Goal: Task Accomplishment & Management: Use online tool/utility

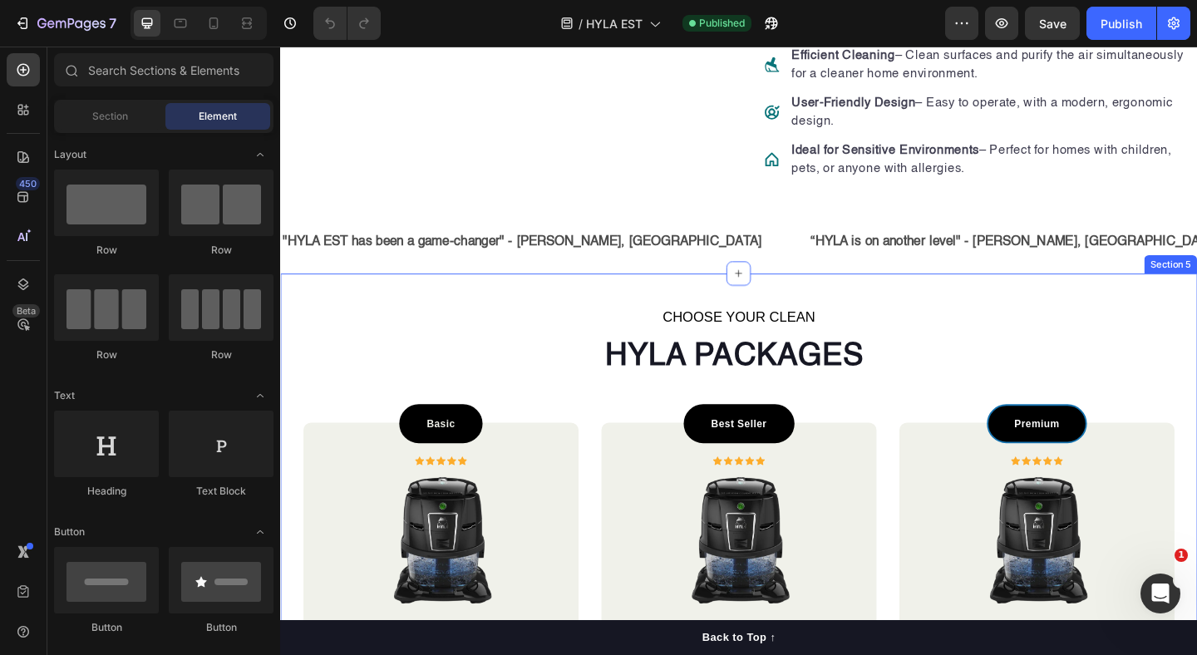
scroll to position [868, 0]
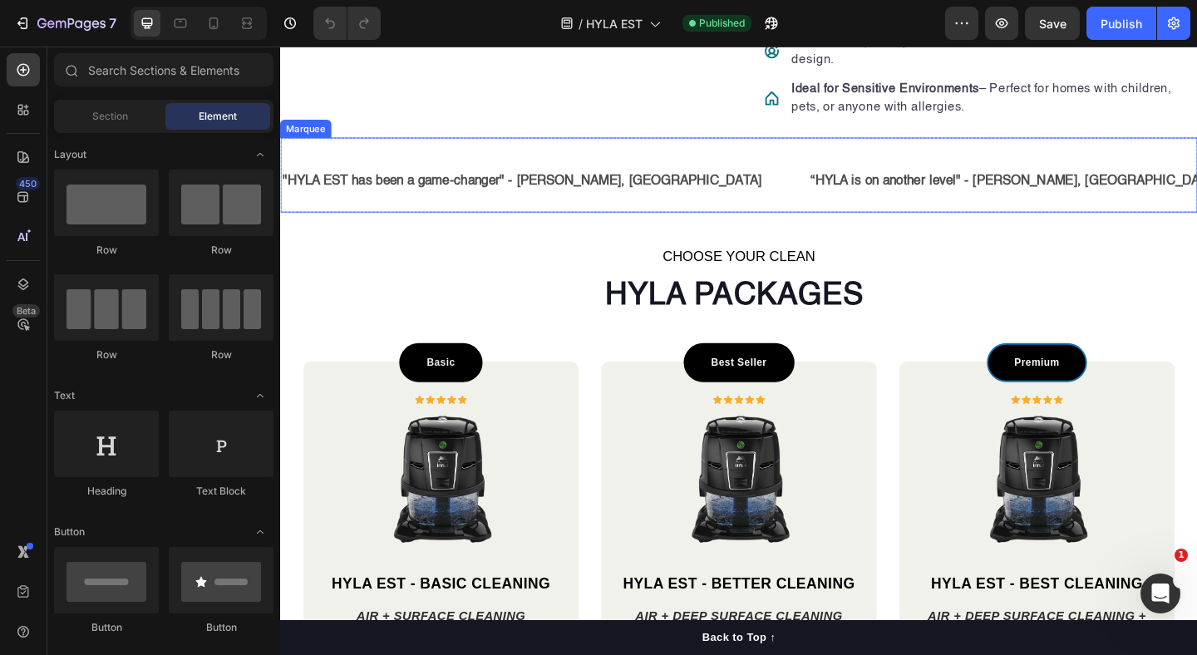
click at [635, 190] on div ""HYLA EST has been a game-changer" - [PERSON_NAME], CA Text Block “HYLA is on a…" at bounding box center [779, 186] width 998 height 82
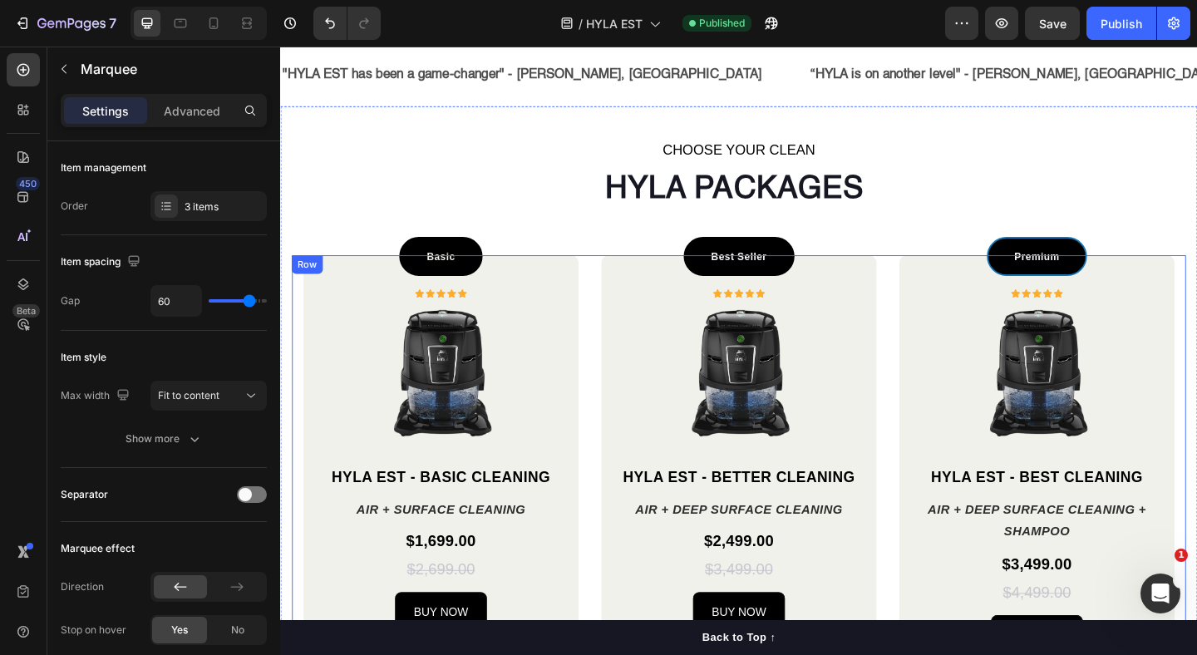
scroll to position [993, 0]
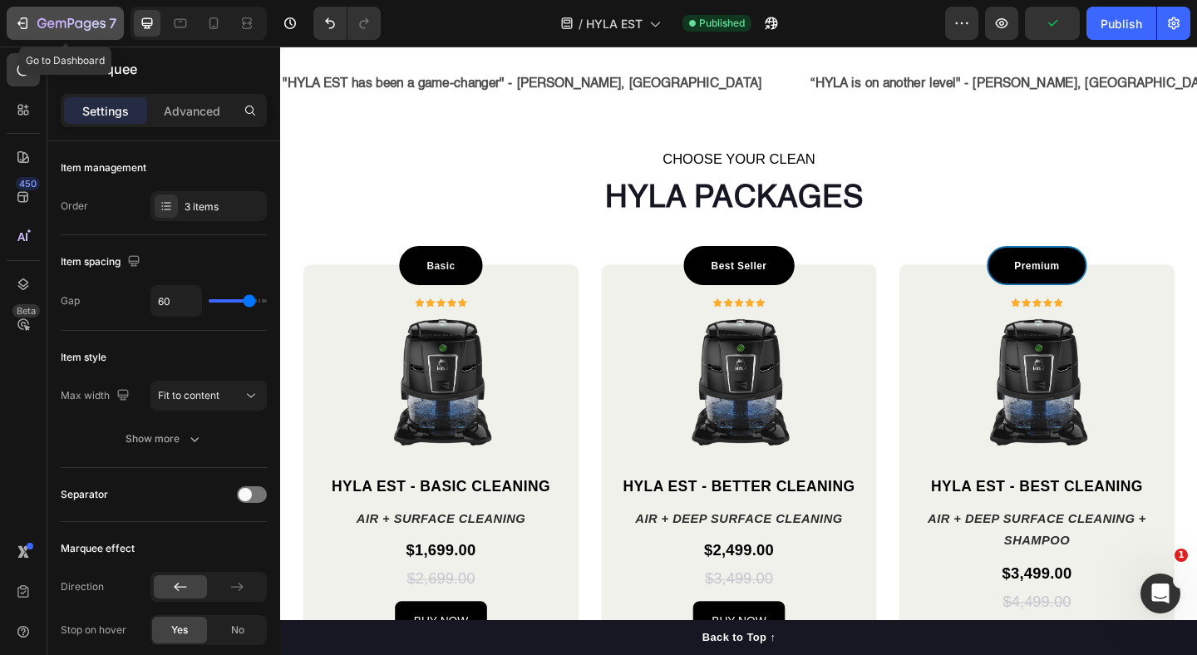
click at [58, 21] on icon "button" at bounding box center [61, 24] width 10 height 7
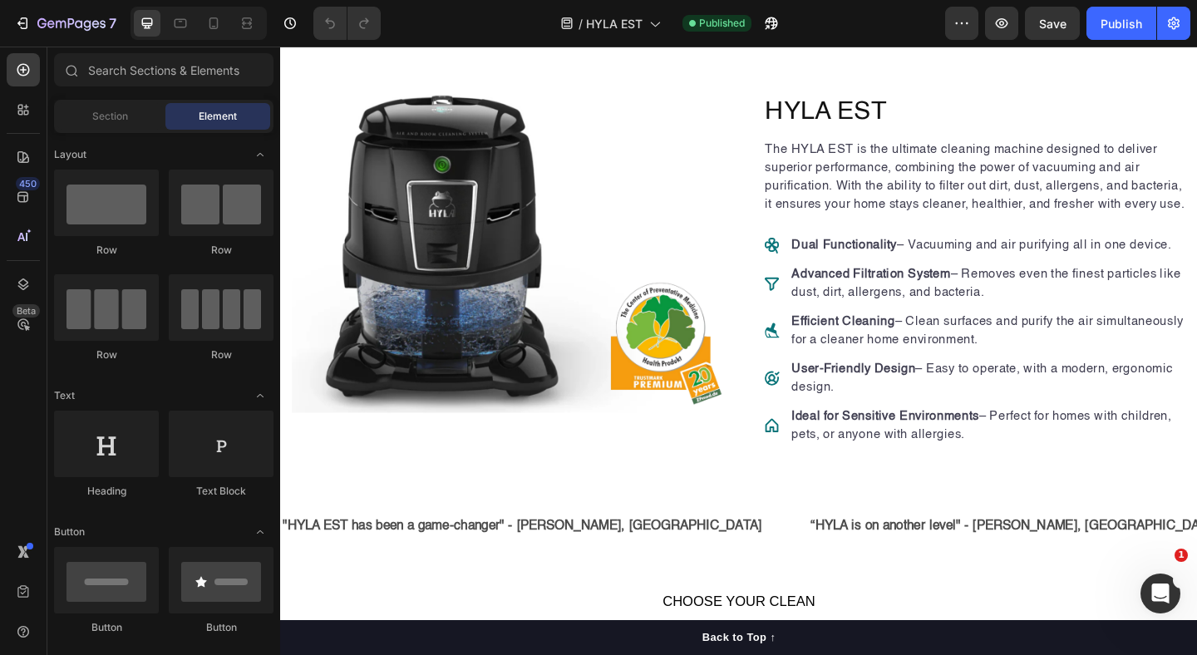
scroll to position [1170, 0]
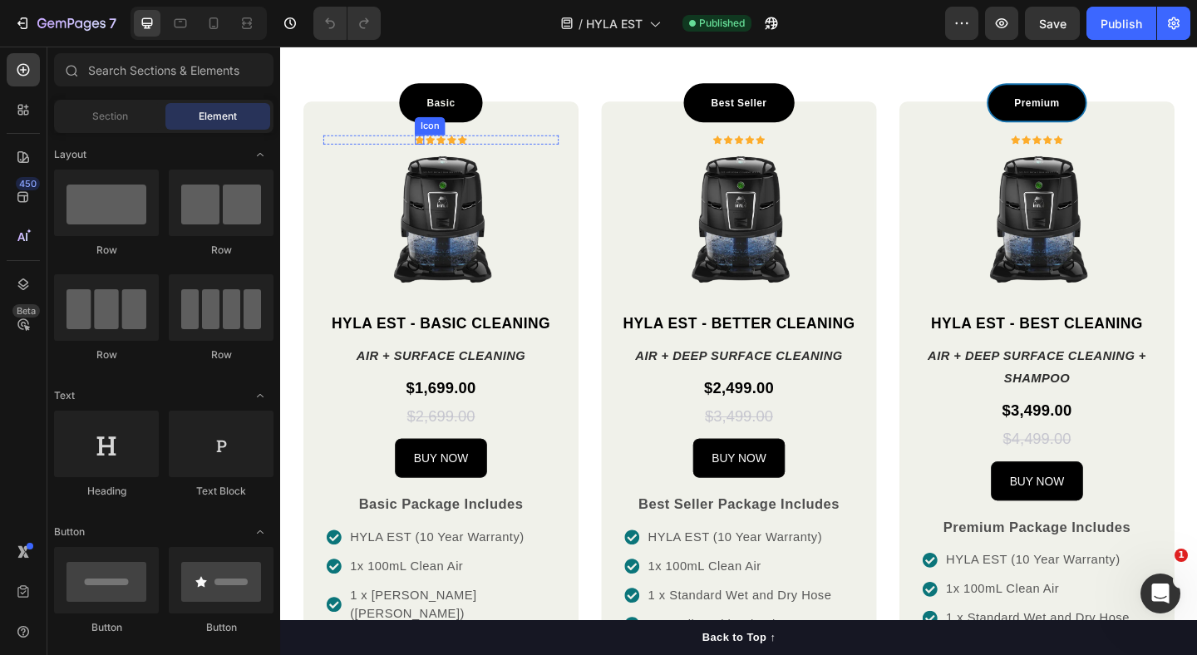
click at [430, 150] on icon at bounding box center [431, 147] width 10 height 9
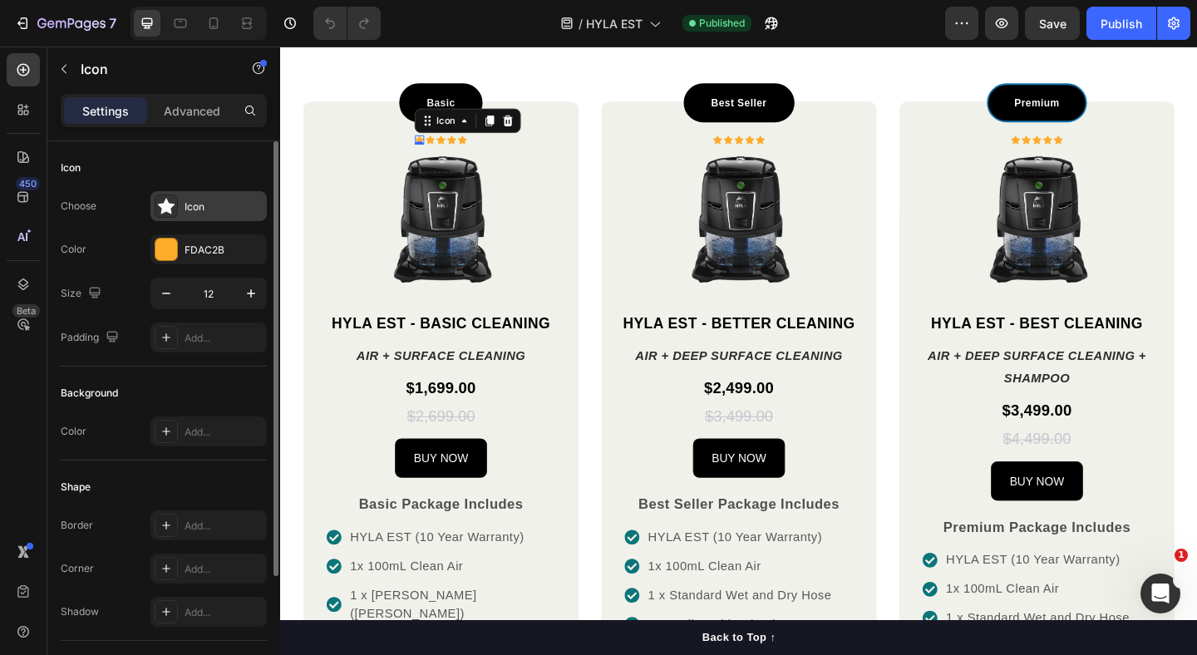
click at [201, 209] on div "Icon" at bounding box center [224, 207] width 78 height 15
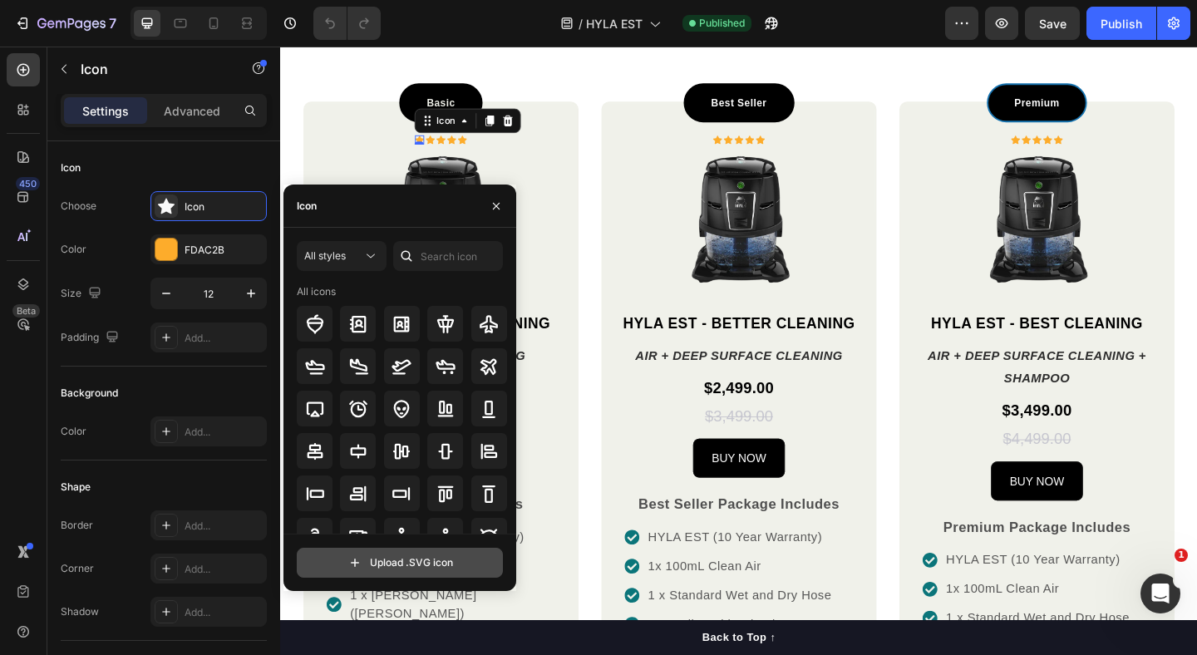
click at [378, 567] on input "file" at bounding box center [400, 563] width 204 height 28
click at [360, 257] on div "All styles" at bounding box center [333, 256] width 58 height 15
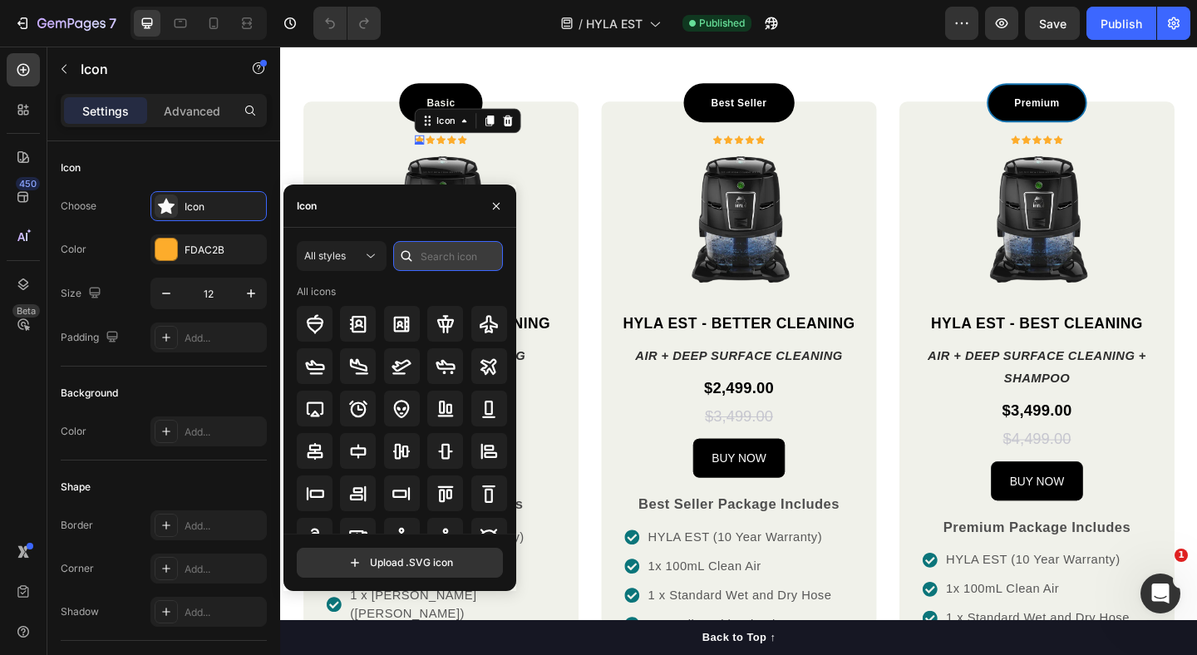
click at [454, 253] on input "text" at bounding box center [448, 256] width 110 height 30
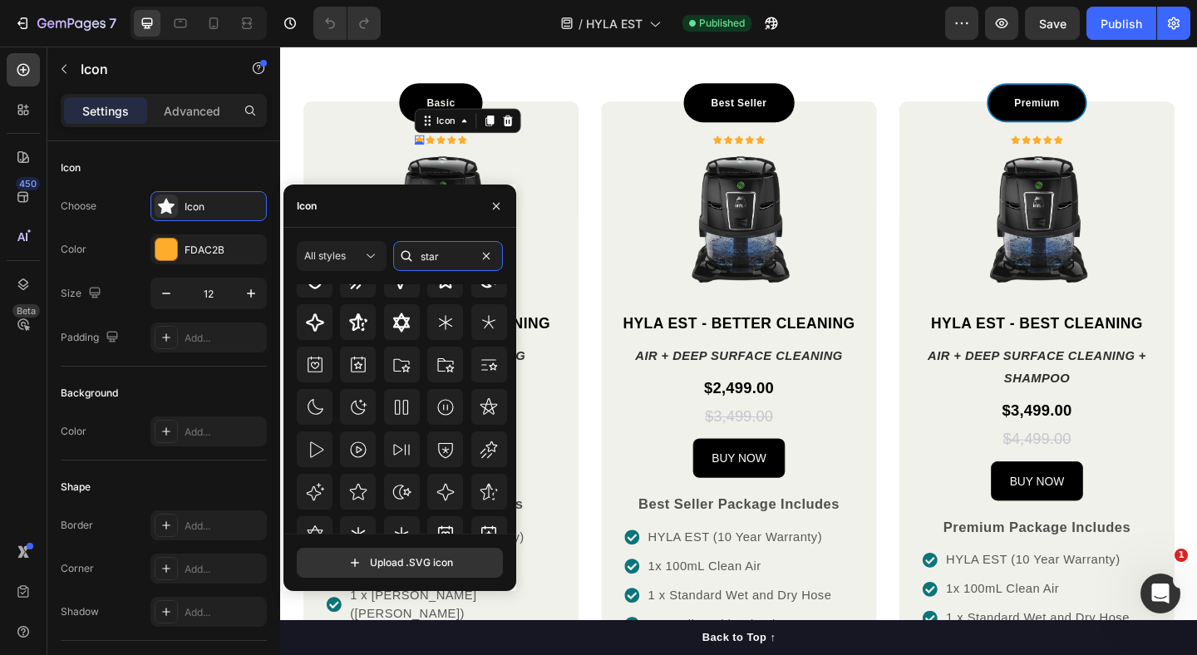
scroll to position [183, 0]
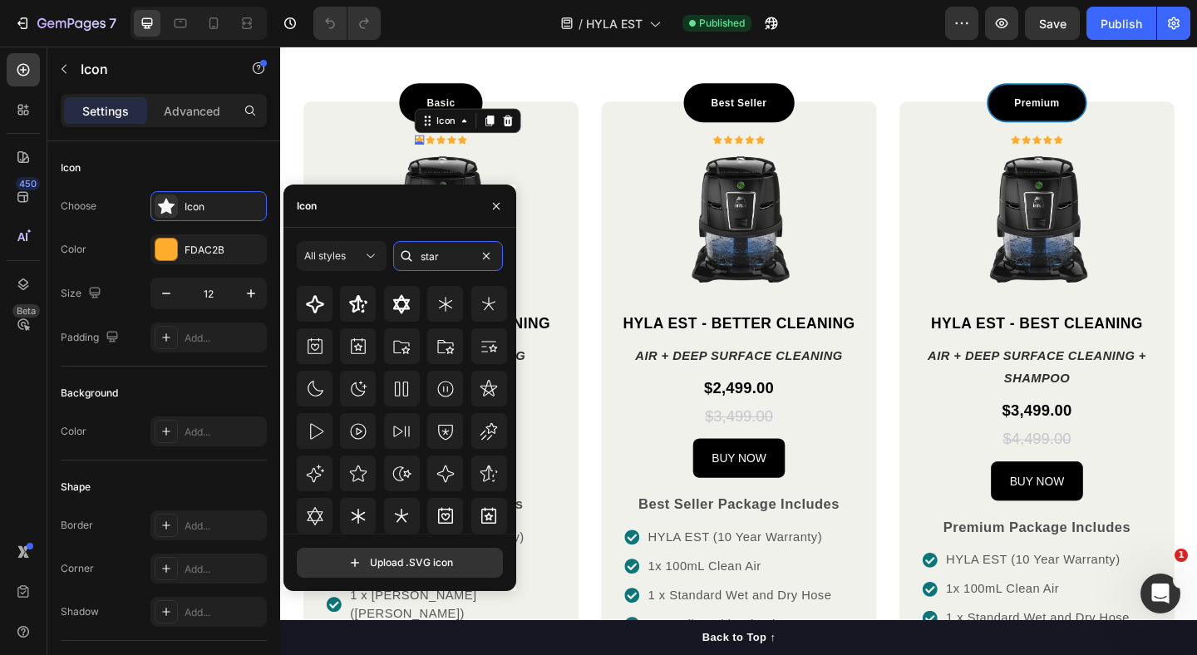
type input "star"
click at [392, 566] on input "file" at bounding box center [400, 563] width 204 height 28
type input "C:\fakepath\Screenshot [DATE] 2.52.04 PM.svg"
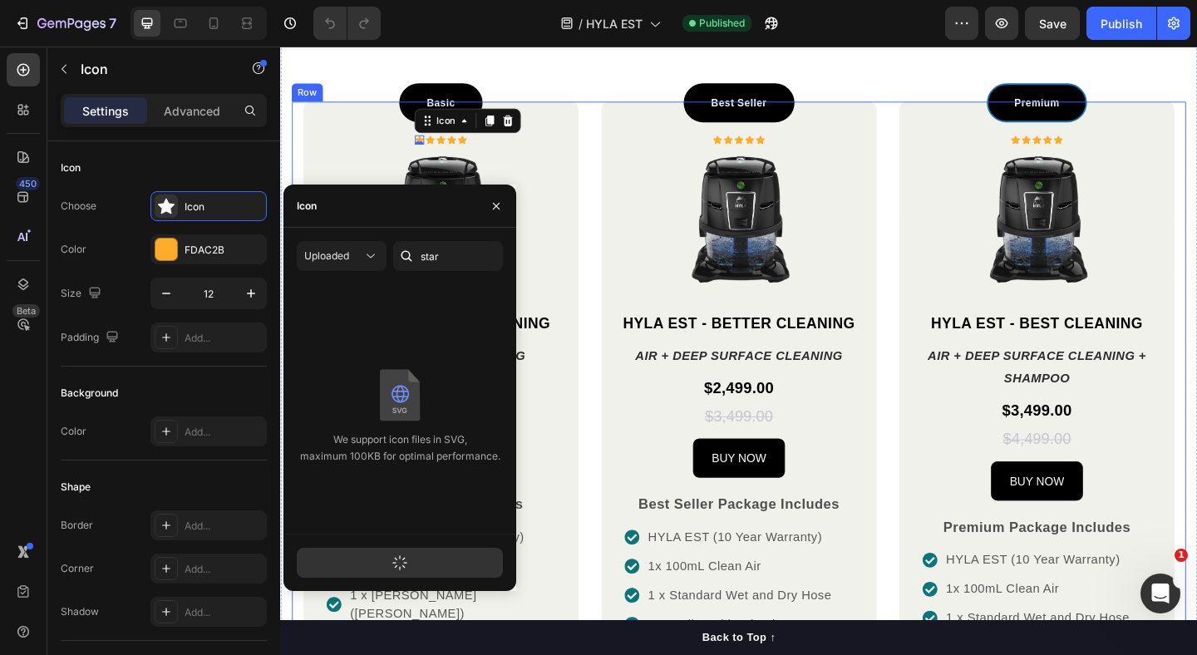
scroll to position [0, 0]
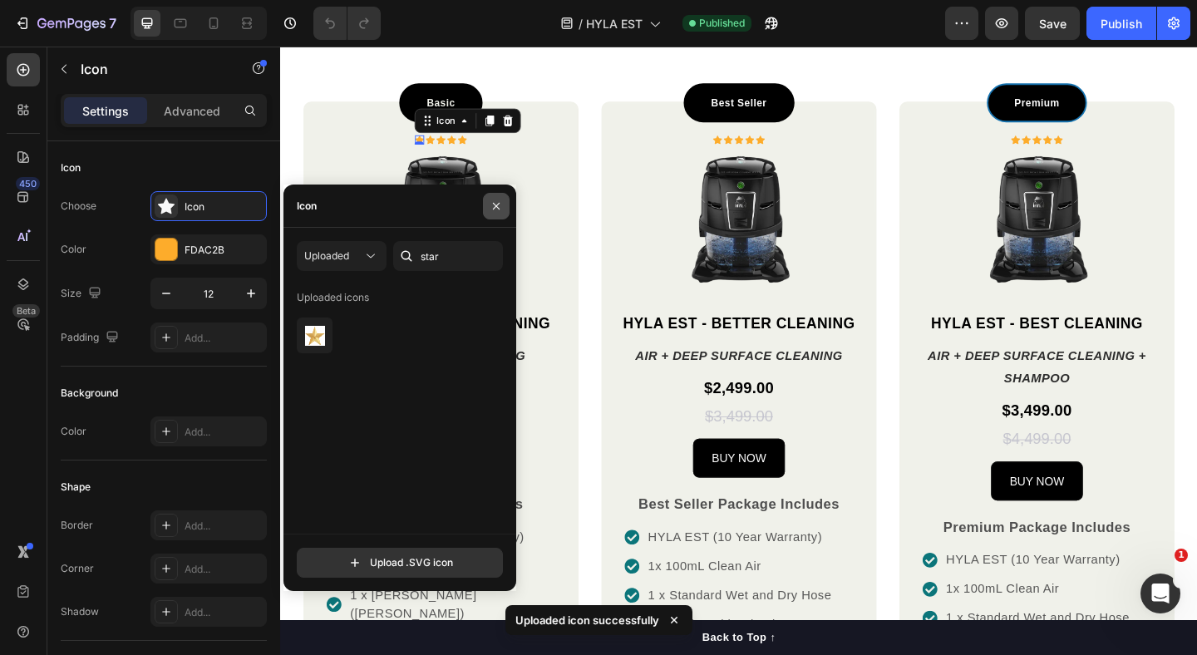
click at [498, 212] on icon "button" at bounding box center [496, 206] width 13 height 13
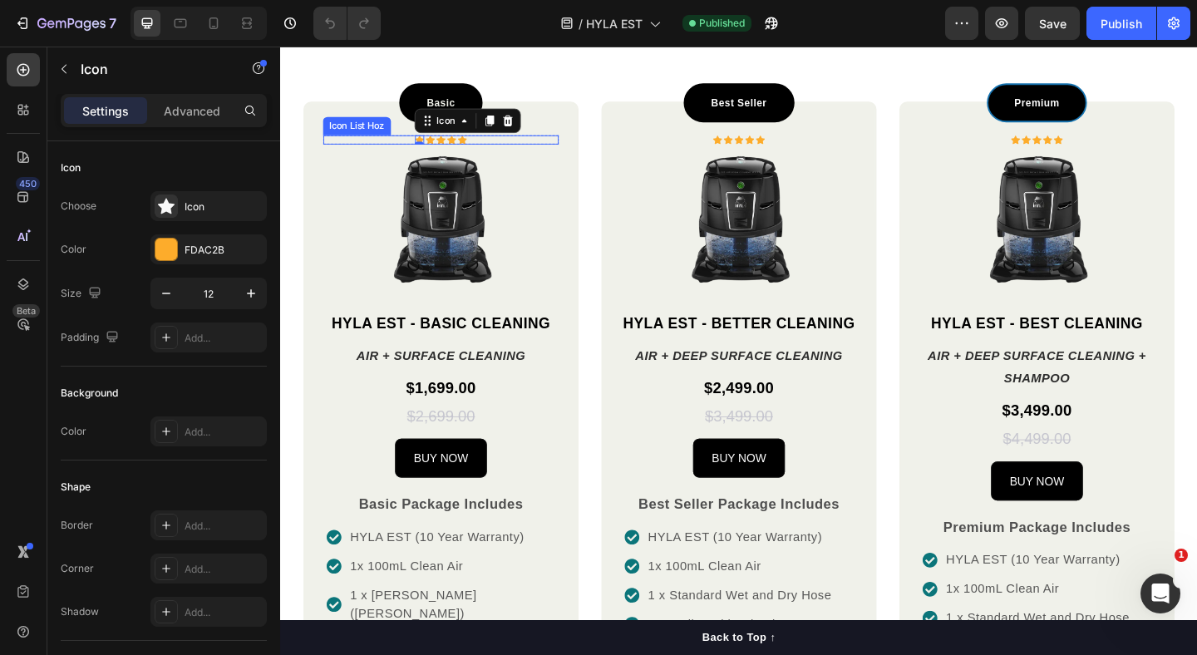
click at [510, 146] on div "Icon 0 Icon Icon Icon Icon" at bounding box center [455, 148] width 256 height 10
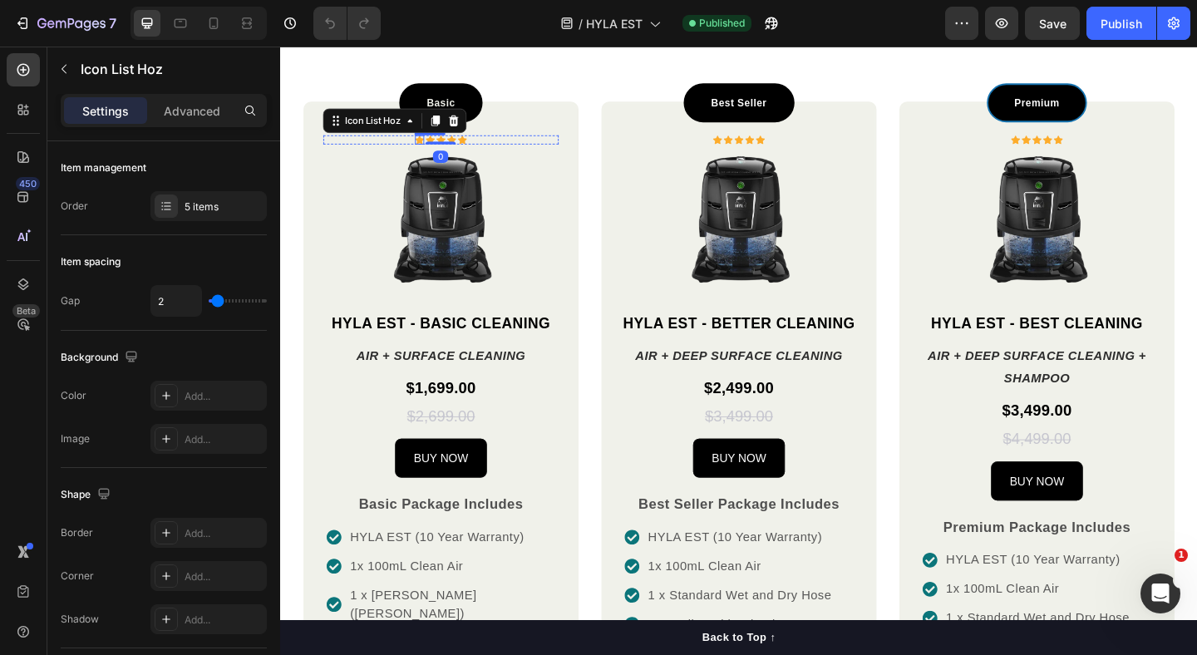
click at [428, 144] on icon at bounding box center [431, 148] width 10 height 10
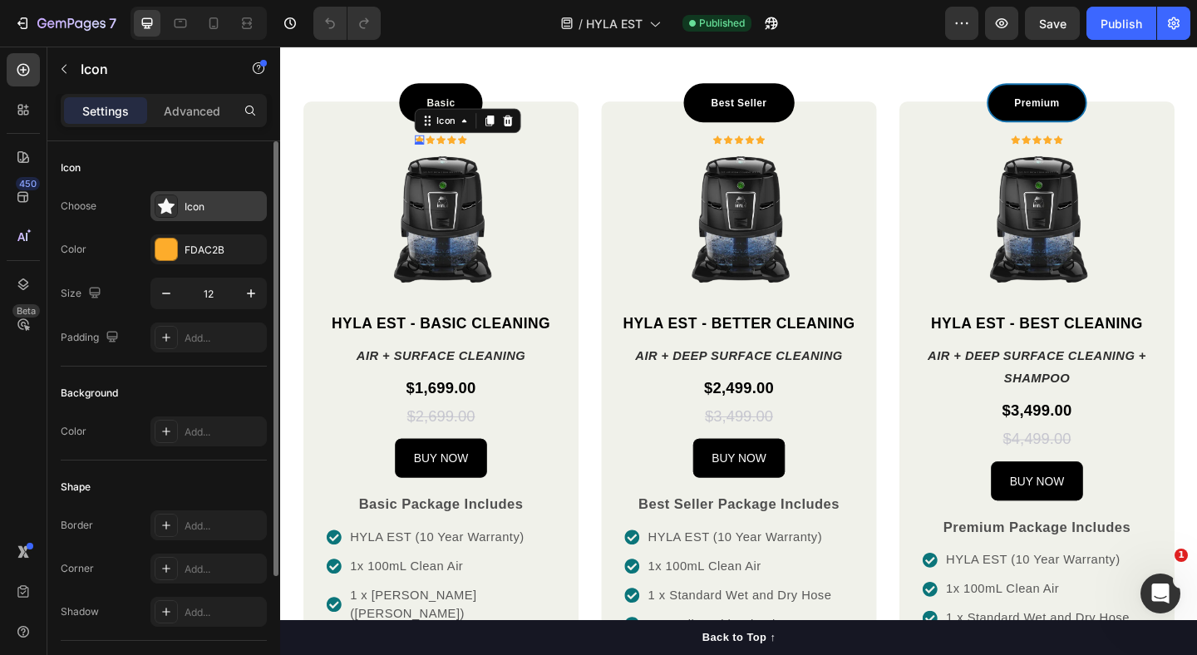
click at [206, 209] on div "Icon" at bounding box center [224, 207] width 78 height 15
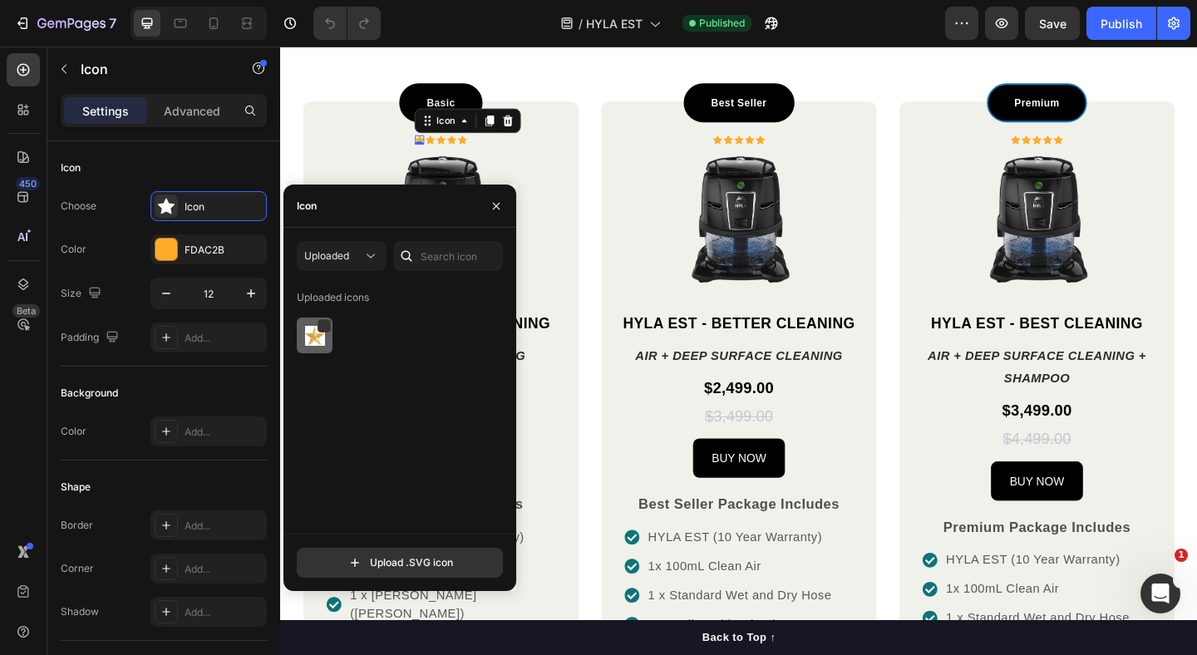
click at [307, 334] on img at bounding box center [315, 336] width 20 height 20
click at [571, 144] on div "Icon 0 Icon Icon Icon Icon" at bounding box center [455, 148] width 256 height 10
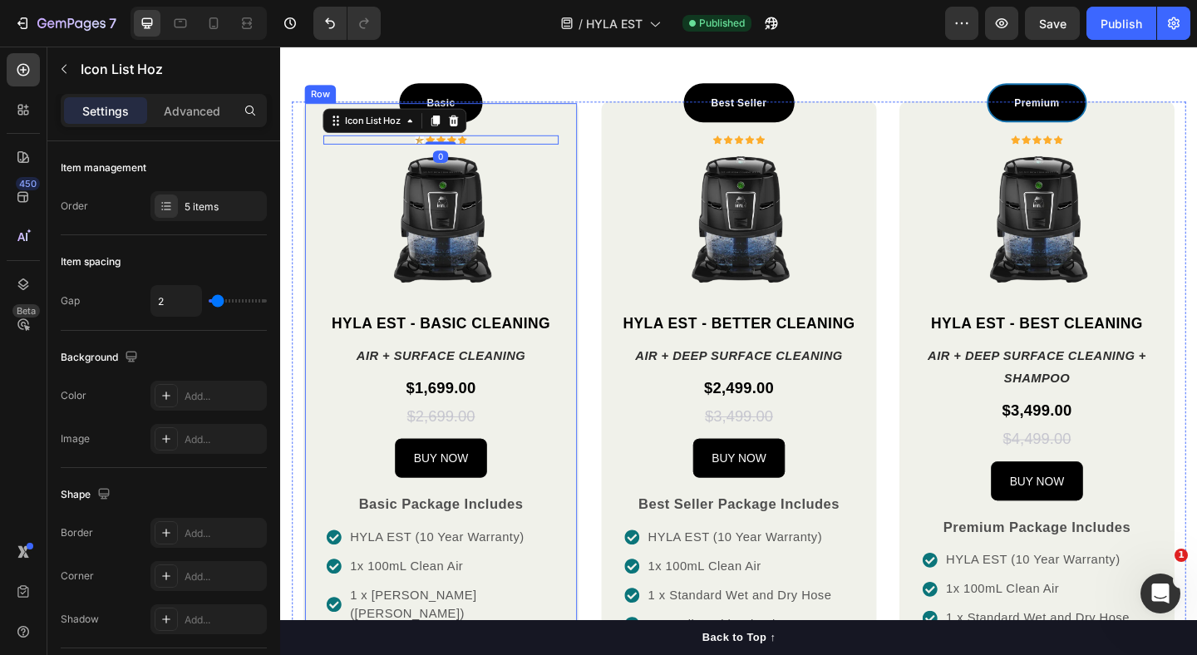
click at [596, 202] on div "Basic Text block Row Icon Icon Icon Icon Icon Icon List Hoz 0 Row Image HYLA ES…" at bounding box center [454, 652] width 299 height 1092
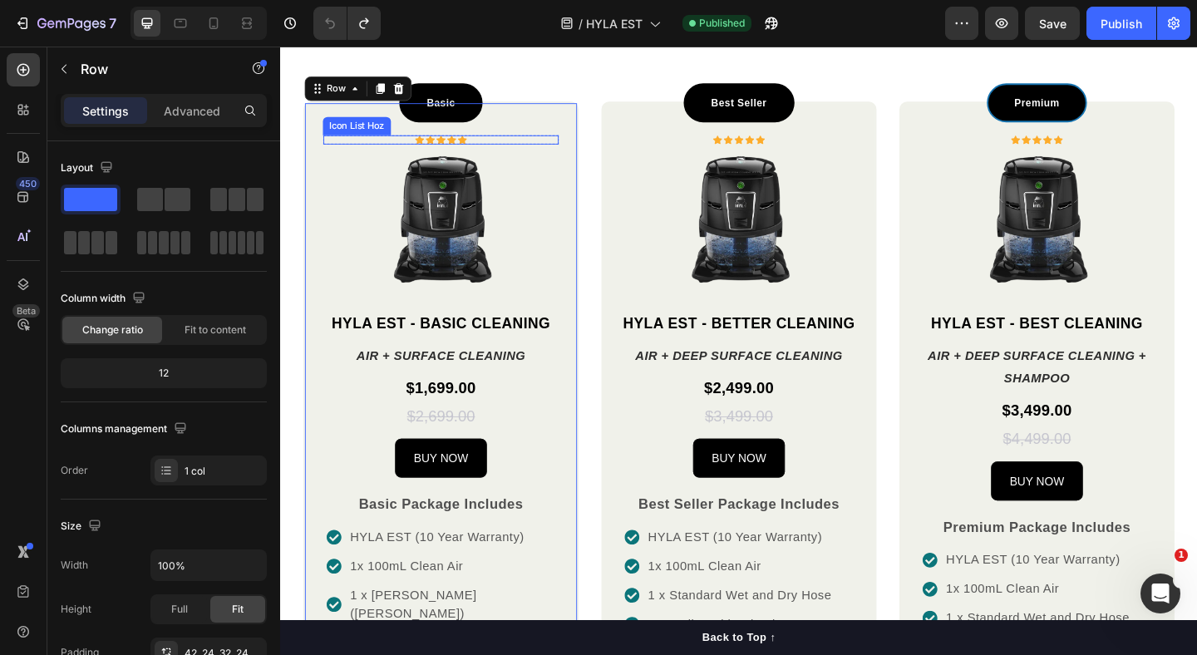
click at [429, 146] on icon at bounding box center [431, 147] width 10 height 9
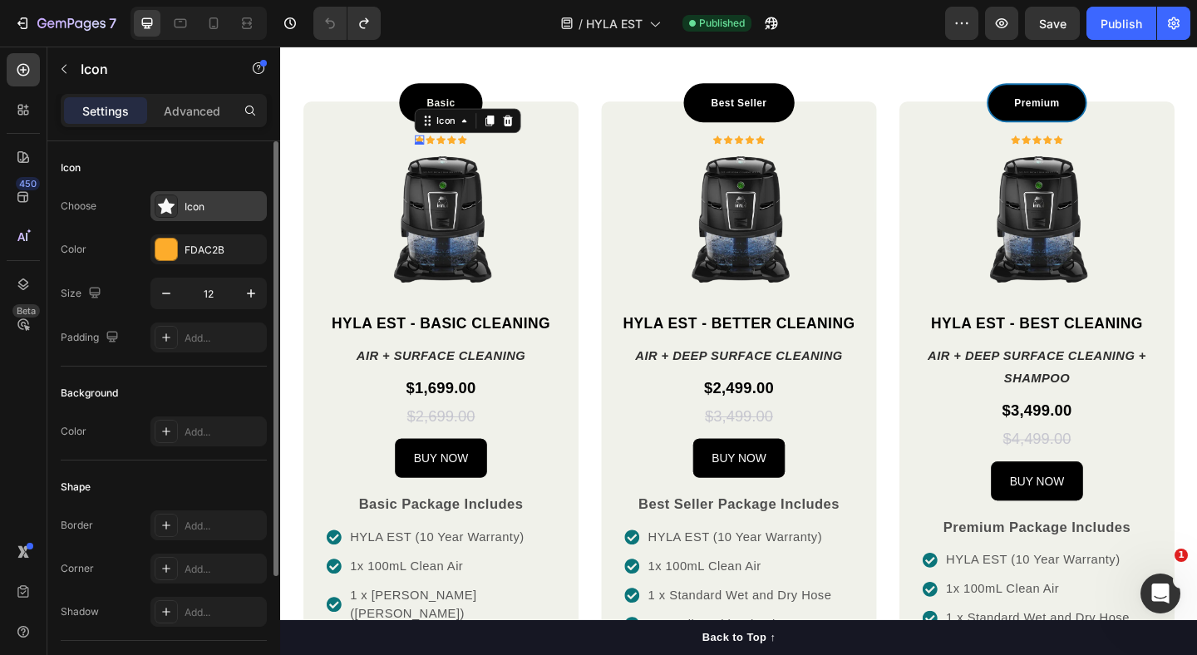
click at [217, 191] on div "Icon" at bounding box center [208, 206] width 116 height 30
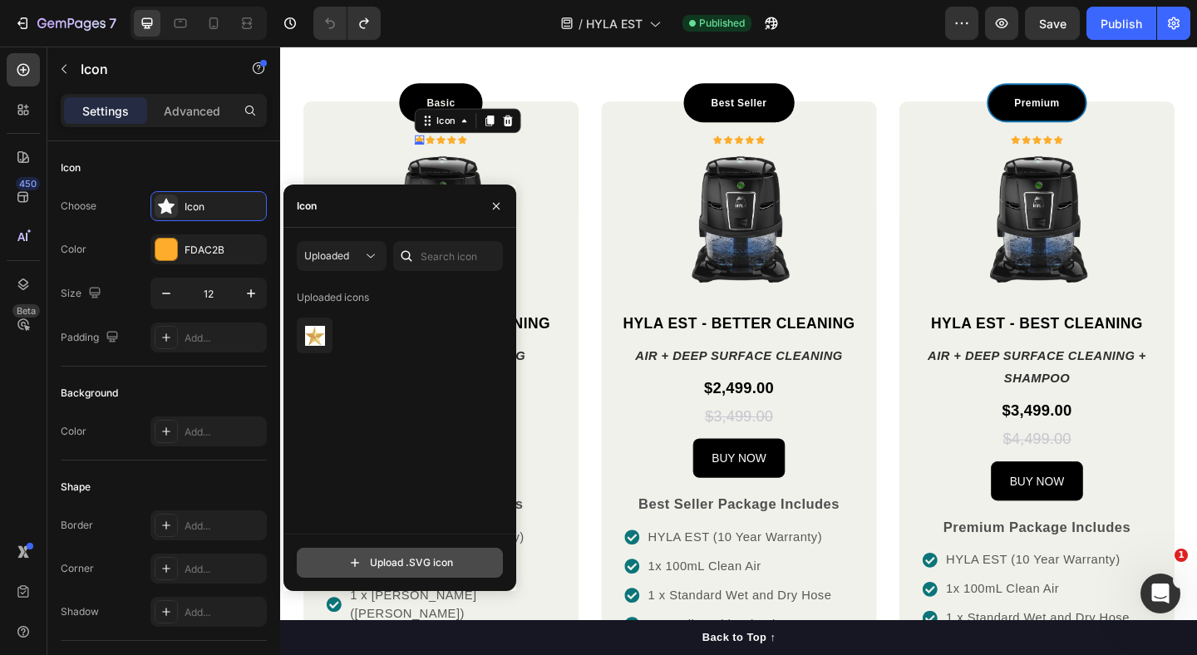
click at [376, 566] on input "file" at bounding box center [400, 563] width 204 height 28
type input "C:\fakepath\31747695_s4k6_pdjv_220810.svg"
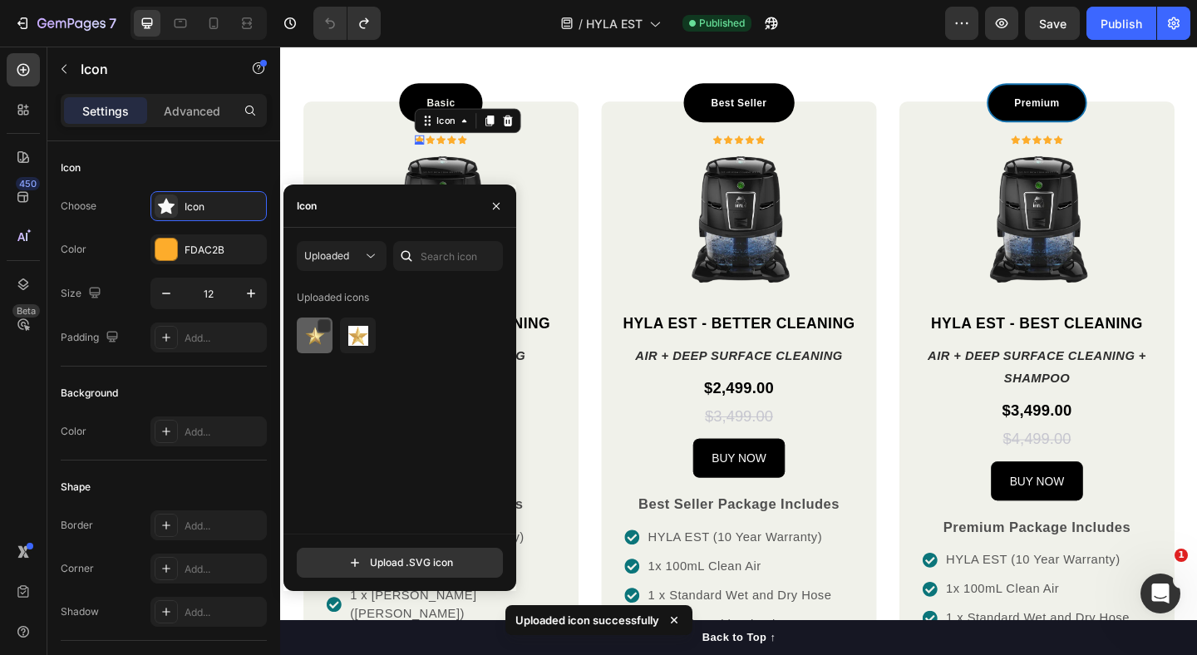
click at [316, 337] on img at bounding box center [315, 336] width 20 height 20
click at [496, 206] on icon "button" at bounding box center [496, 205] width 7 height 7
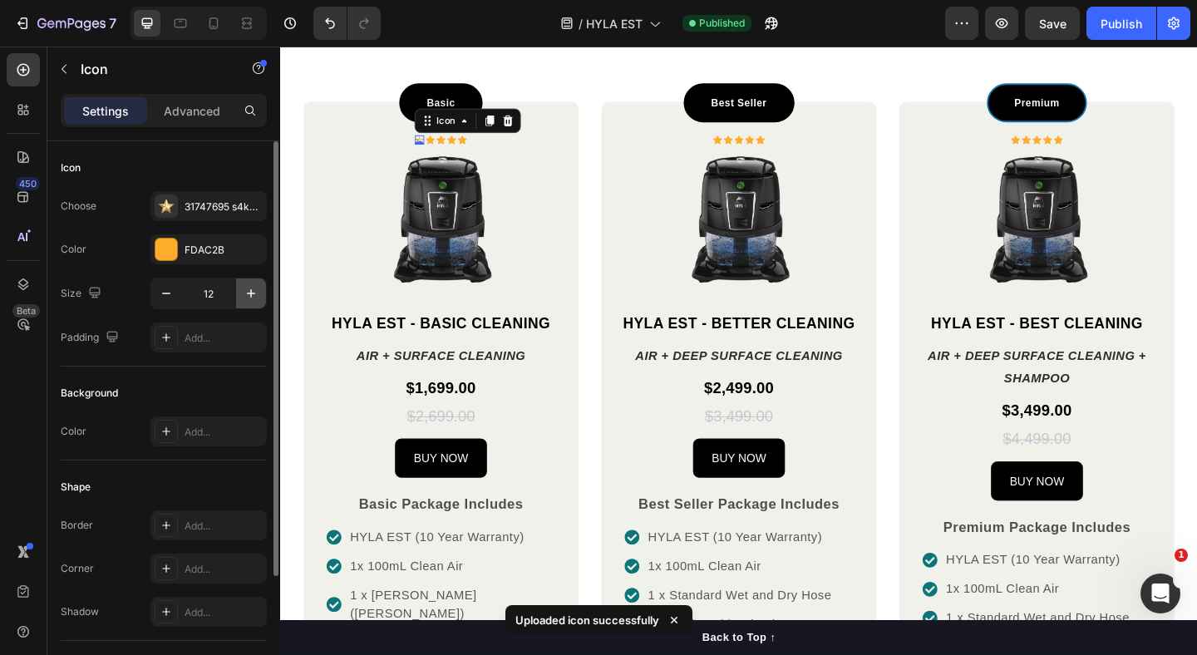
click at [253, 289] on icon "button" at bounding box center [251, 293] width 17 height 17
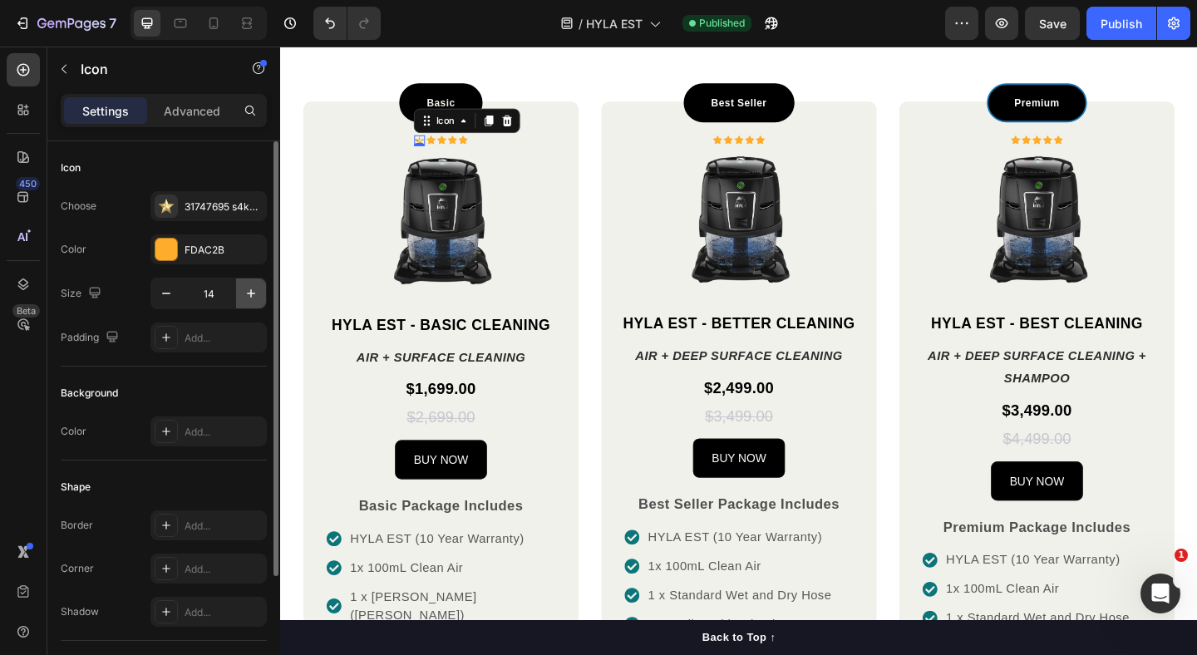
click at [253, 289] on icon "button" at bounding box center [251, 293] width 17 height 17
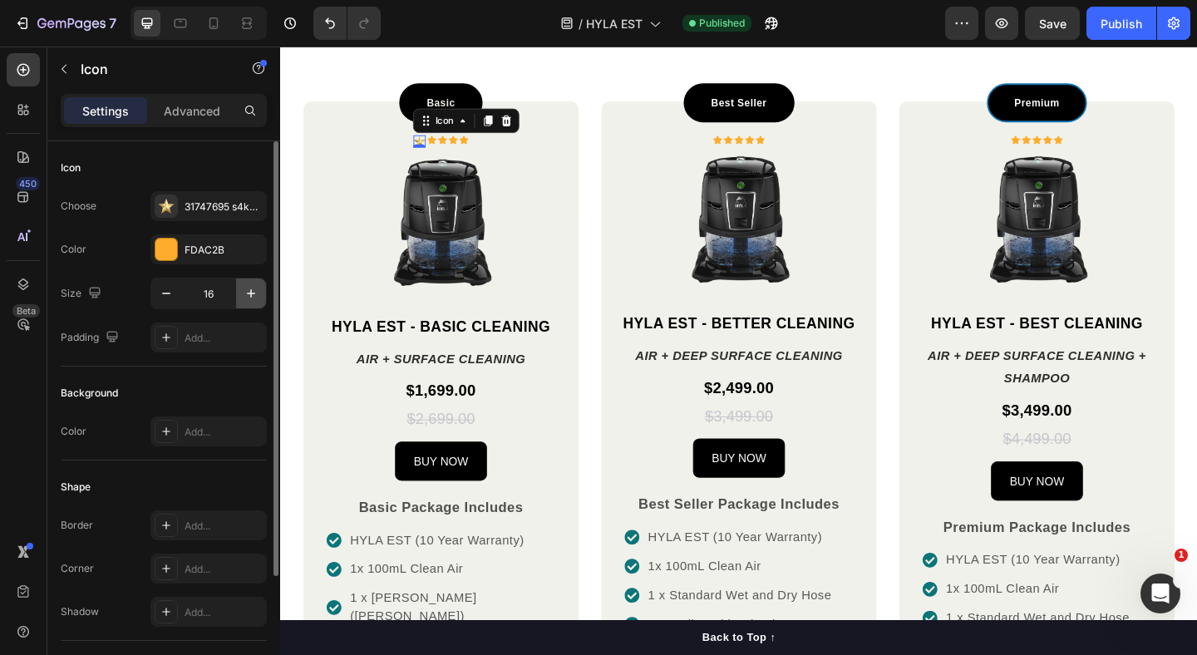
click at [253, 289] on icon "button" at bounding box center [251, 293] width 17 height 17
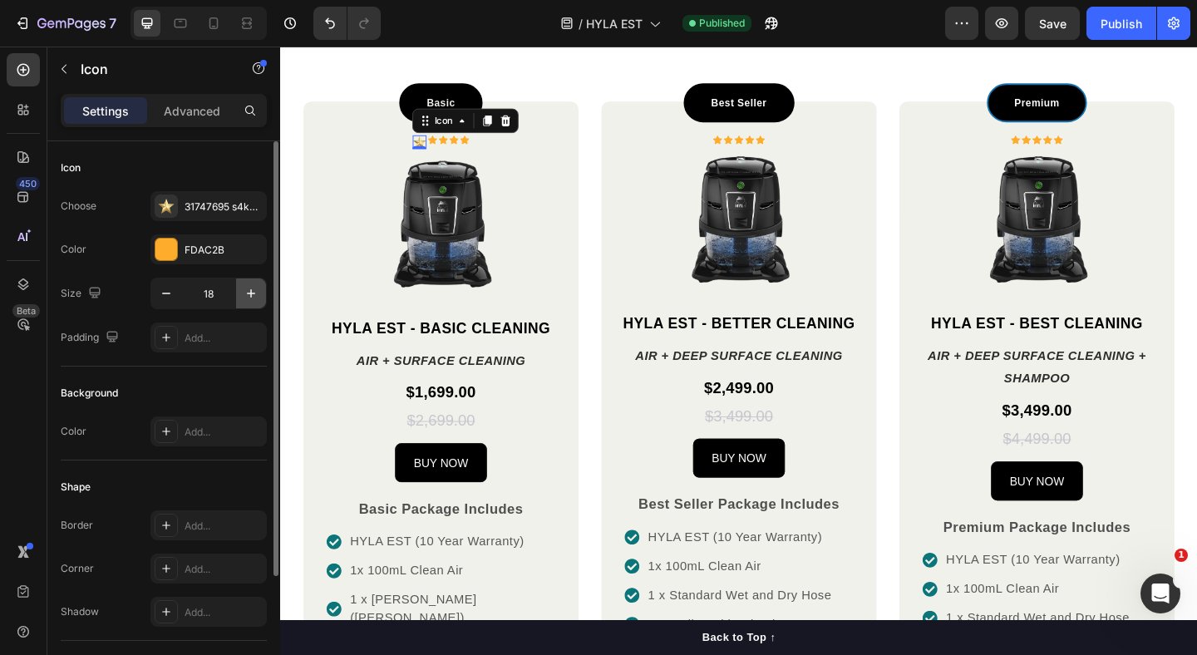
click at [253, 289] on icon "button" at bounding box center [251, 293] width 17 height 17
type input "19"
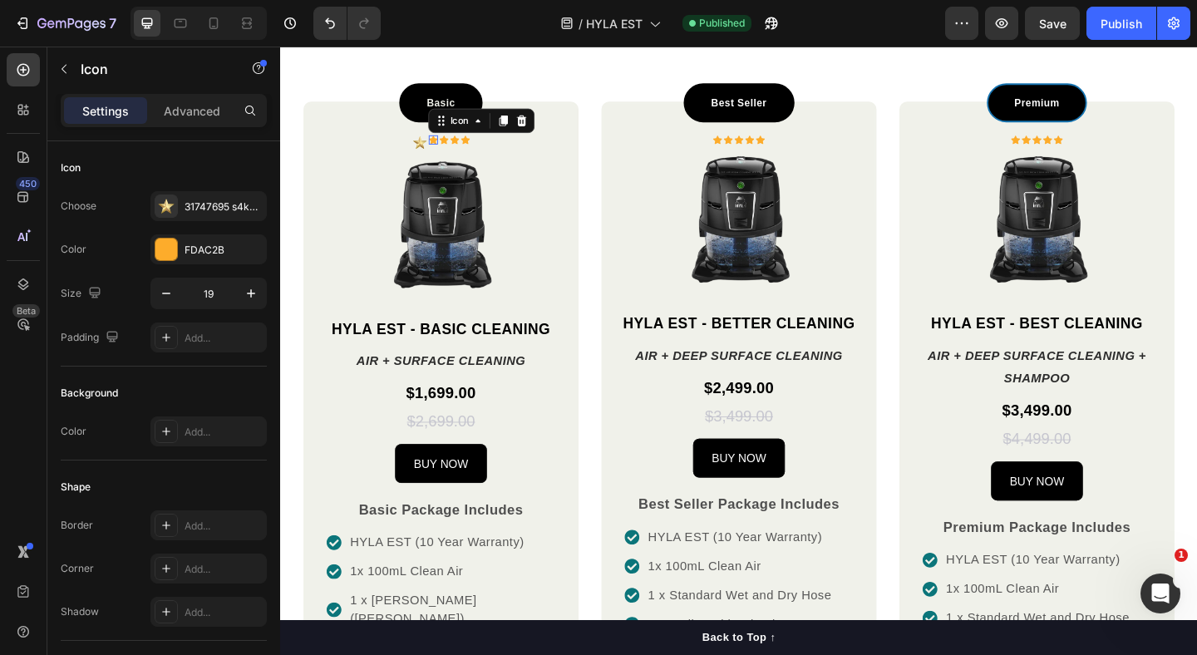
click at [443, 149] on div "Icon 0" at bounding box center [446, 148] width 10 height 10
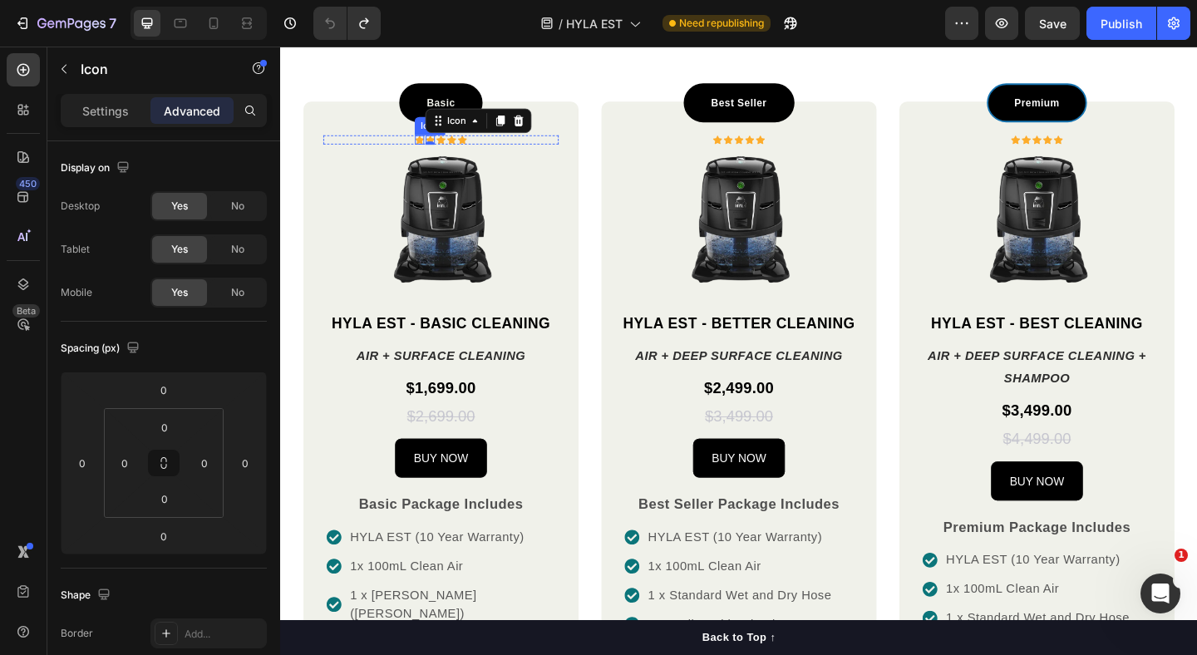
click at [433, 150] on div "Icon" at bounding box center [431, 148] width 10 height 10
click at [135, 116] on div "Settings" at bounding box center [105, 110] width 83 height 27
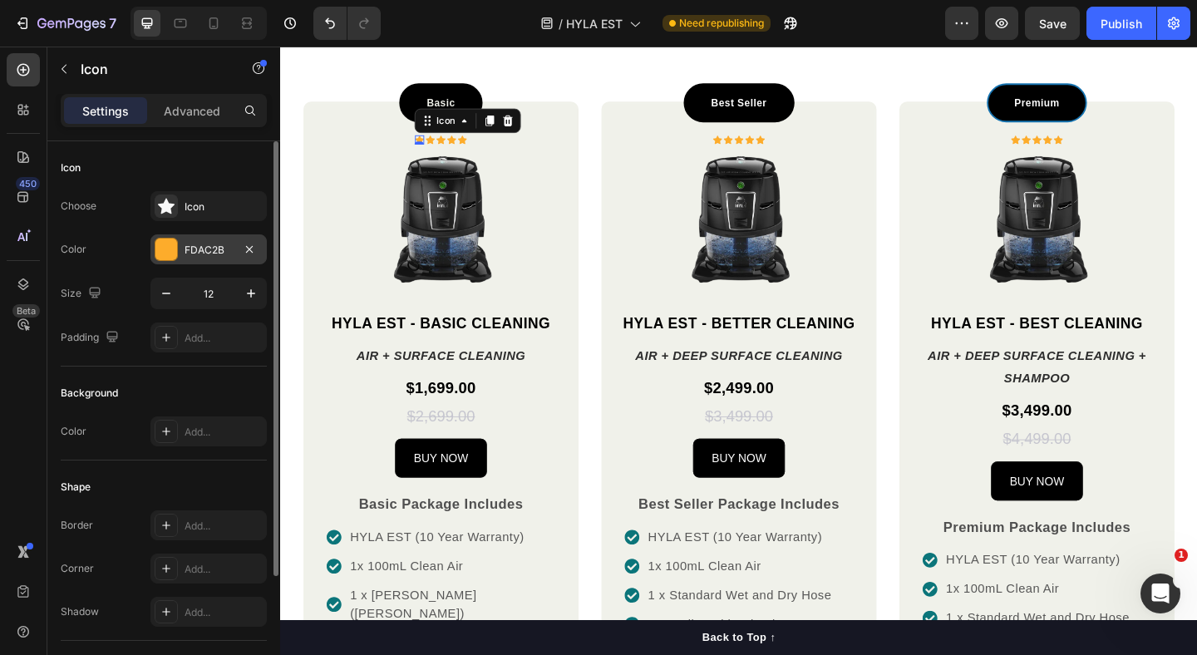
click at [198, 254] on div "FDAC2B" at bounding box center [209, 250] width 48 height 15
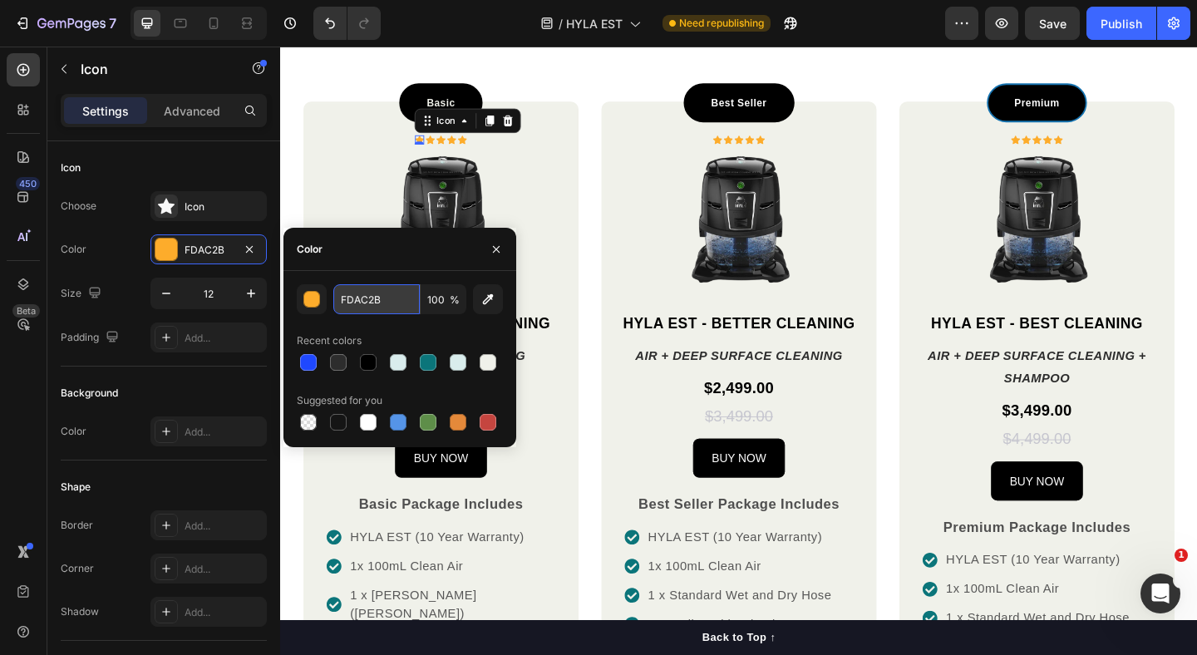
click at [370, 303] on input "FDAC2B" at bounding box center [376, 299] width 86 height 30
paste input "#ffe25e"
type input "FFE25E"
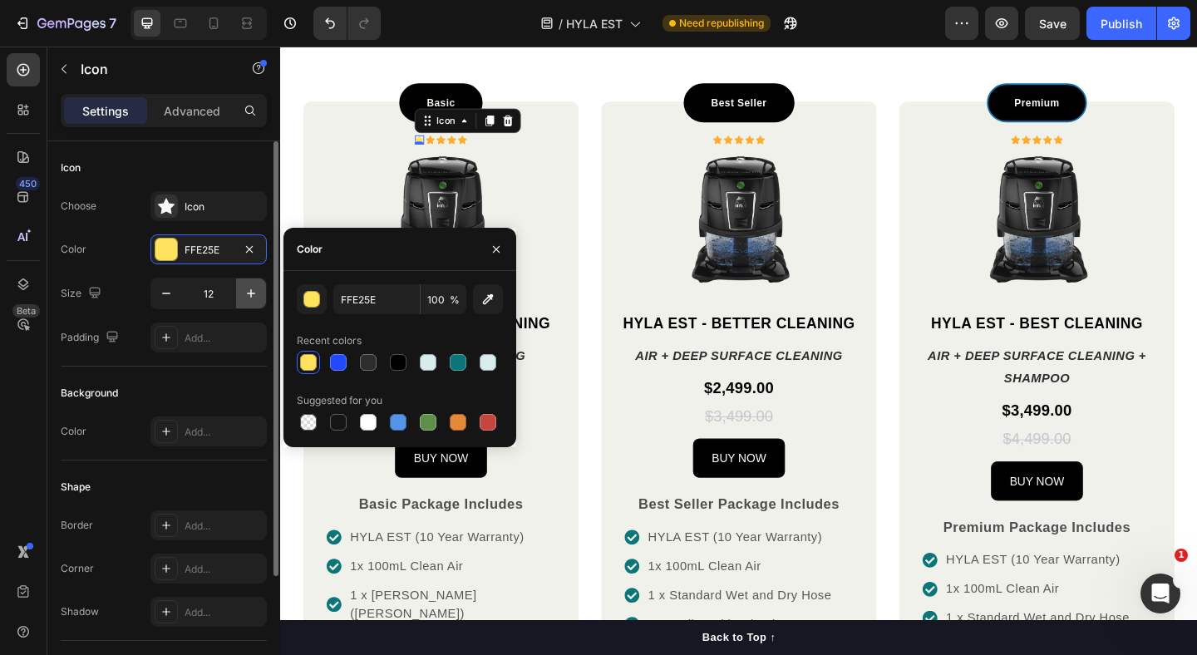
click at [239, 293] on button "button" at bounding box center [251, 293] width 30 height 30
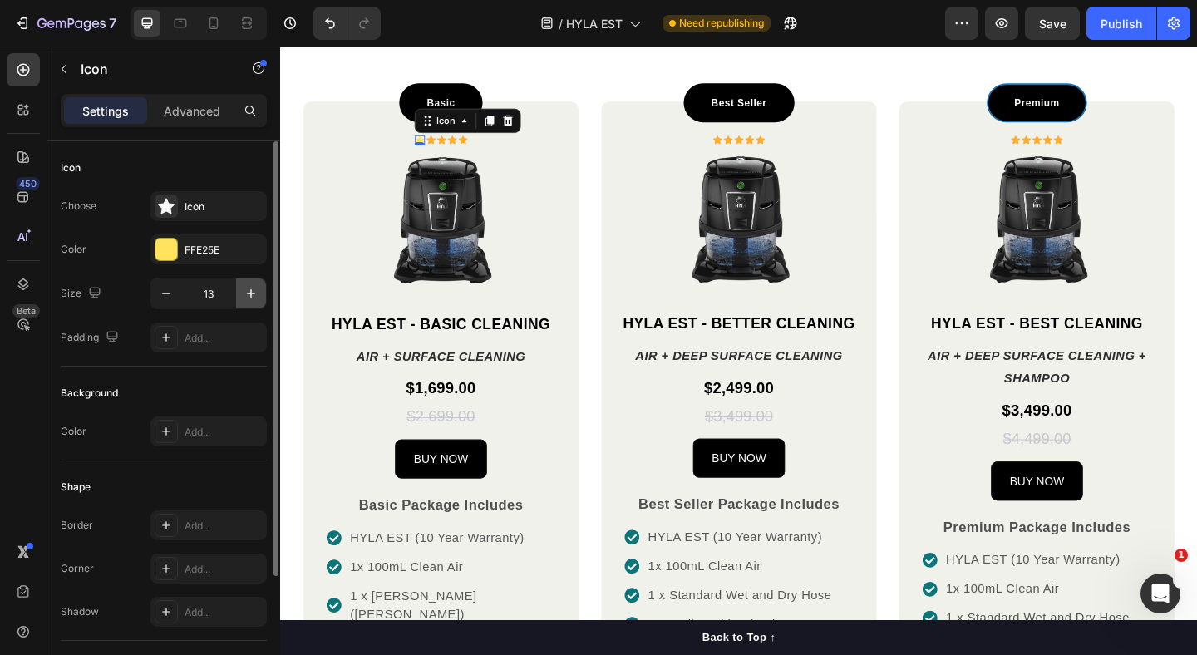
click at [239, 293] on button "button" at bounding box center [251, 293] width 30 height 30
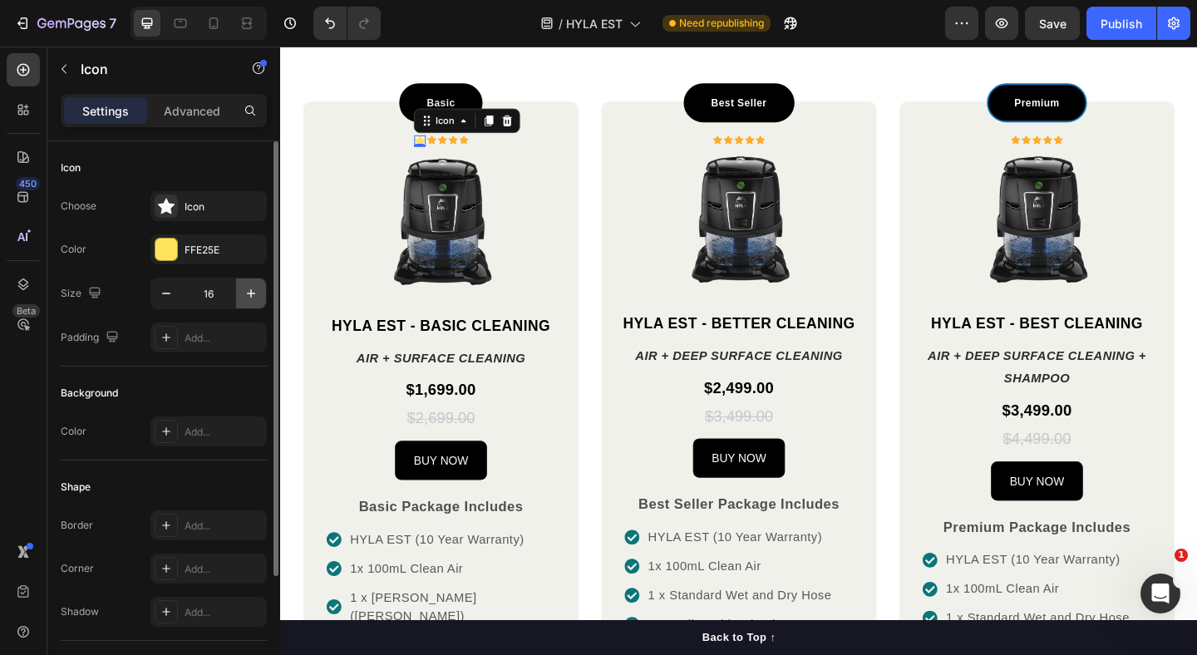
click at [239, 293] on button "button" at bounding box center [251, 293] width 30 height 30
type input "17"
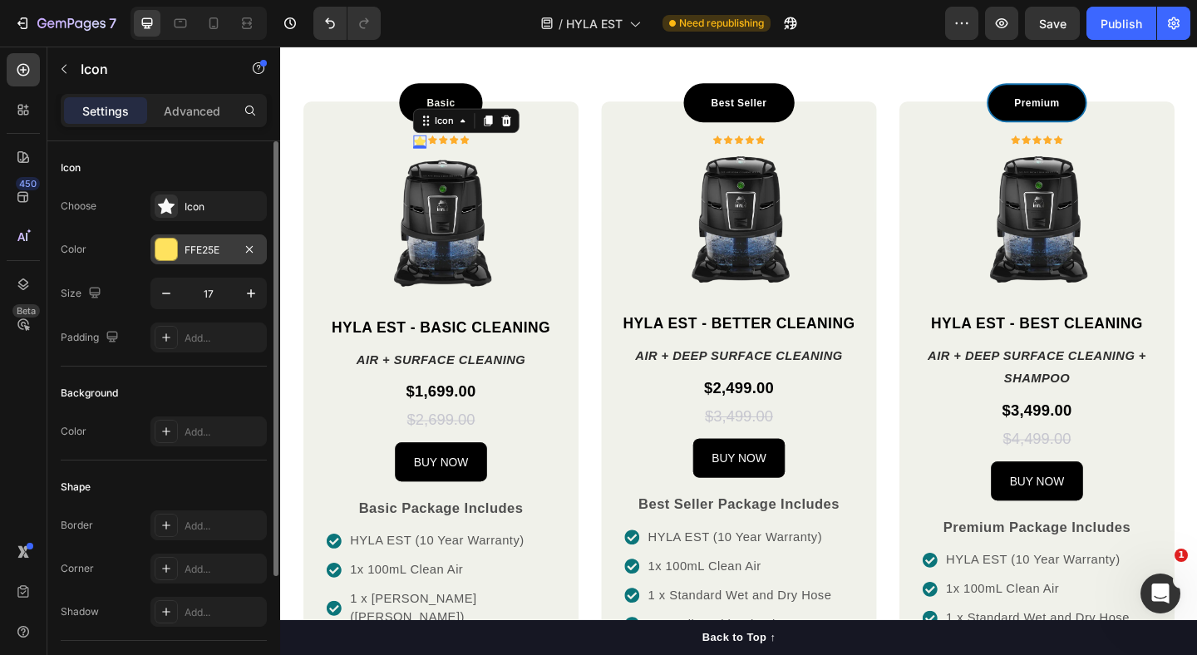
click at [207, 254] on div "FFE25E" at bounding box center [209, 250] width 48 height 15
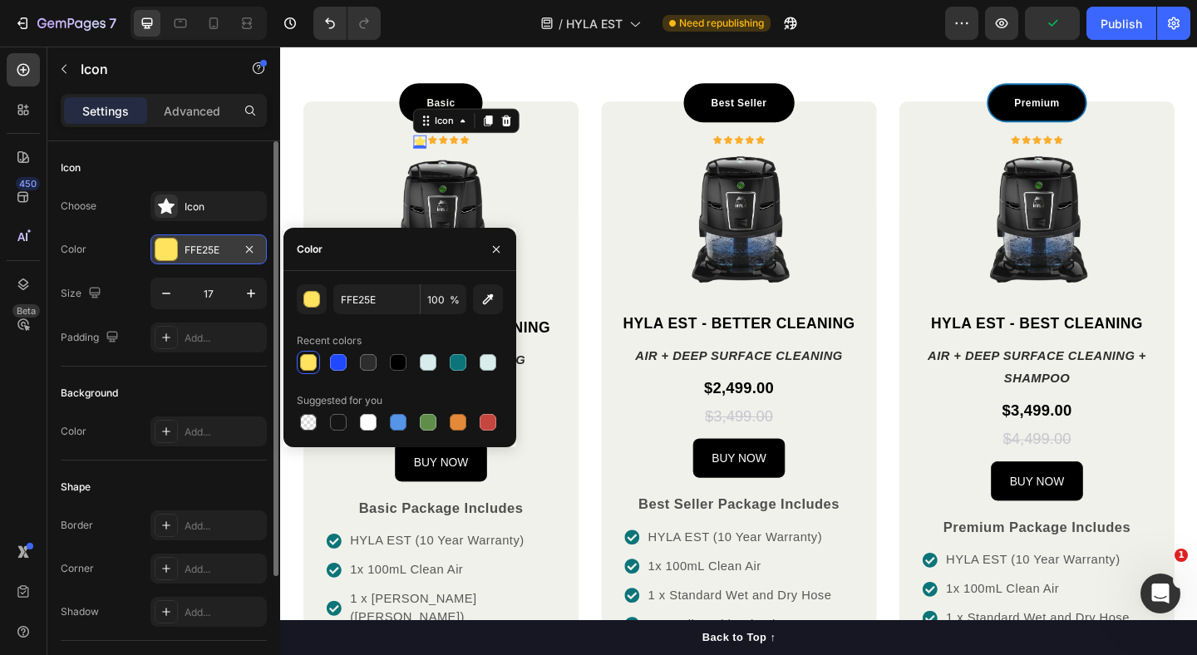
click at [216, 249] on div "FFE25E" at bounding box center [209, 250] width 48 height 15
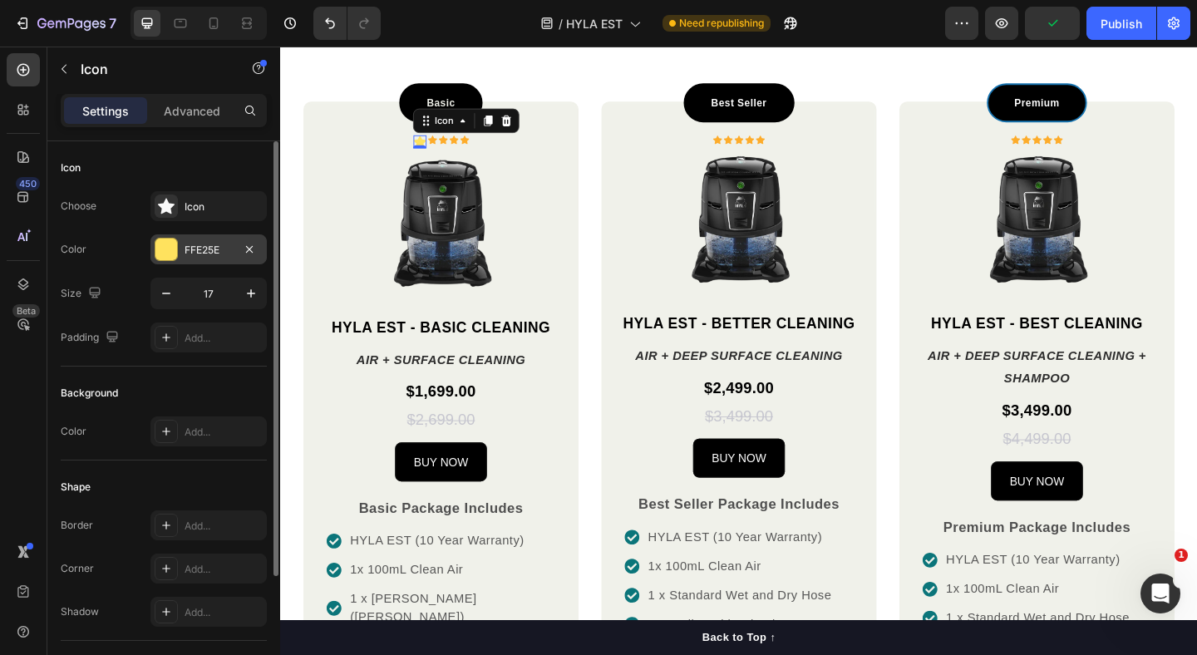
click at [216, 249] on div "FFE25E" at bounding box center [209, 250] width 48 height 15
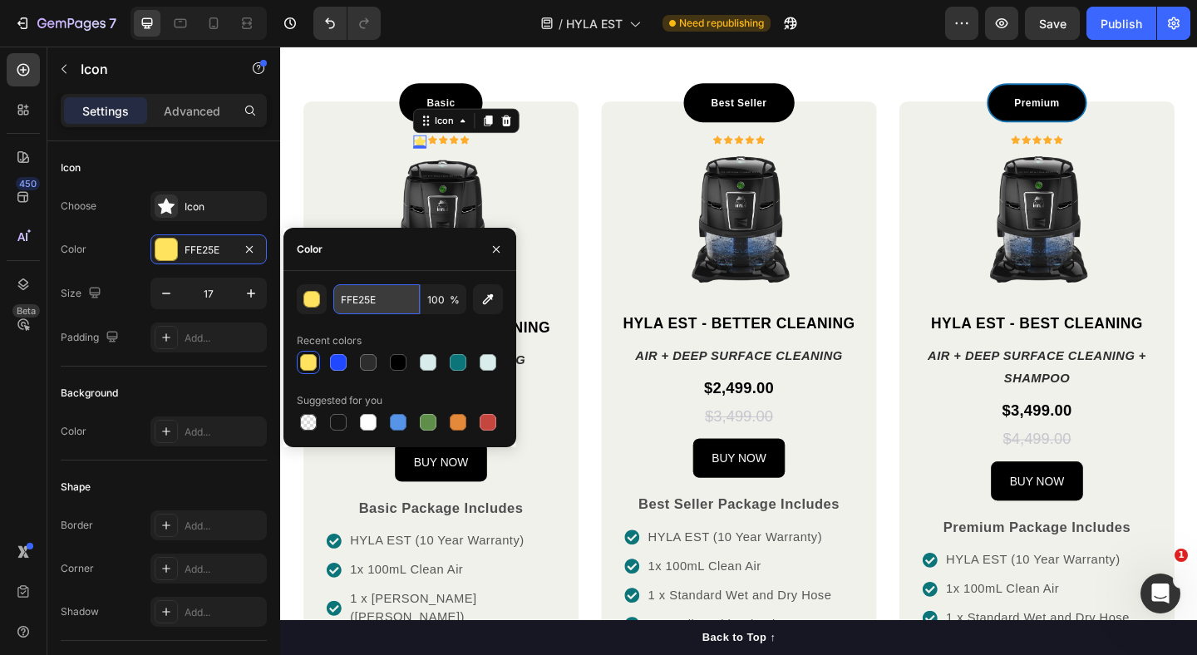
click at [345, 298] on input "FFE25E" at bounding box center [376, 299] width 86 height 30
paste input "#ffe25e"
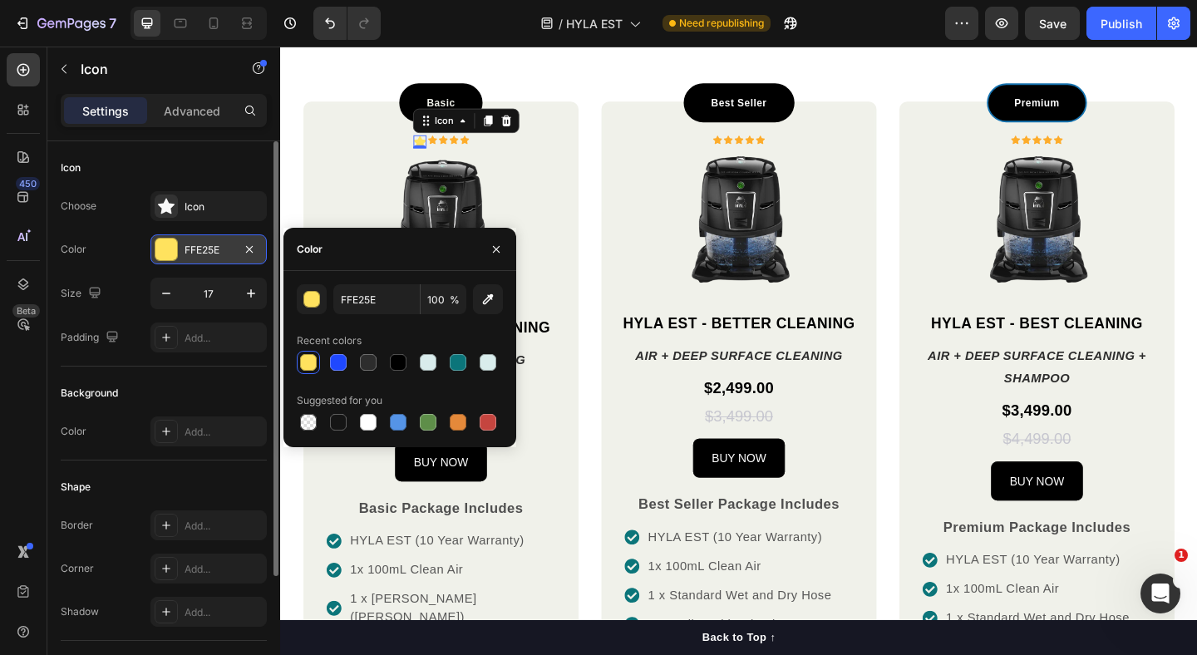
click at [217, 259] on div "FFE25E" at bounding box center [208, 249] width 116 height 30
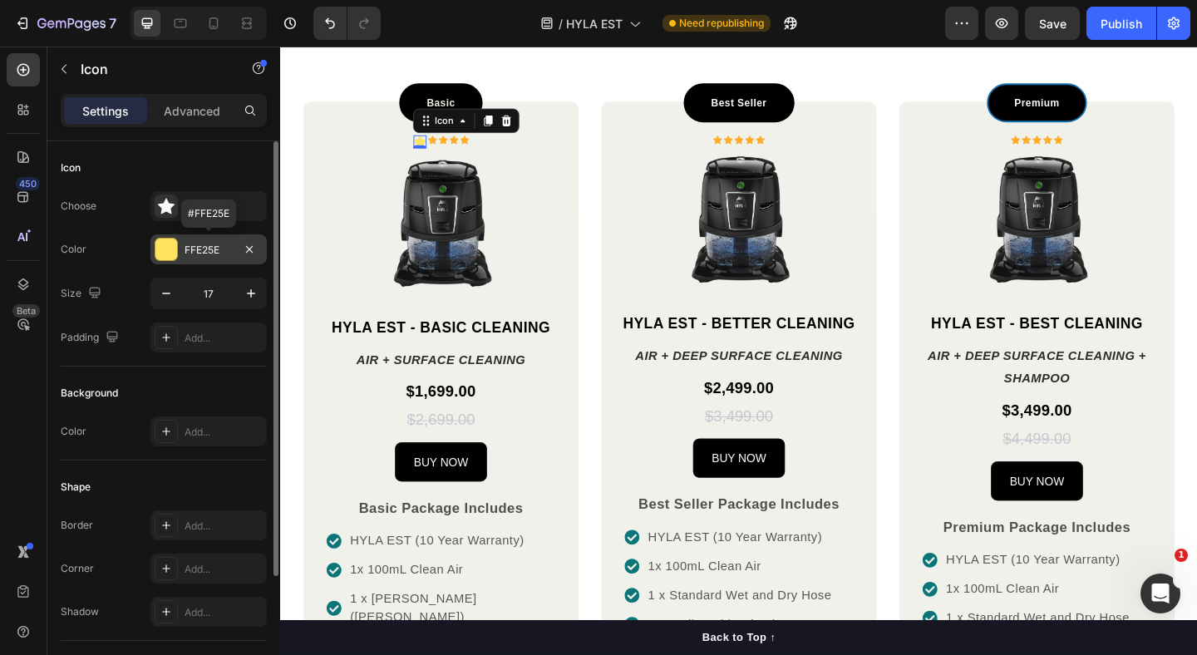
click at [217, 259] on div "FFE25E" at bounding box center [208, 249] width 116 height 30
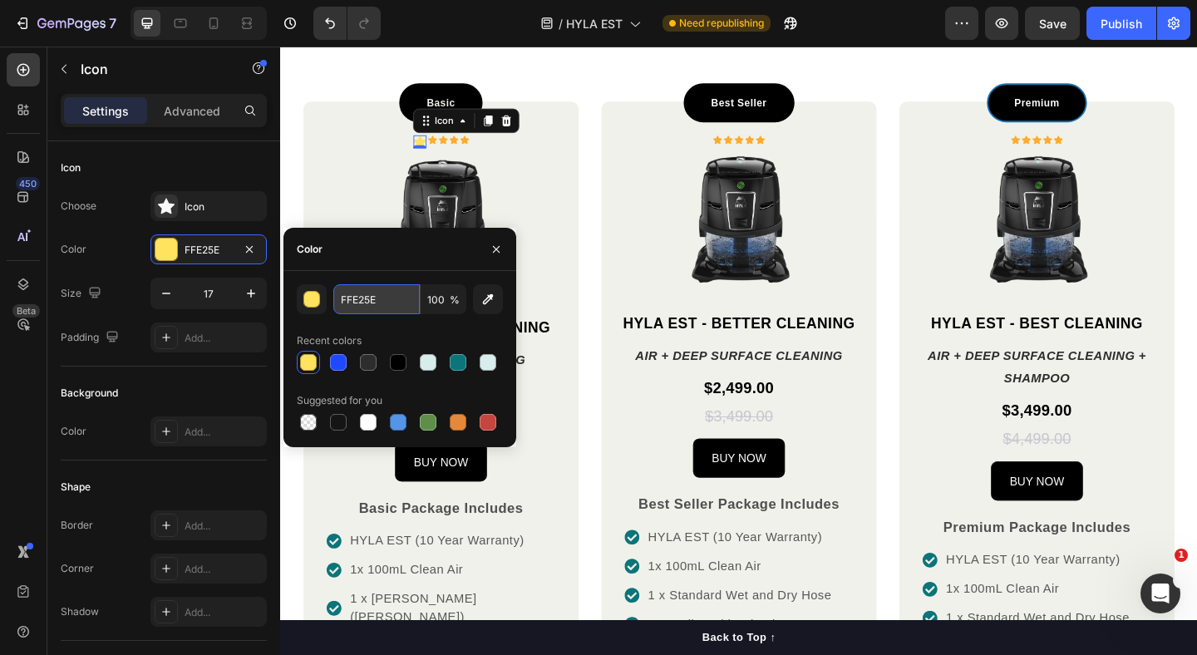
click at [374, 297] on input "FFE25E" at bounding box center [376, 299] width 86 height 30
paste input "#ebbc46"
type input "EBBC46"
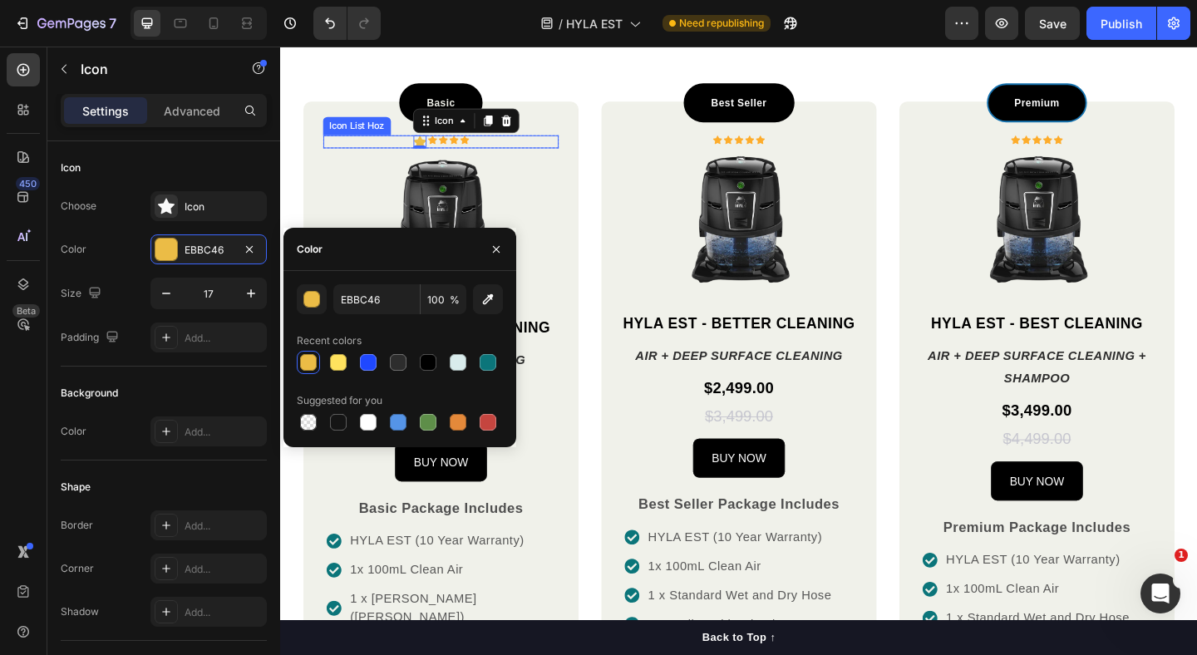
click at [446, 152] on div "Icon" at bounding box center [446, 150] width 10 height 14
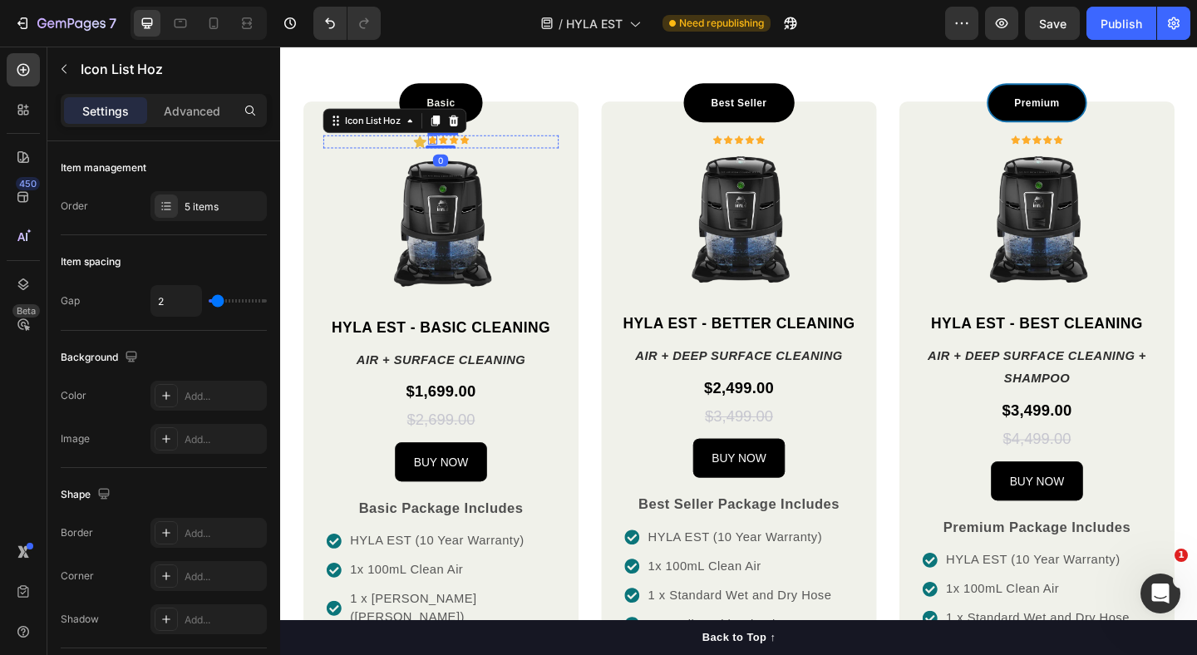
click at [446, 147] on icon at bounding box center [446, 147] width 10 height 9
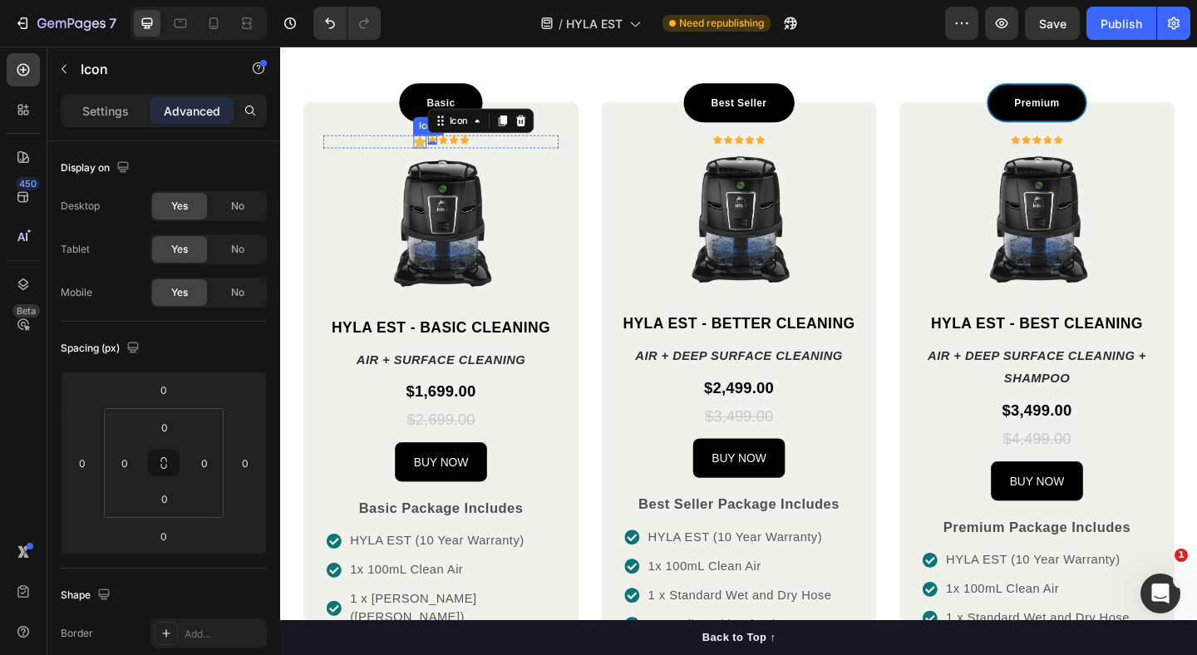
click at [428, 149] on icon at bounding box center [432, 149] width 14 height 13
click at [395, 151] on div "Icon Icon Icon Icon Icon" at bounding box center [455, 150] width 256 height 14
click at [433, 148] on icon at bounding box center [432, 149] width 14 height 13
click at [121, 113] on p "Settings" at bounding box center [105, 110] width 47 height 17
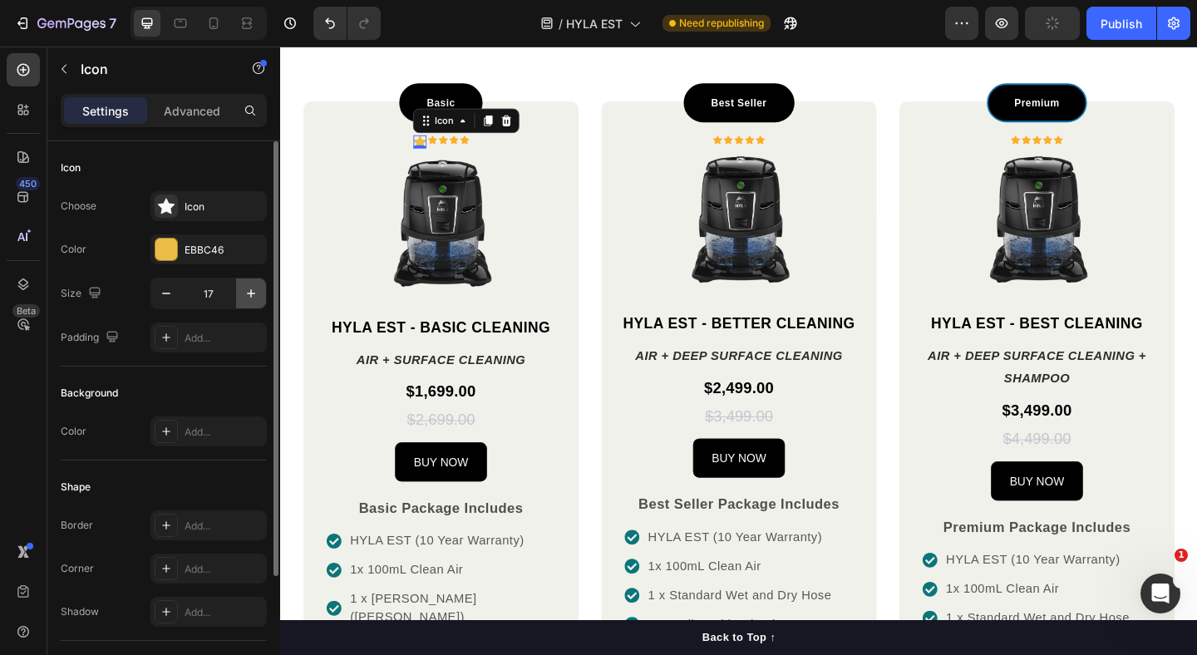
click at [252, 298] on icon "button" at bounding box center [251, 293] width 17 height 17
click at [160, 293] on icon "button" at bounding box center [166, 293] width 17 height 17
click at [250, 283] on button "button" at bounding box center [251, 293] width 30 height 30
type input "17"
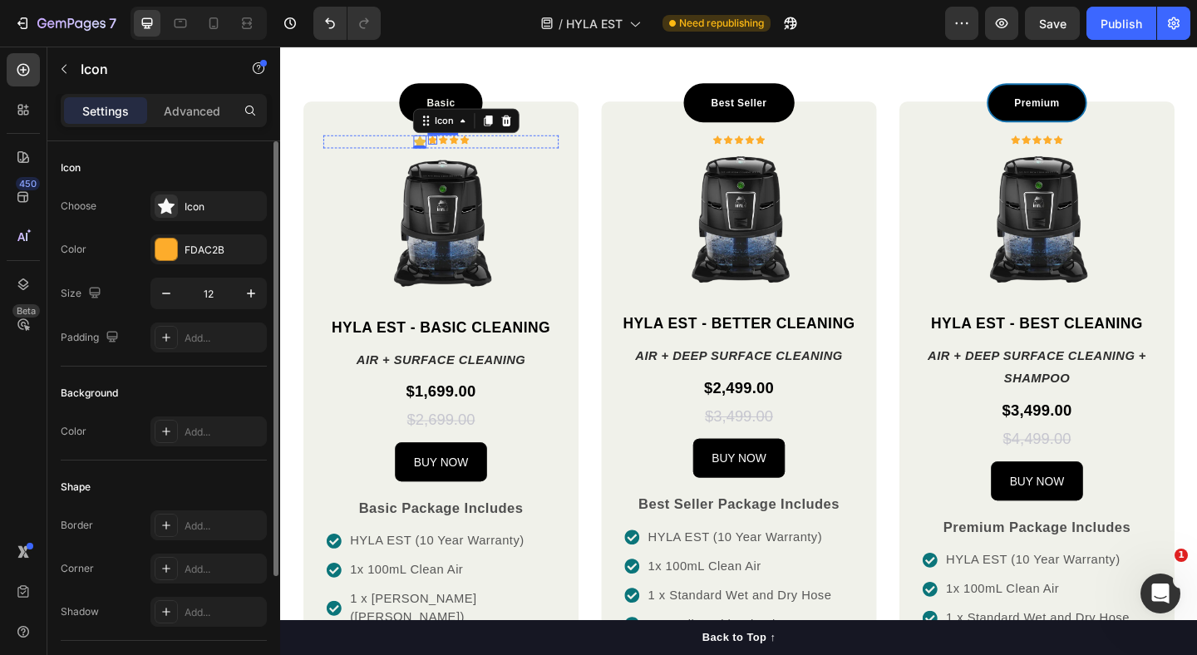
click at [444, 148] on div "Icon" at bounding box center [446, 148] width 10 height 10
click at [214, 289] on input "12" at bounding box center [208, 293] width 55 height 30
type input "17"
click at [208, 264] on div "Choose Icon Color FDAC2B Size 17 Padding Add..." at bounding box center [164, 271] width 206 height 161
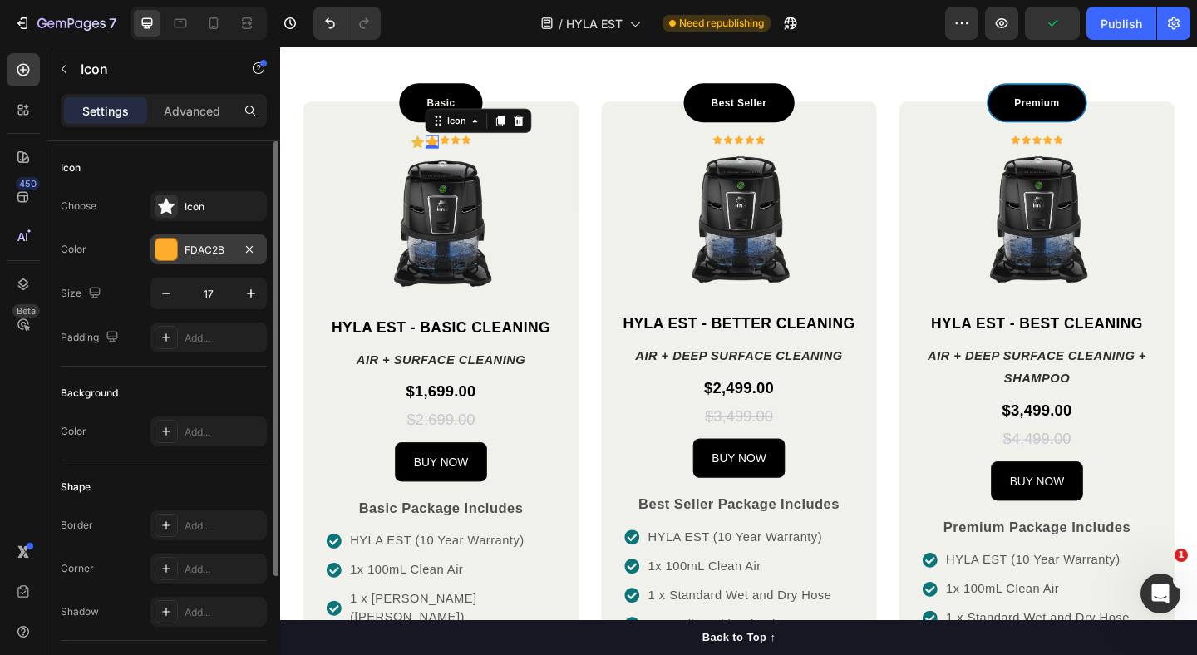
click at [207, 260] on div "FDAC2B" at bounding box center [208, 249] width 116 height 30
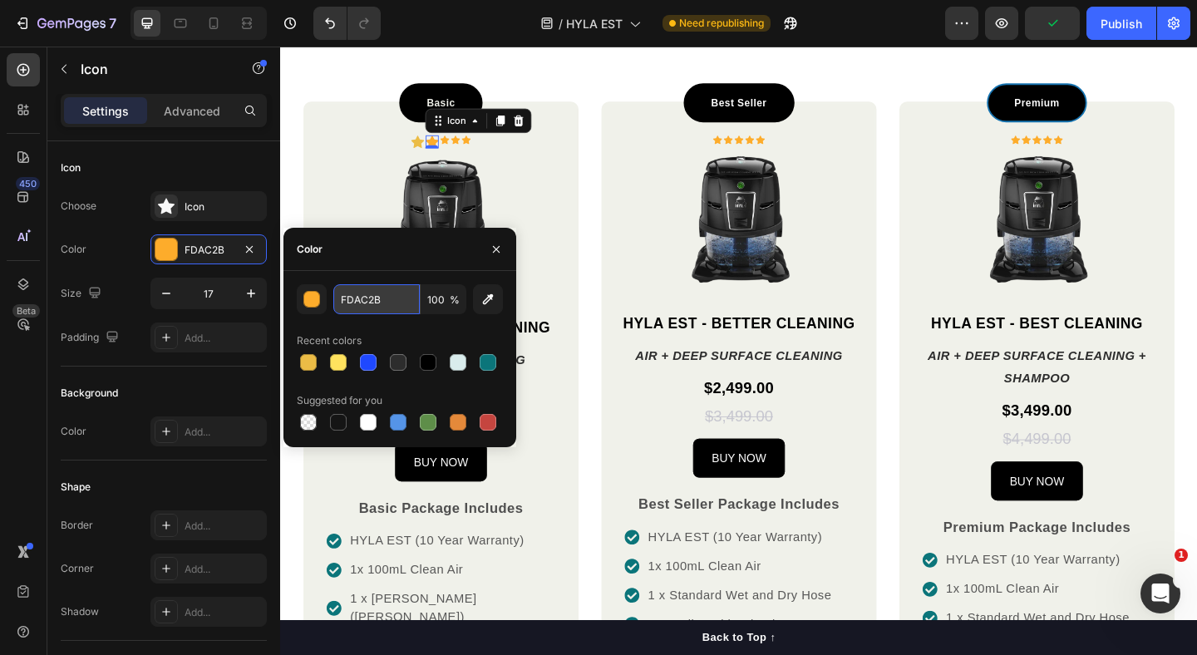
click at [356, 309] on input "FDAC2B" at bounding box center [376, 299] width 86 height 30
paste input "#ebbc46"
type input "EBBC46"
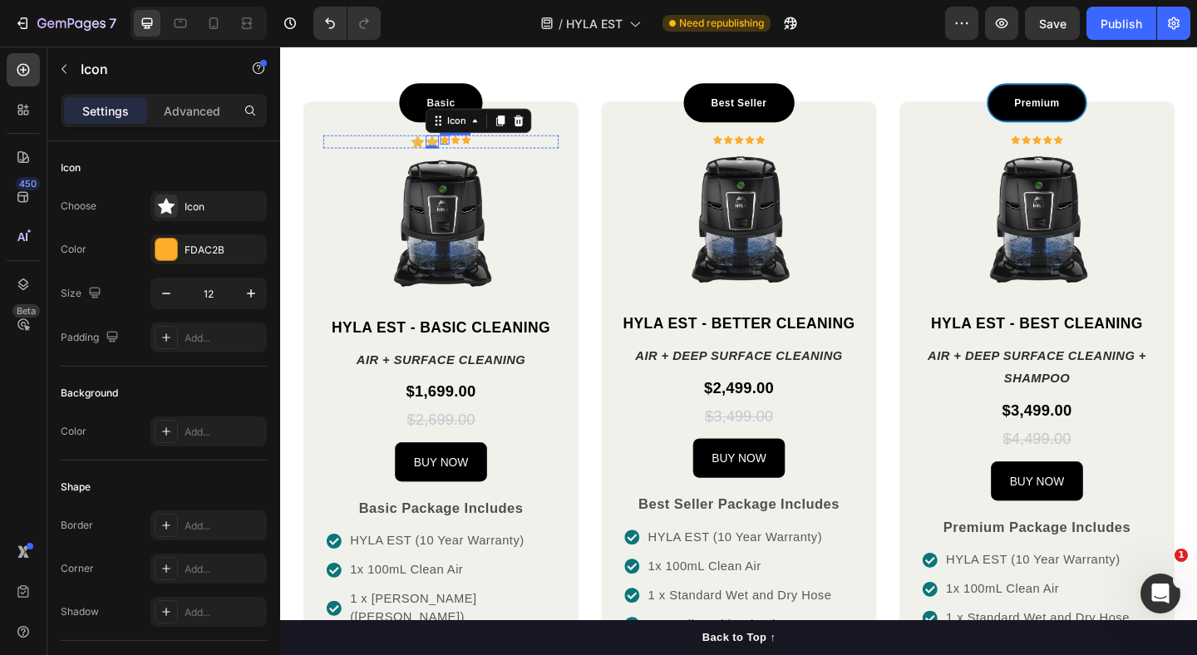
click at [457, 148] on div "Icon" at bounding box center [459, 148] width 10 height 10
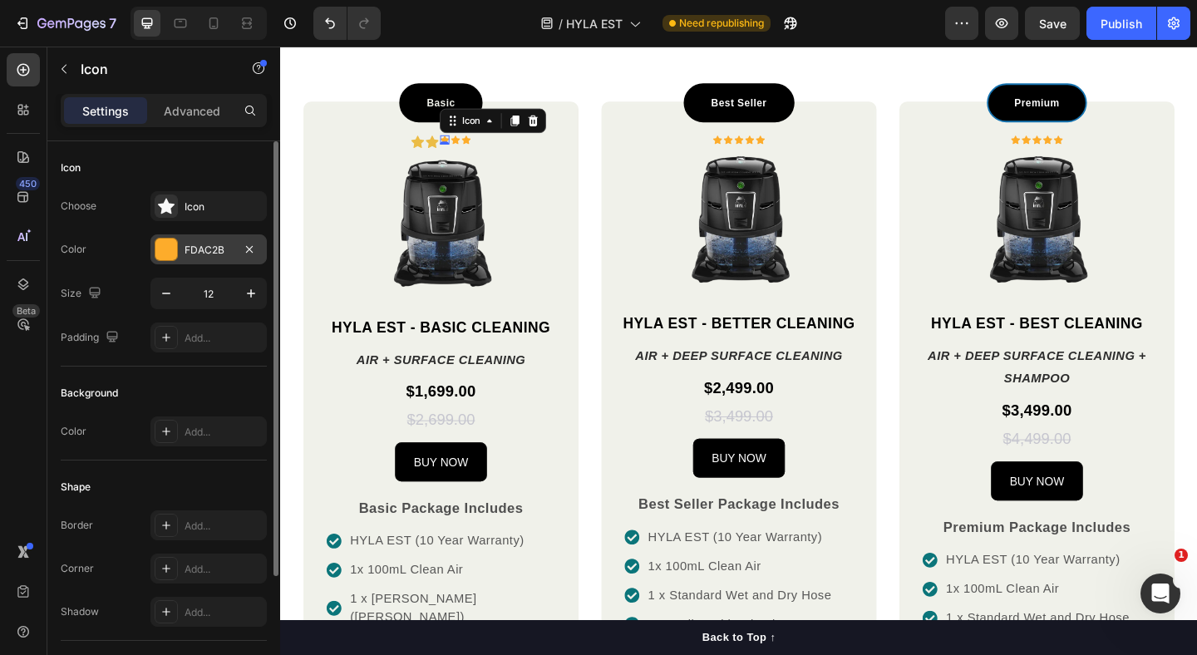
click at [199, 246] on div "FDAC2B" at bounding box center [209, 250] width 48 height 15
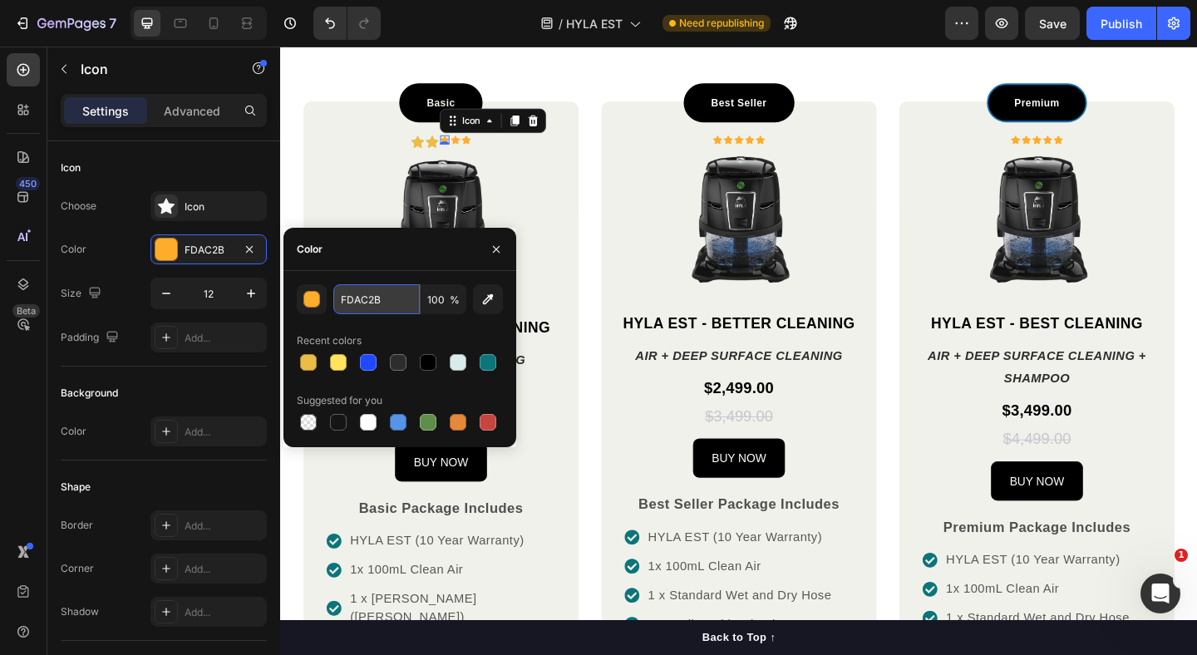
click at [367, 298] on input "FDAC2B" at bounding box center [376, 299] width 86 height 30
paste input "#ebbc46"
type input "EBBC46"
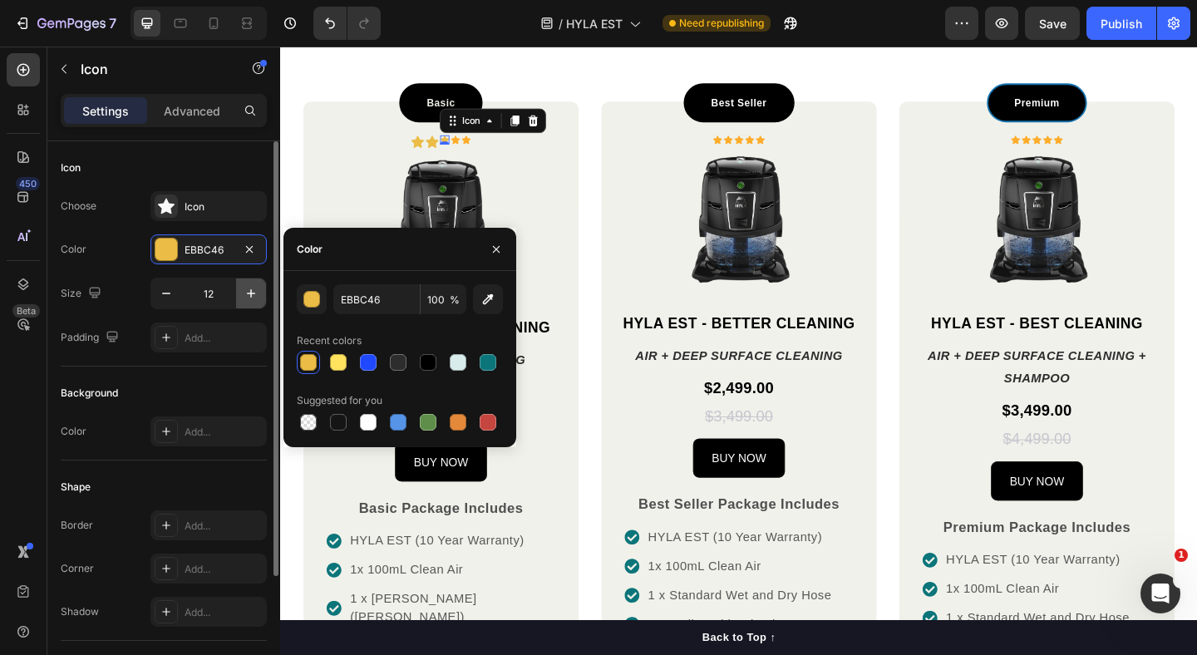
click at [255, 285] on icon "button" at bounding box center [251, 293] width 17 height 17
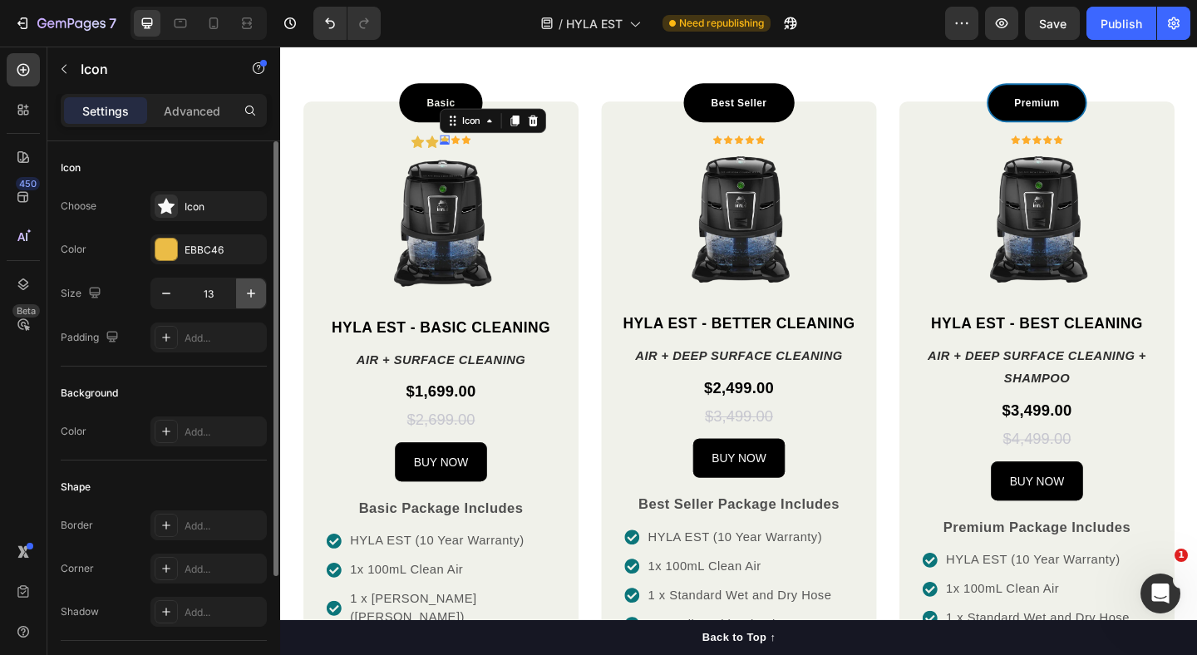
click at [255, 285] on icon "button" at bounding box center [251, 293] width 17 height 17
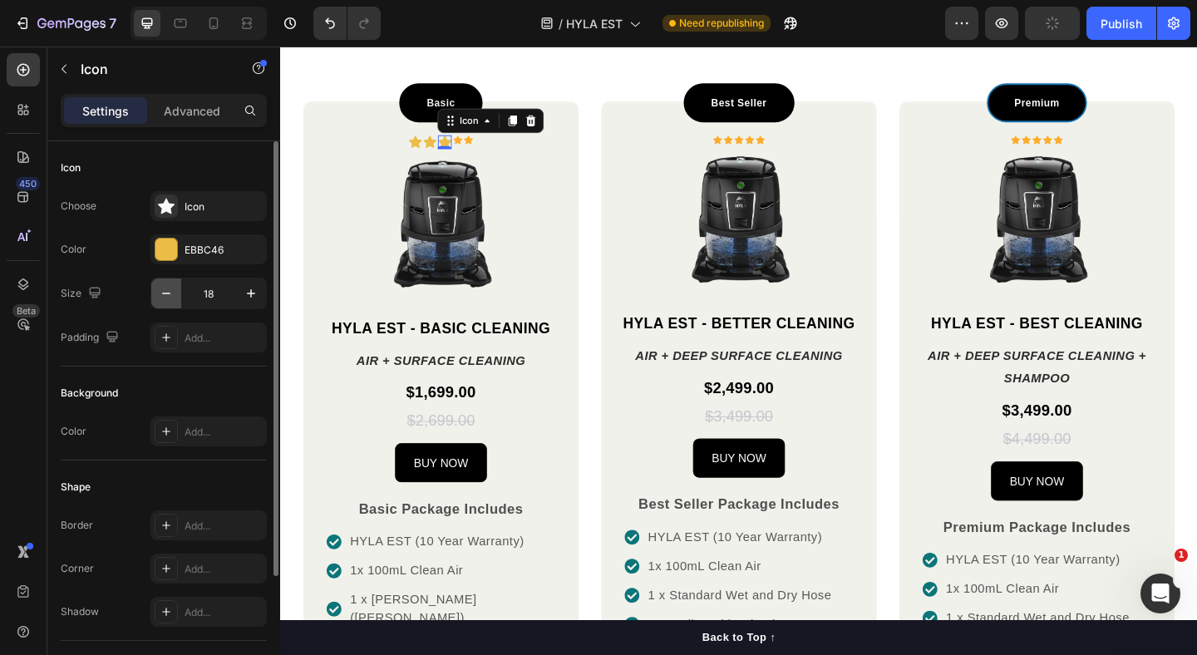
click at [157, 293] on button "button" at bounding box center [166, 293] width 30 height 30
type input "17"
click at [473, 147] on div "Icon" at bounding box center [473, 148] width 10 height 10
click at [202, 247] on div "FDAC2B" at bounding box center [209, 250] width 48 height 15
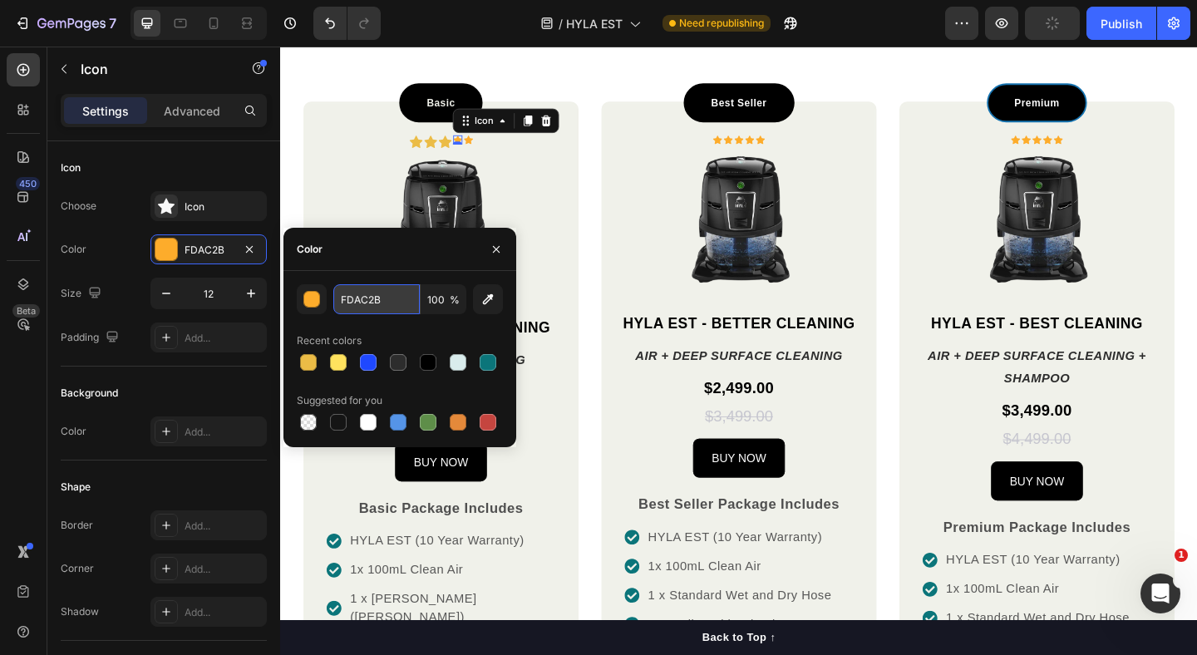
click at [356, 297] on input "FDAC2B" at bounding box center [376, 299] width 86 height 30
paste input "#ebbc46"
type input "EBBC46"
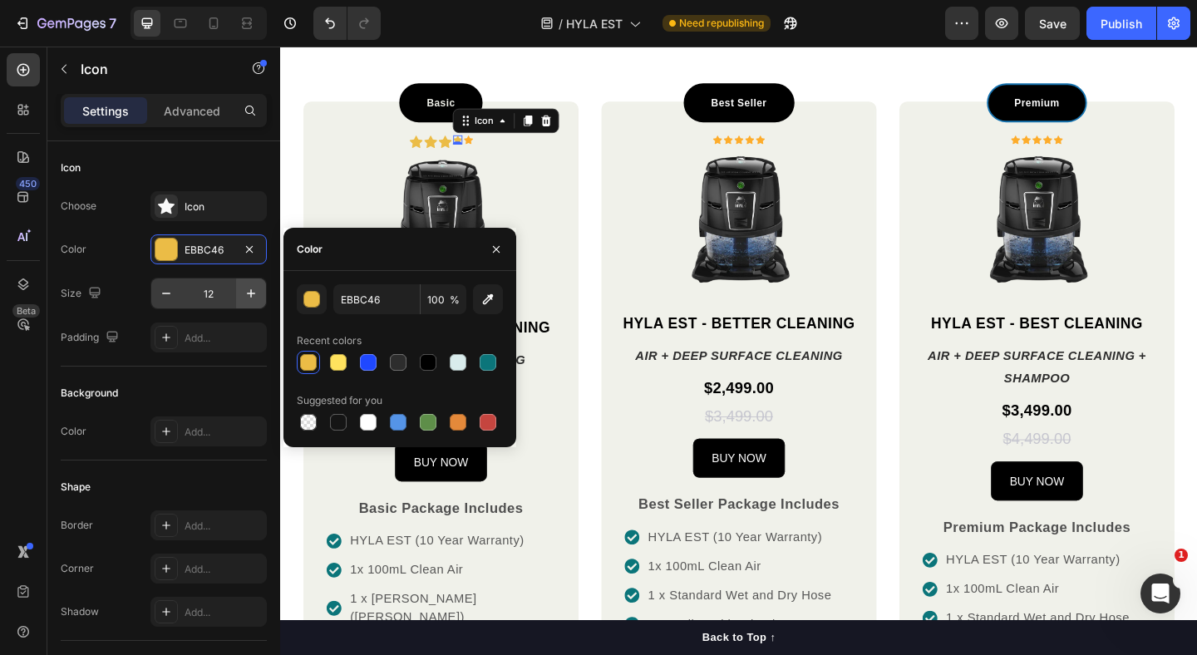
click at [261, 292] on button "button" at bounding box center [251, 293] width 30 height 30
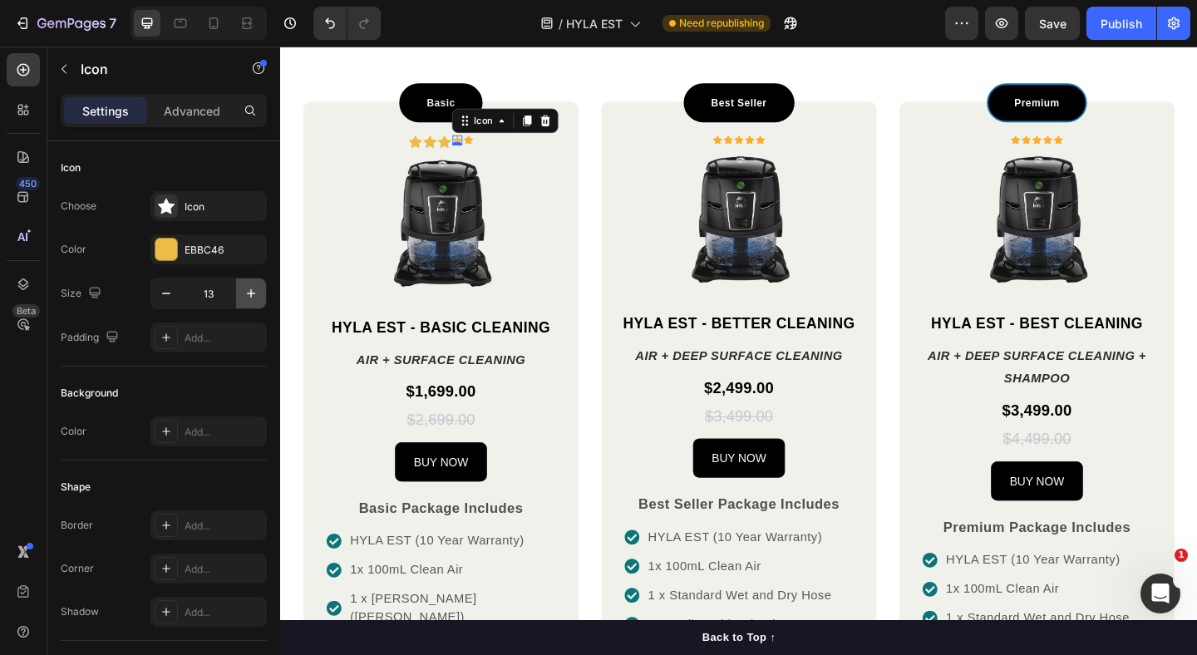
click at [261, 292] on button "button" at bounding box center [251, 293] width 30 height 30
type input "17"
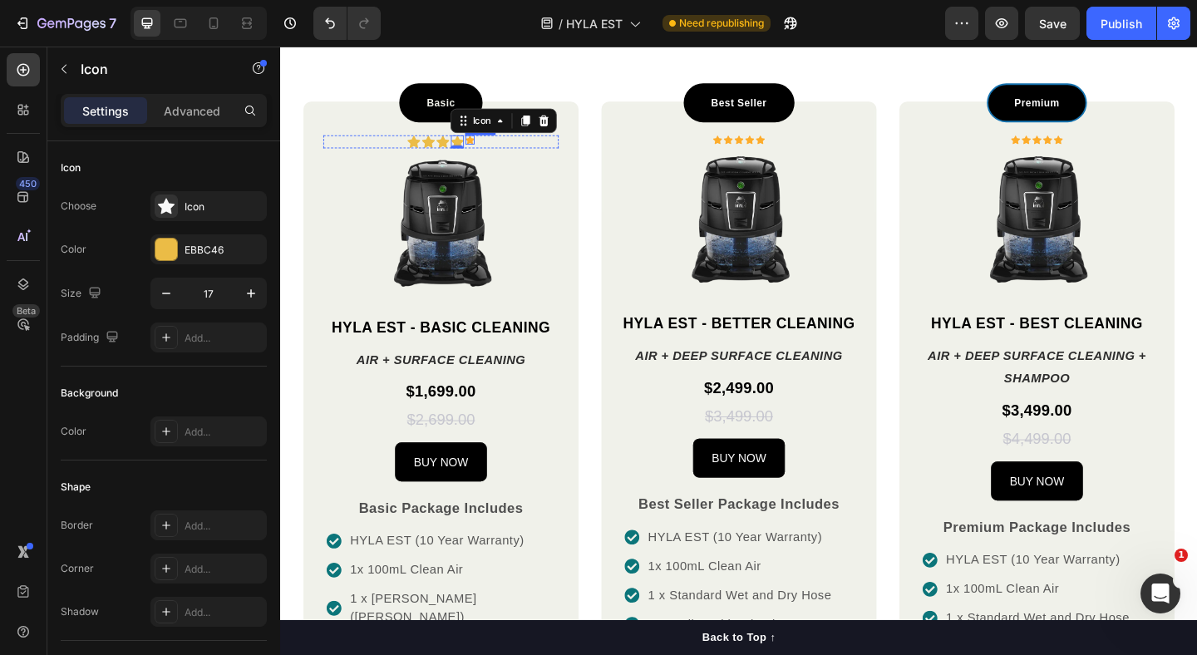
click at [487, 149] on div "Icon" at bounding box center [486, 148] width 10 height 10
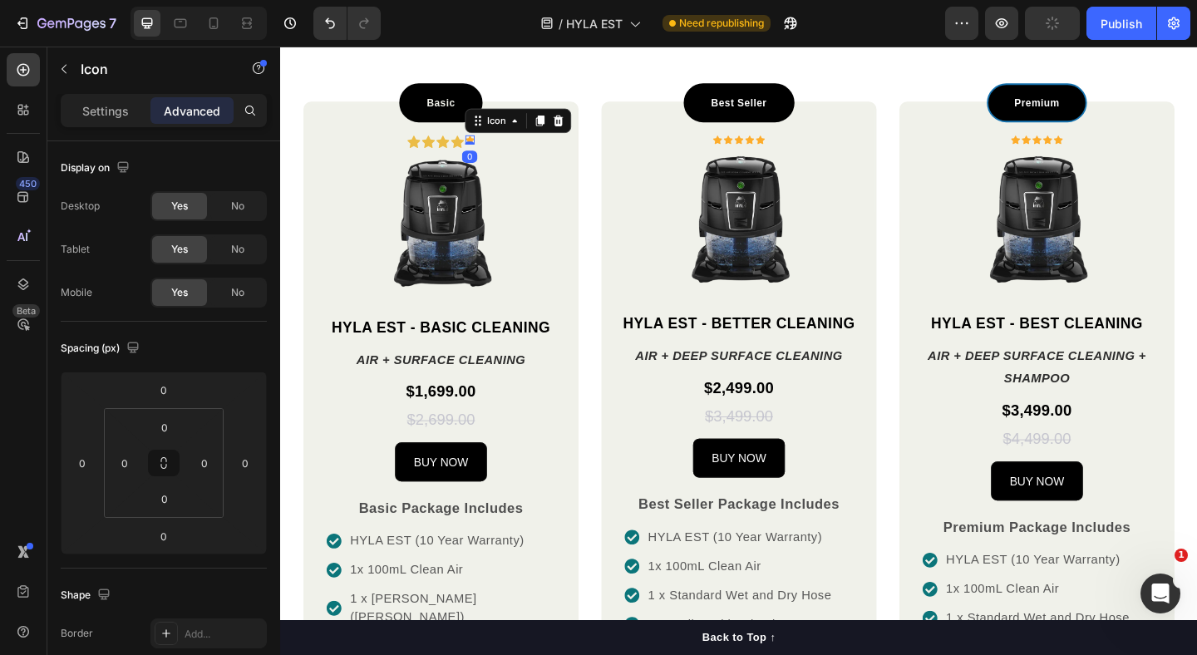
click at [103, 105] on p "Settings" at bounding box center [105, 110] width 47 height 17
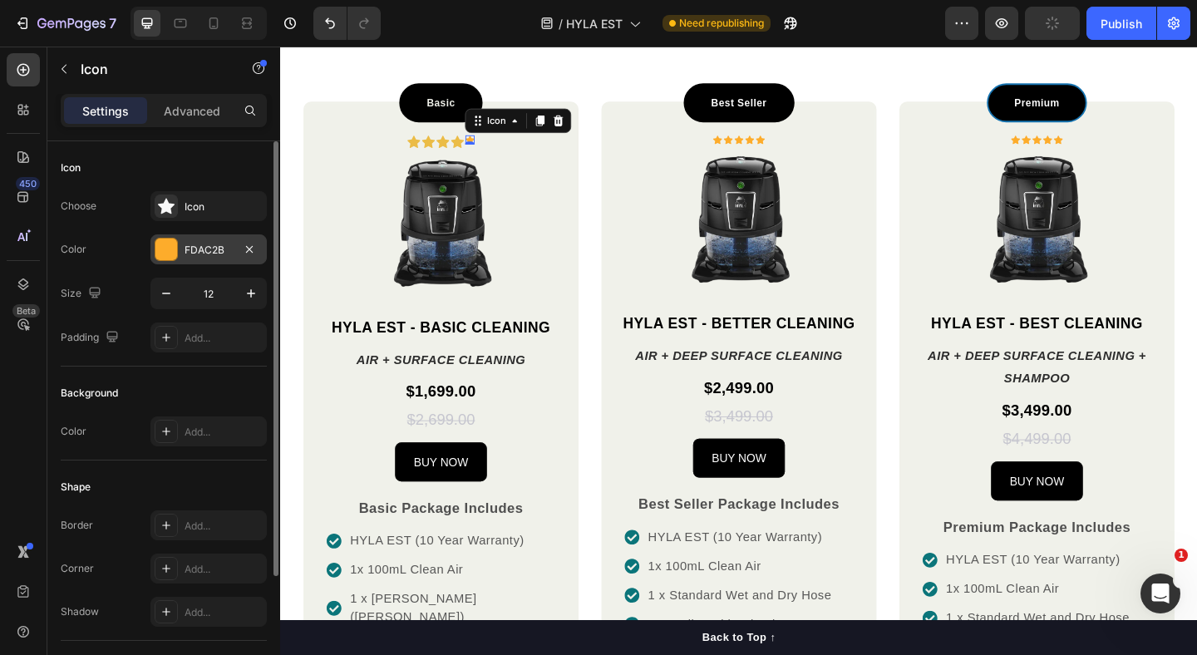
click at [210, 247] on div "FDAC2B" at bounding box center [209, 250] width 48 height 15
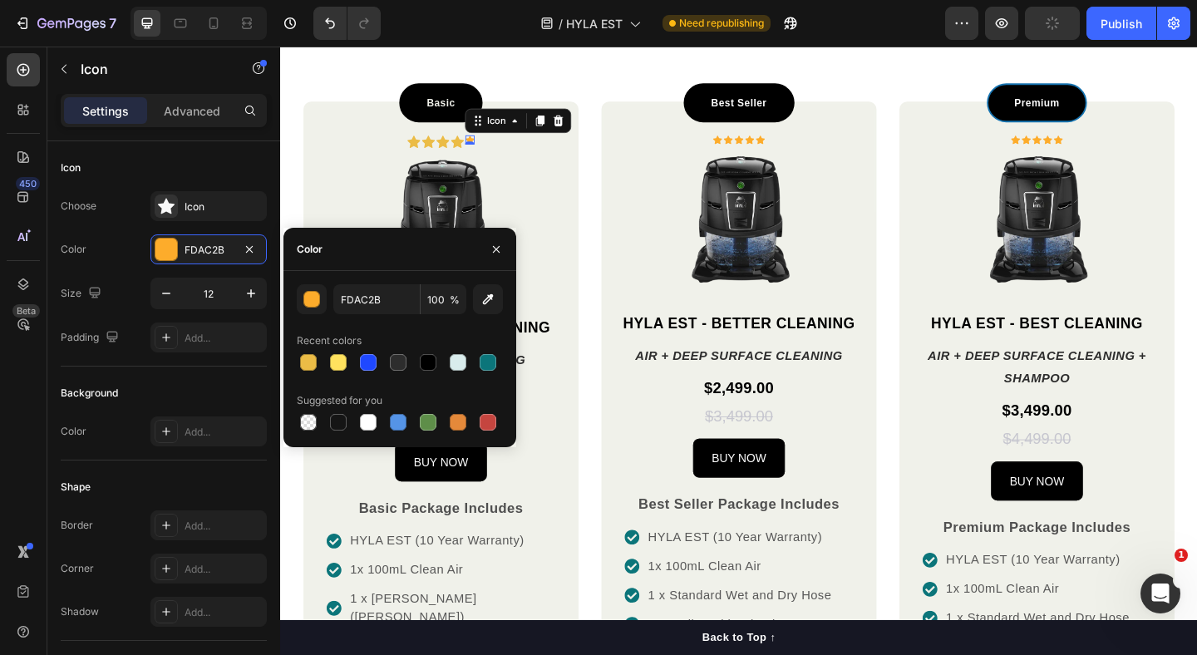
click at [374, 315] on div "FDAC2B 100 % Recent colors Suggested for you" at bounding box center [400, 359] width 206 height 150
click at [375, 298] on input "FDAC2B" at bounding box center [376, 299] width 86 height 30
paste input "#ebbc46"
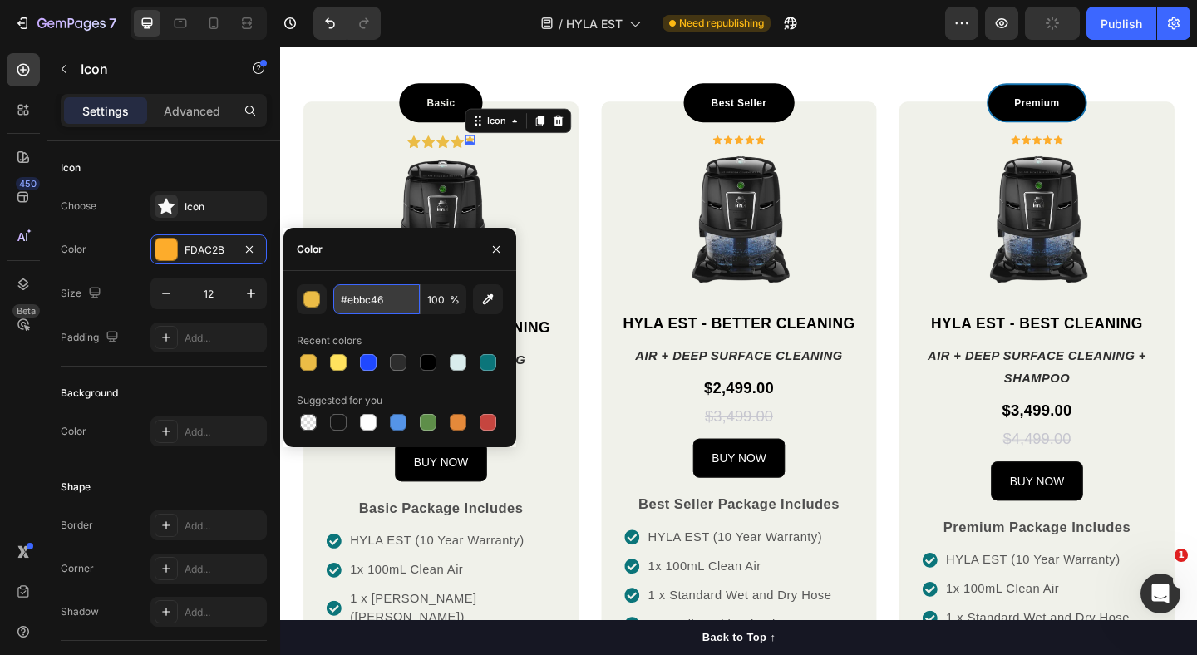
type input "EBBC46"
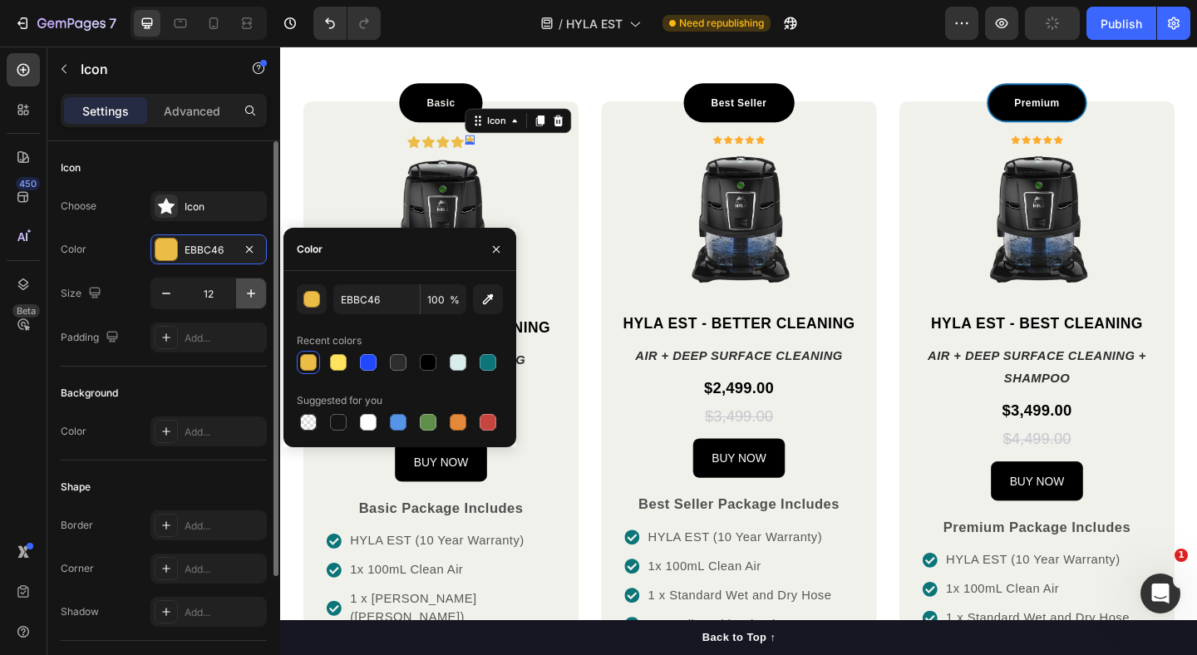
click at [245, 293] on icon "button" at bounding box center [251, 293] width 17 height 17
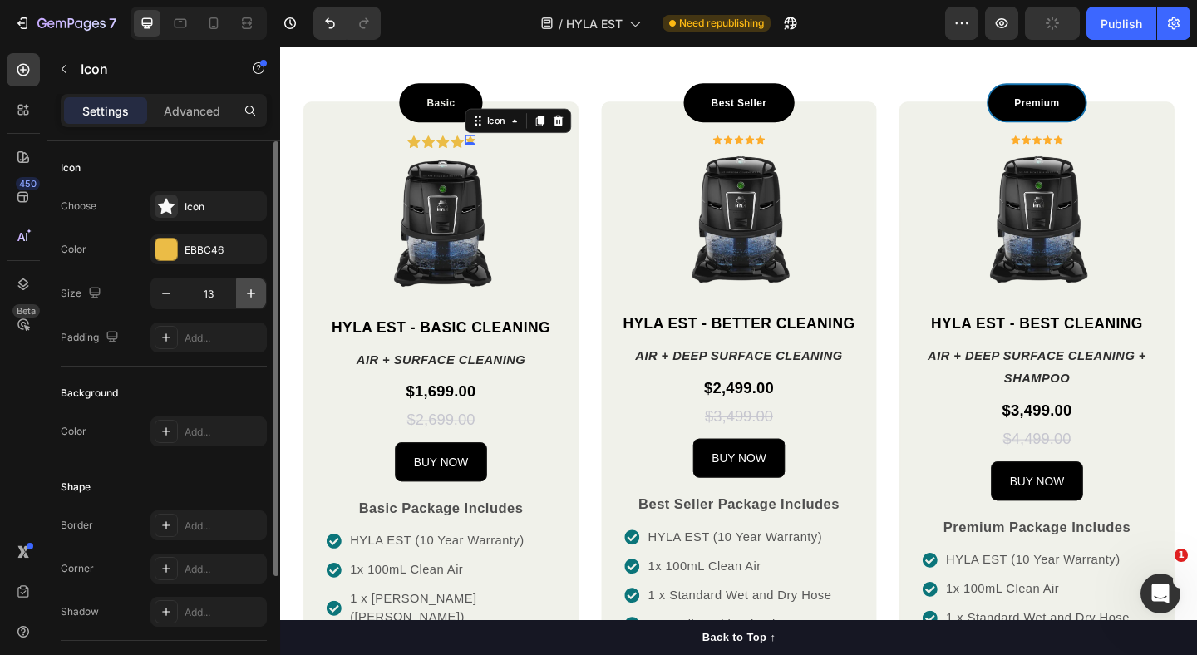
click at [245, 293] on icon "button" at bounding box center [251, 293] width 17 height 17
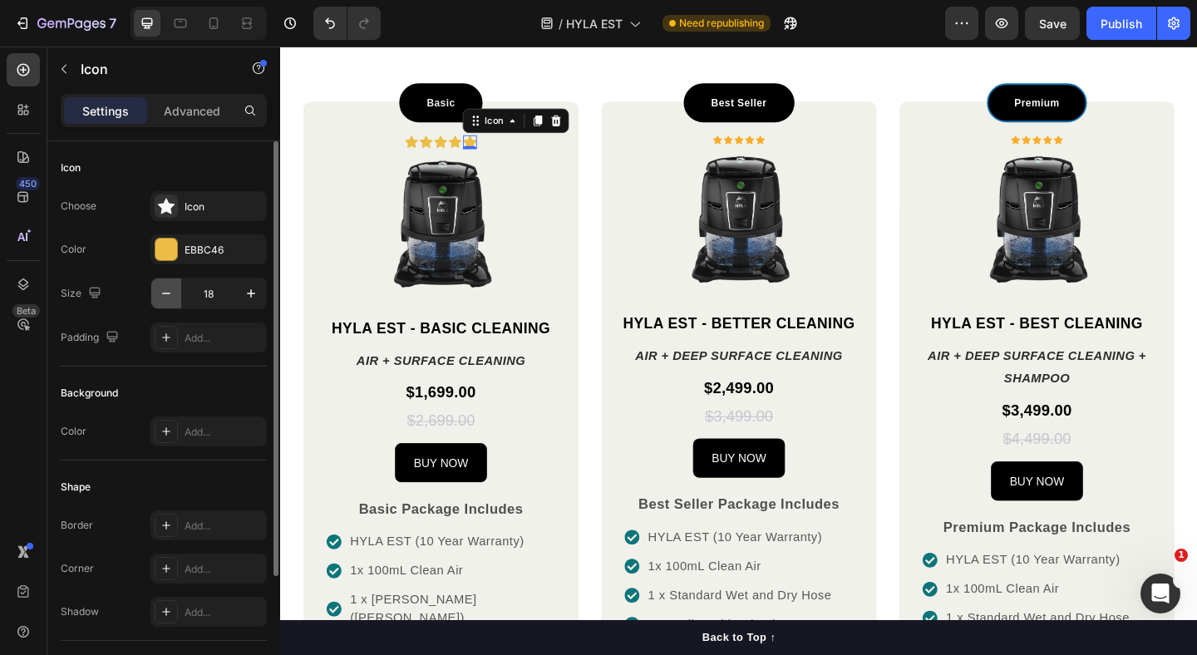
click at [151, 296] on button "button" at bounding box center [166, 293] width 30 height 30
type input "17"
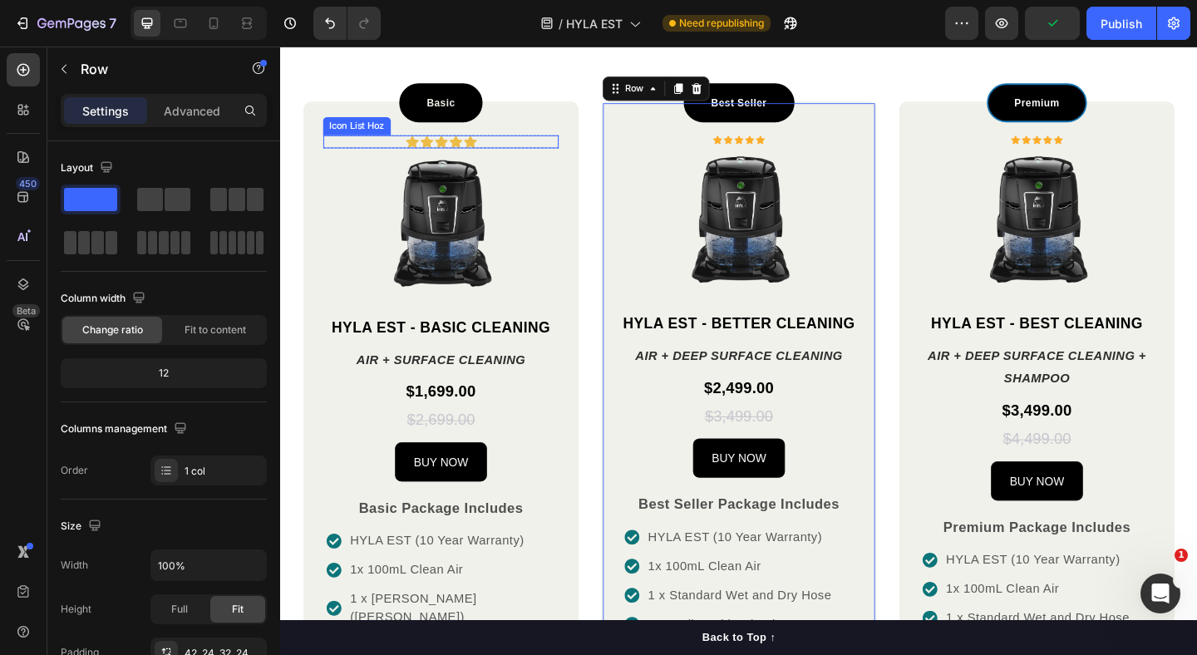
click at [515, 145] on div "Icon Icon Icon Icon Icon" at bounding box center [455, 150] width 256 height 14
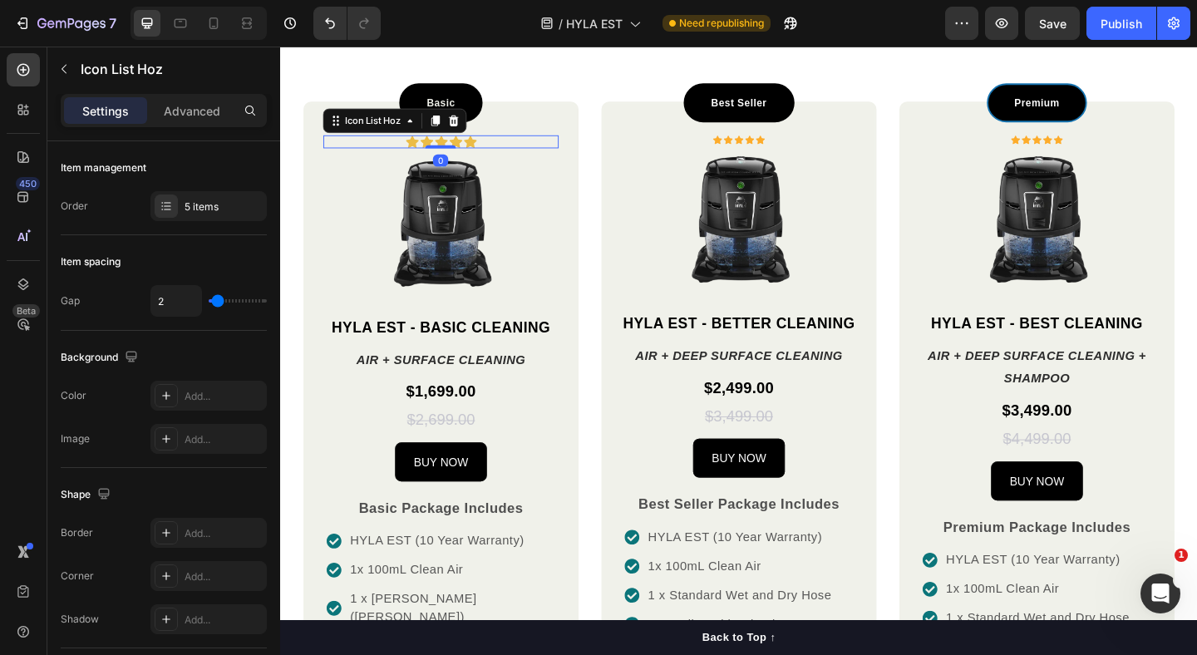
click at [444, 128] on icon at bounding box center [448, 127] width 13 height 13
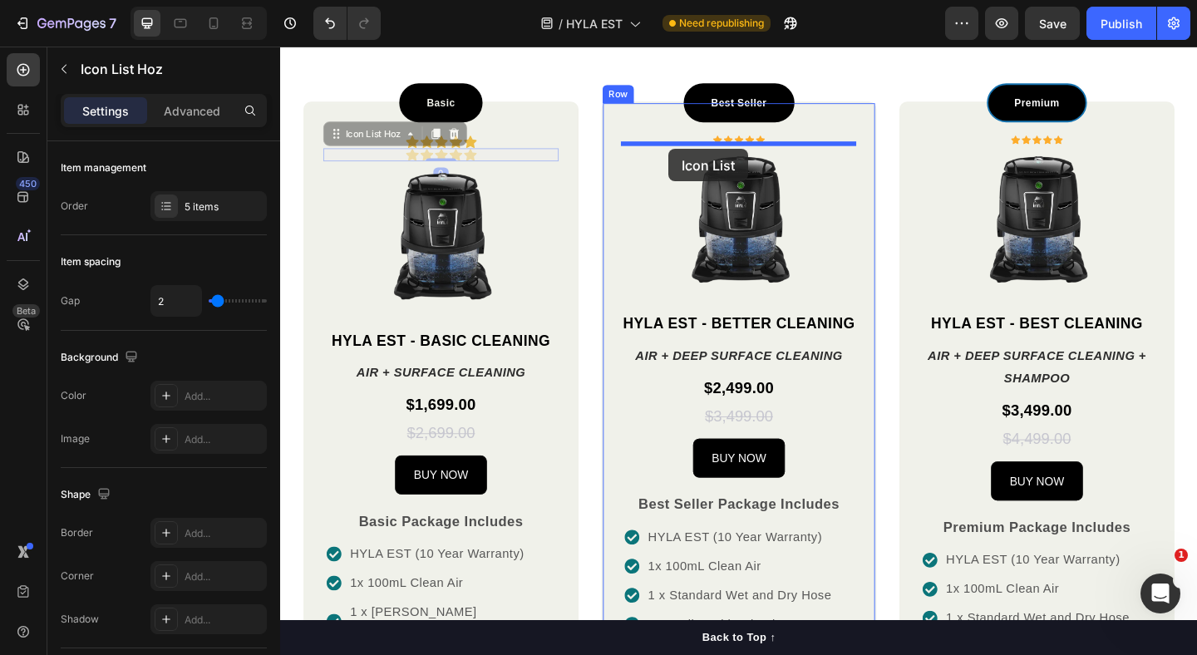
drag, startPoint x: 357, startPoint y: 145, endPoint x: 702, endPoint y: 158, distance: 346.0
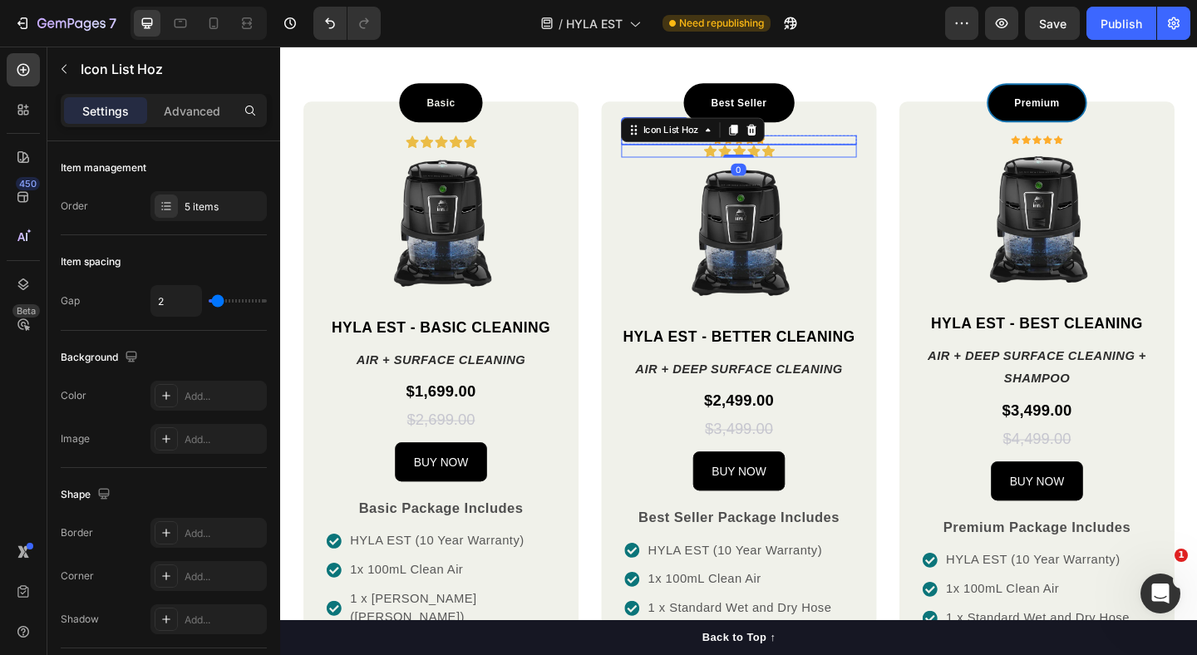
click at [845, 147] on div "Icon Icon Icon Icon Icon" at bounding box center [779, 148] width 256 height 10
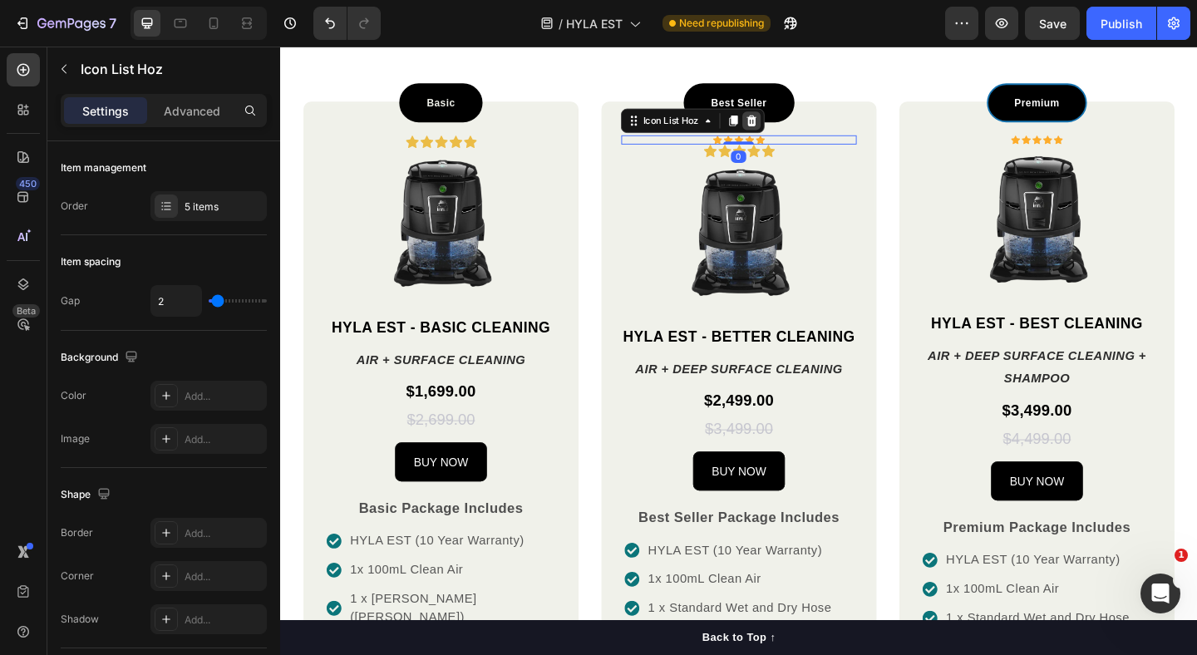
click at [794, 132] on icon at bounding box center [793, 127] width 11 height 12
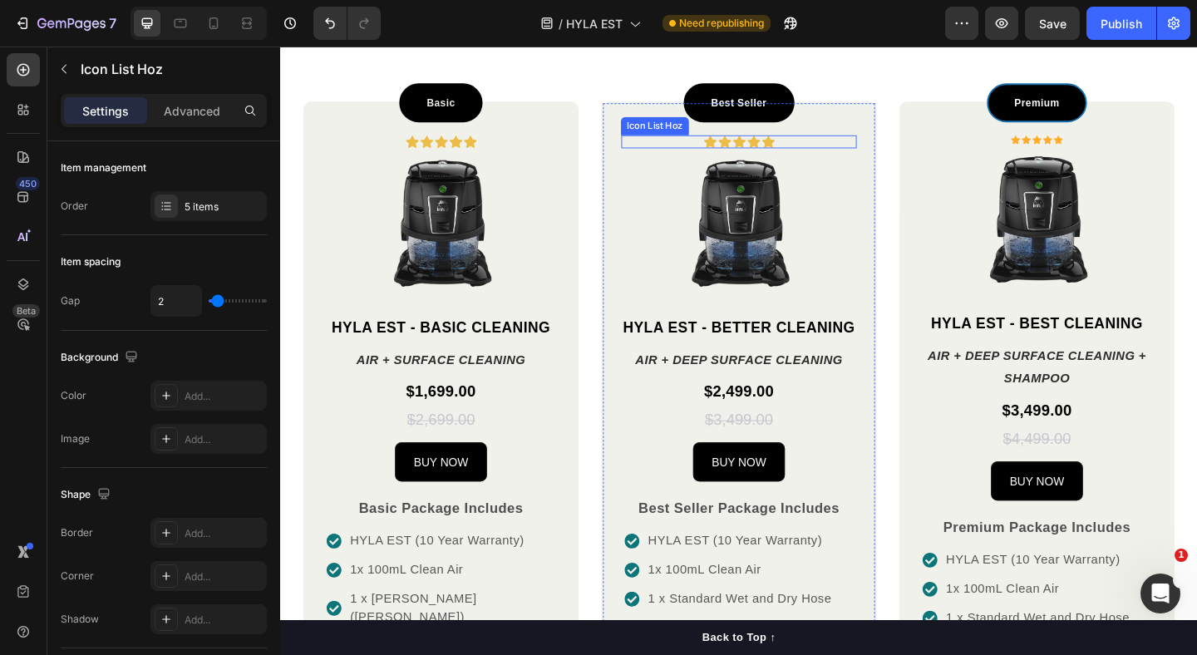
click at [716, 148] on div "Icon Icon Icon Icon Icon" at bounding box center [779, 150] width 256 height 14
click at [771, 131] on icon at bounding box center [773, 127] width 9 height 12
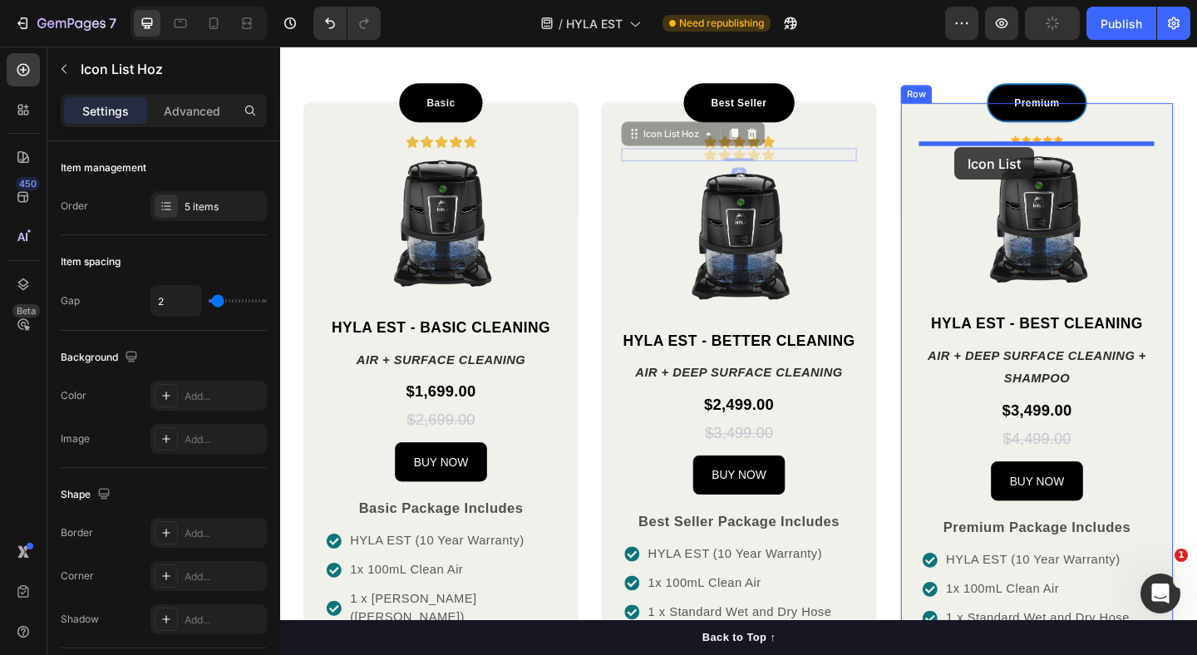
drag, startPoint x: 679, startPoint y: 141, endPoint x: 1013, endPoint y: 156, distance: 334.5
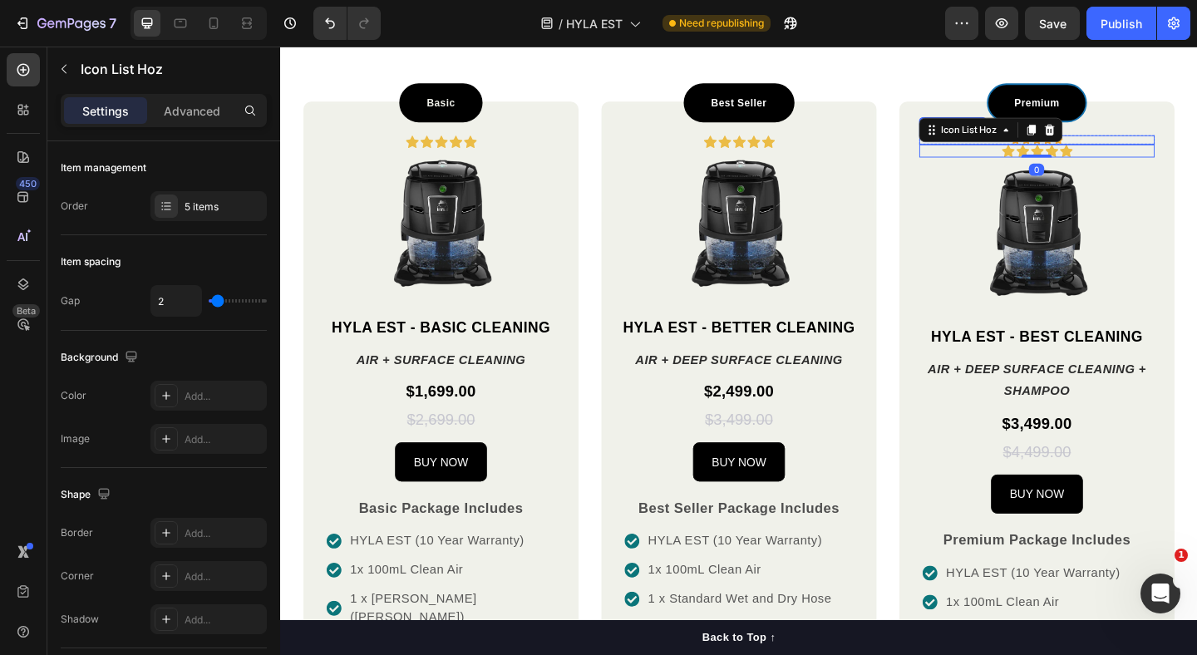
click at [1167, 145] on div "Icon Icon Icon Icon Icon" at bounding box center [1103, 148] width 256 height 10
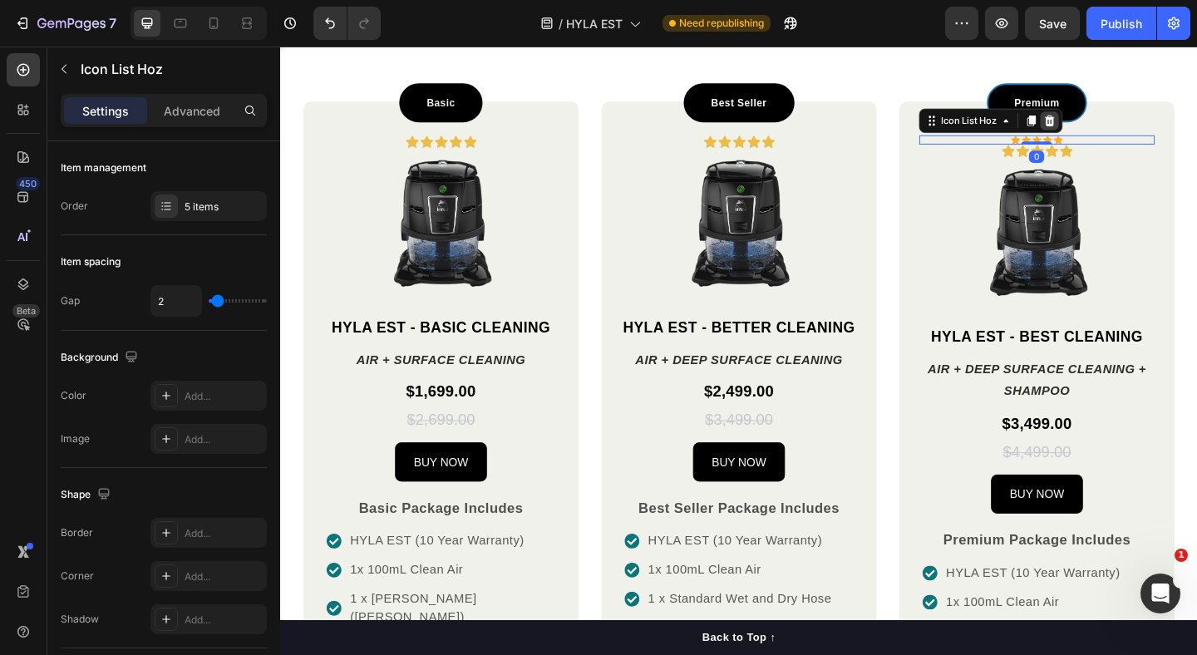
click at [1120, 133] on icon at bounding box center [1117, 127] width 13 height 13
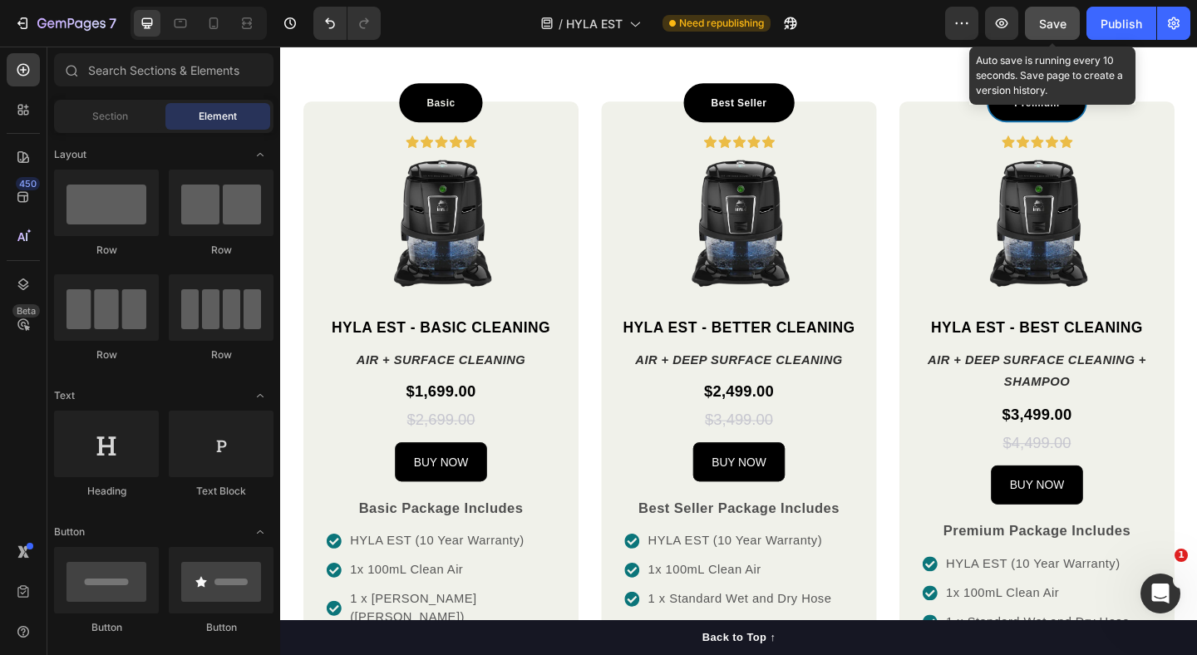
click at [1054, 30] on span "Save" at bounding box center [1052, 24] width 27 height 14
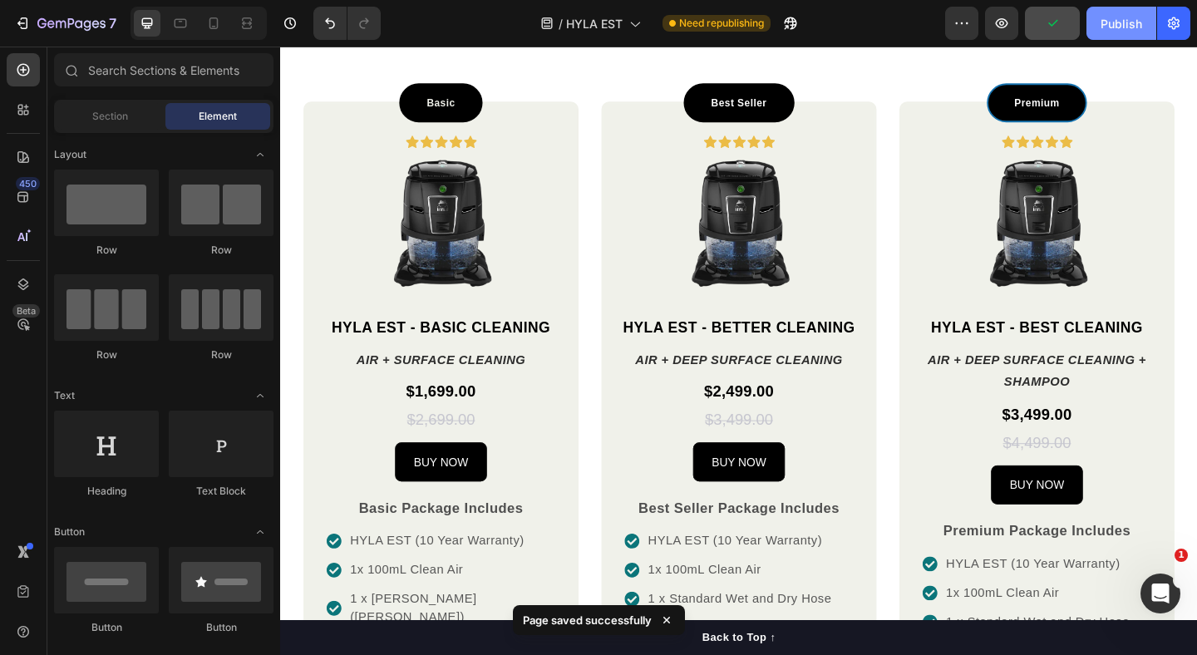
click at [1136, 27] on div "Publish" at bounding box center [1122, 23] width 42 height 17
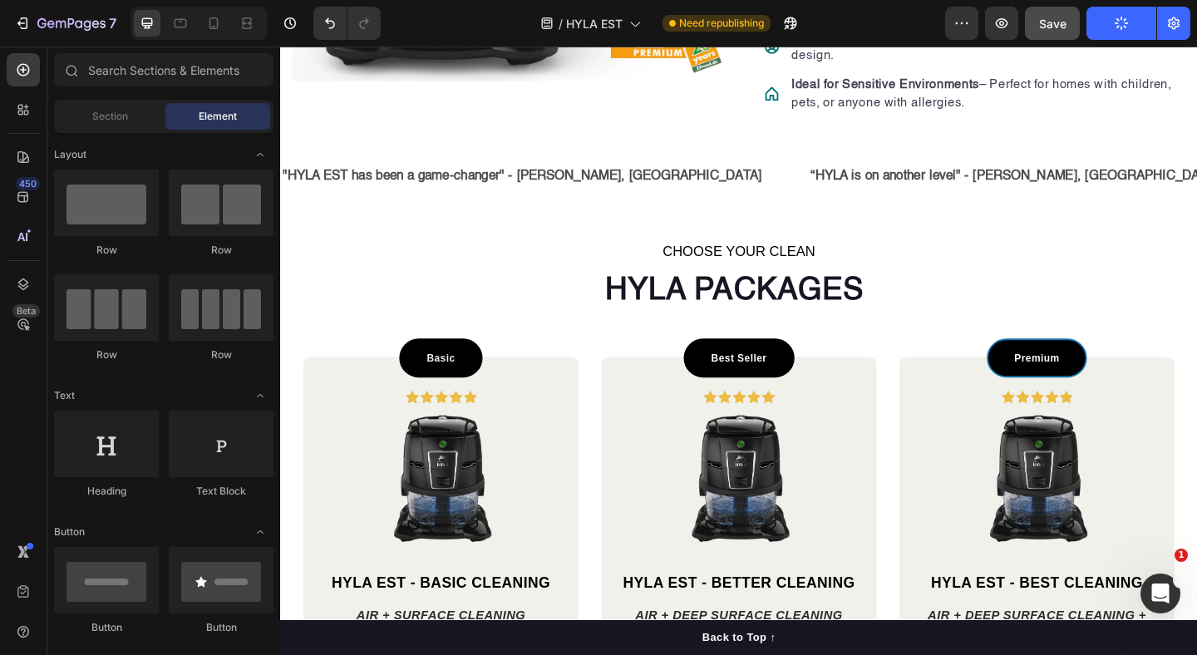
scroll to position [1036, 0]
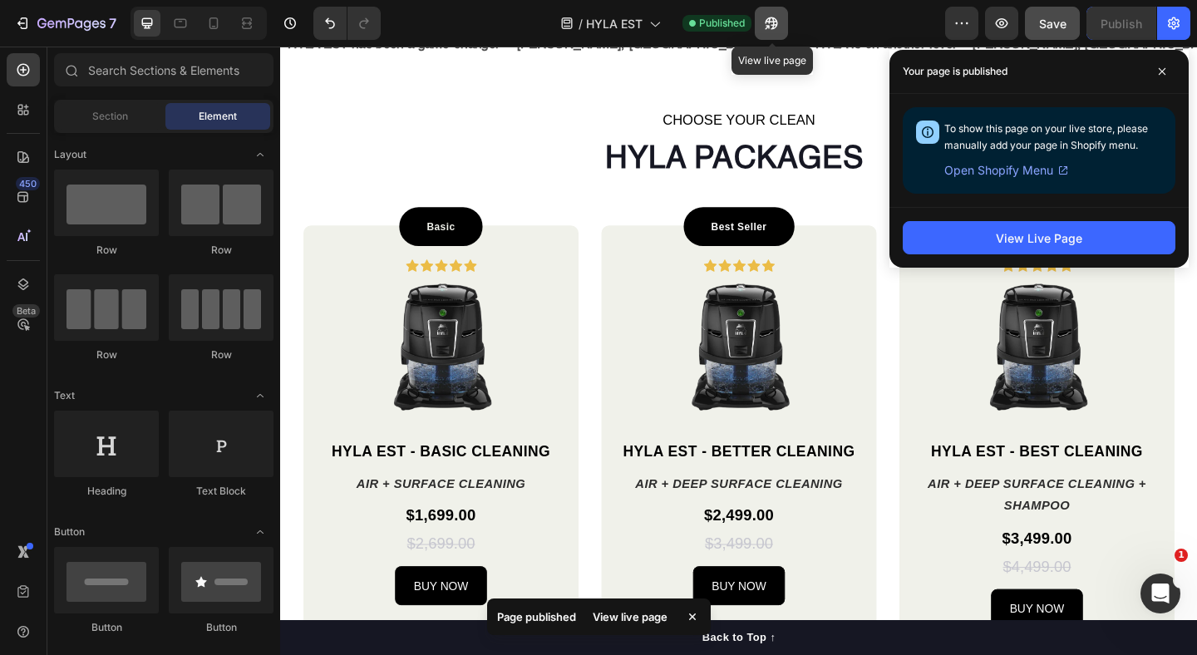
click at [776, 25] on icon "button" at bounding box center [771, 23] width 12 height 12
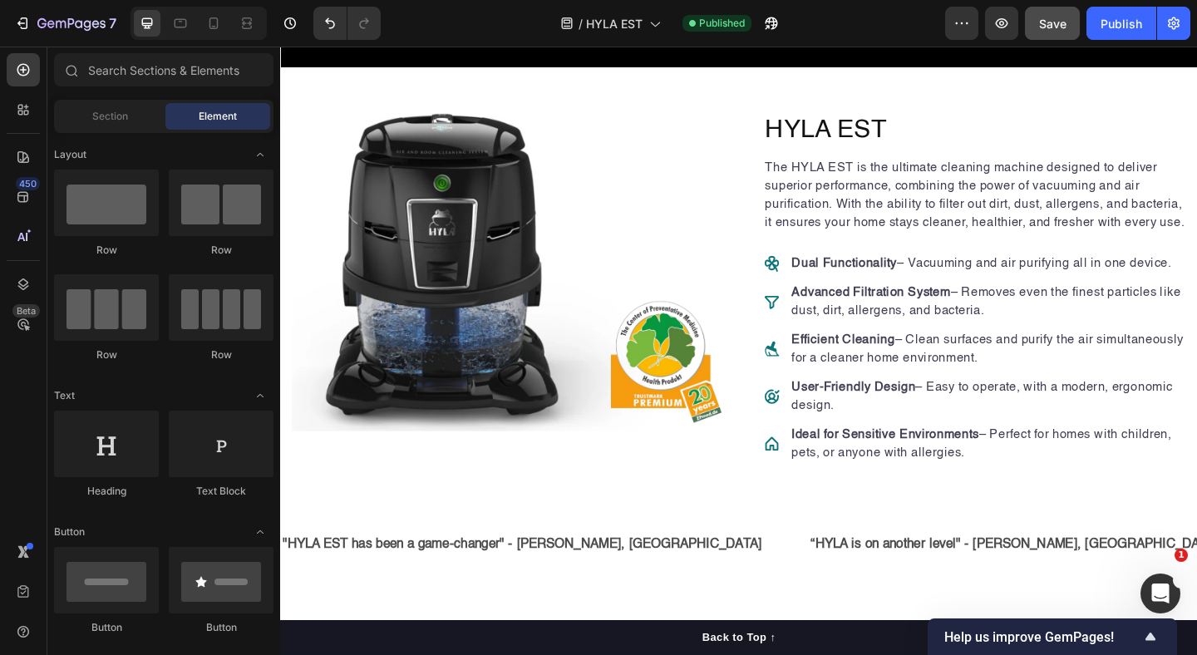
scroll to position [319, 0]
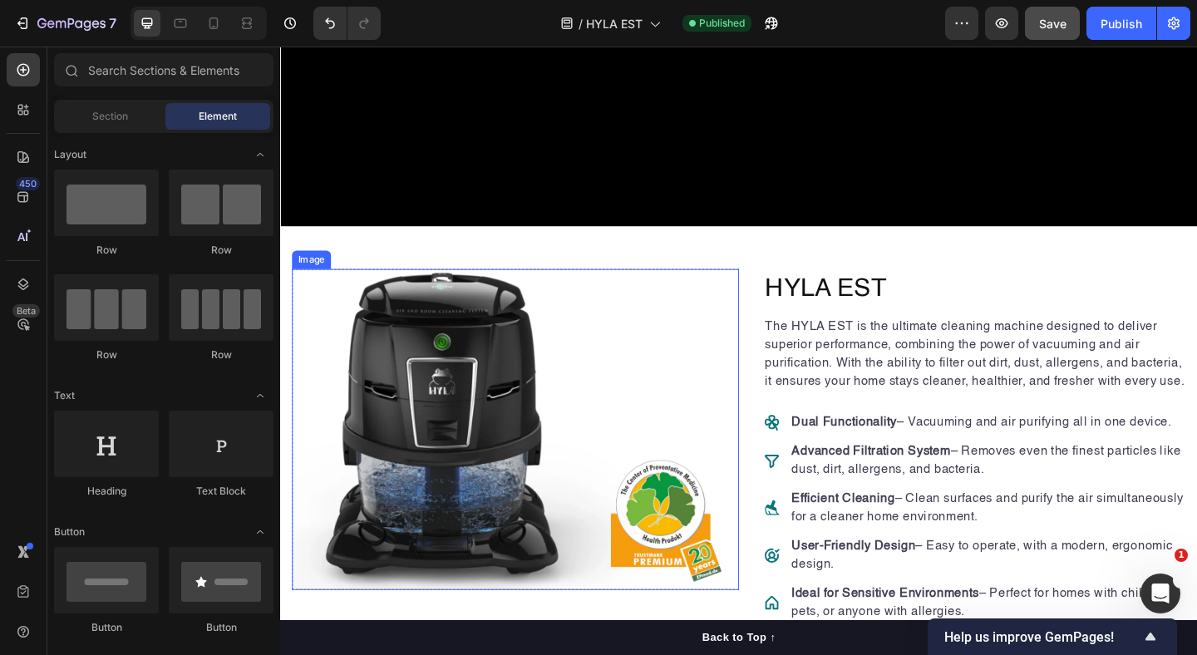
click at [589, 426] on img at bounding box center [536, 462] width 486 height 348
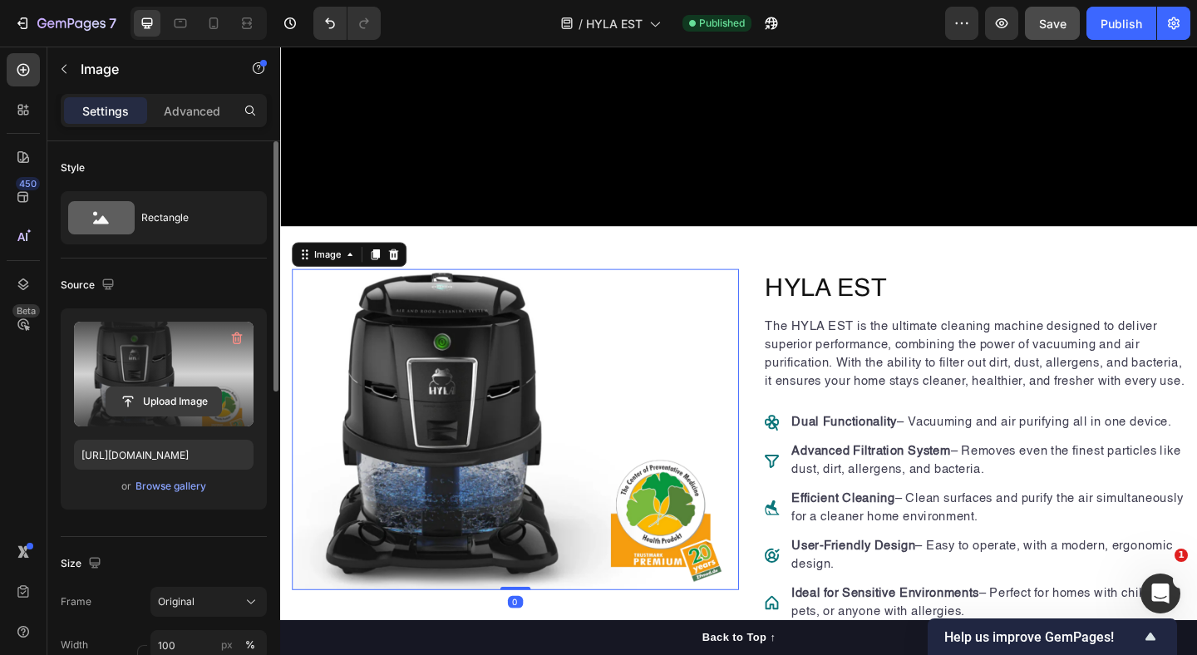
click at [164, 399] on input "file" at bounding box center [163, 401] width 115 height 28
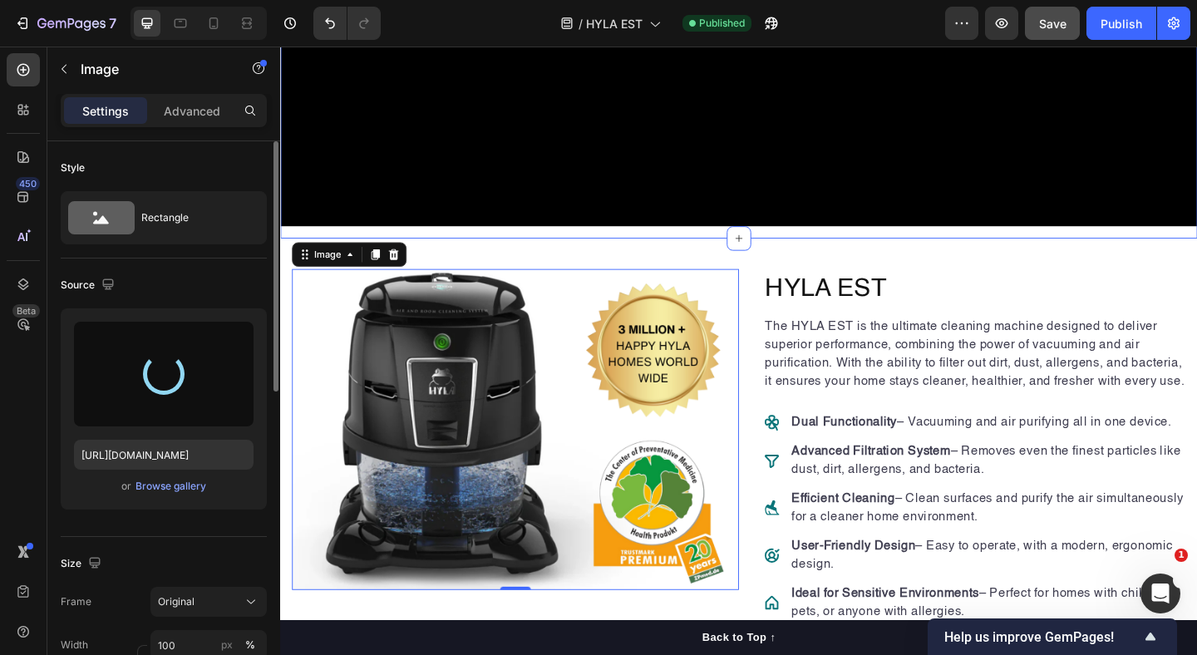
type input "[URL][DOMAIN_NAME]"
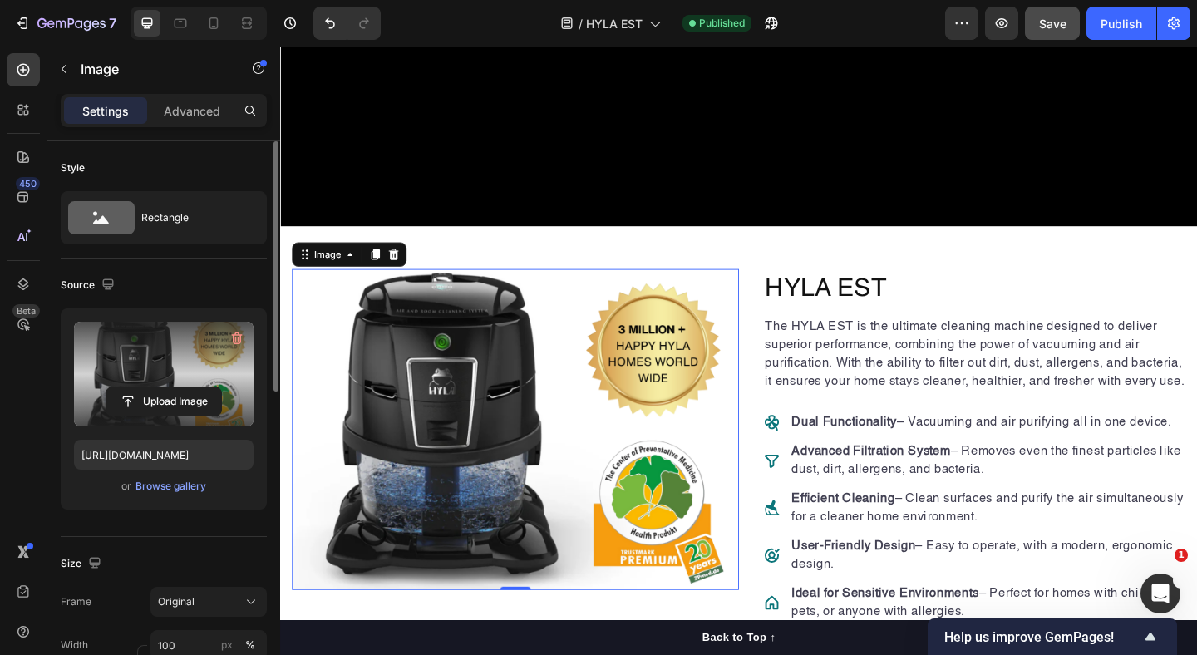
scroll to position [570, 0]
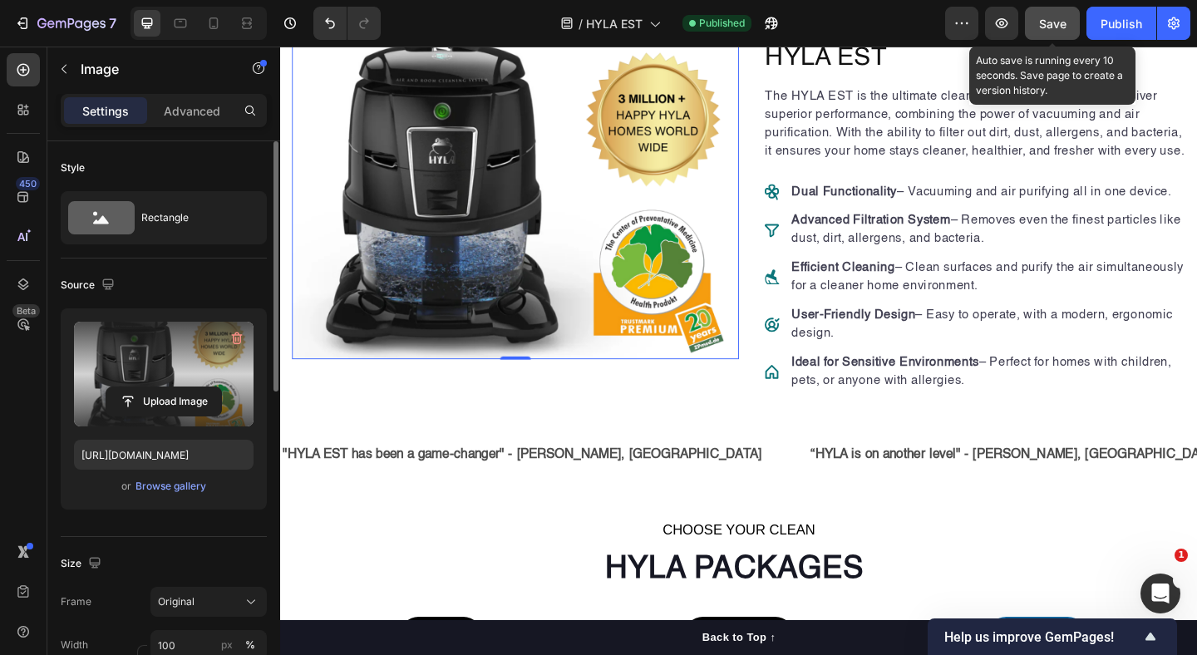
drag, startPoint x: 1066, startPoint y: 22, endPoint x: 728, endPoint y: 203, distance: 383.8
click at [1066, 22] on button "Save" at bounding box center [1052, 23] width 55 height 33
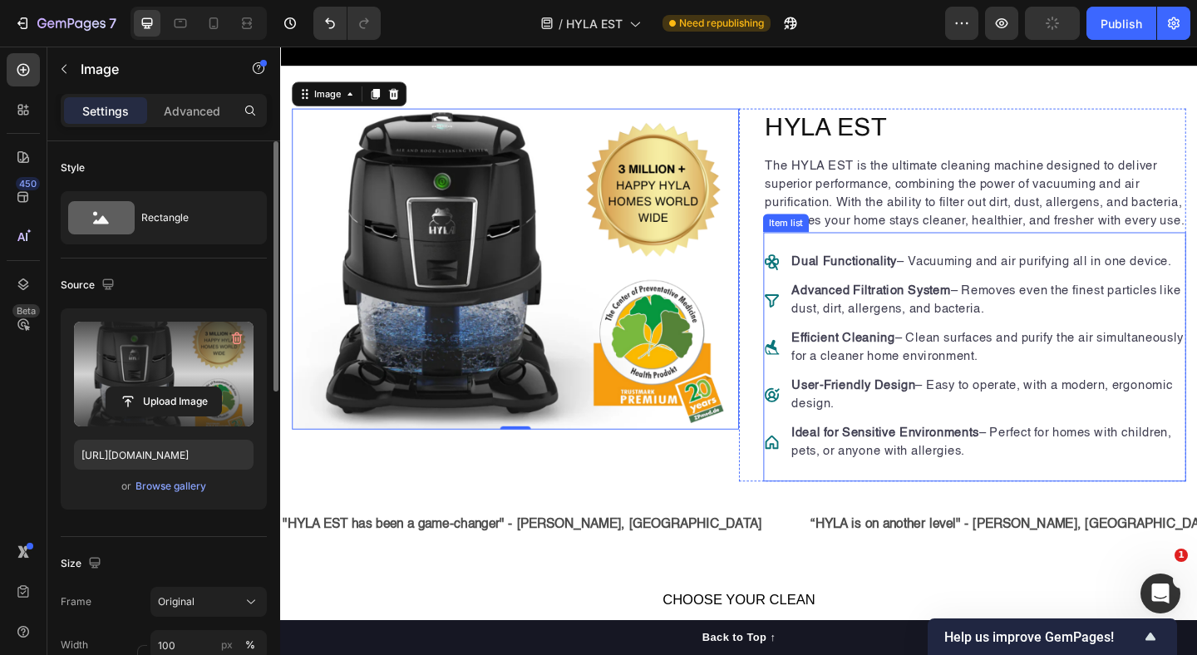
scroll to position [493, 0]
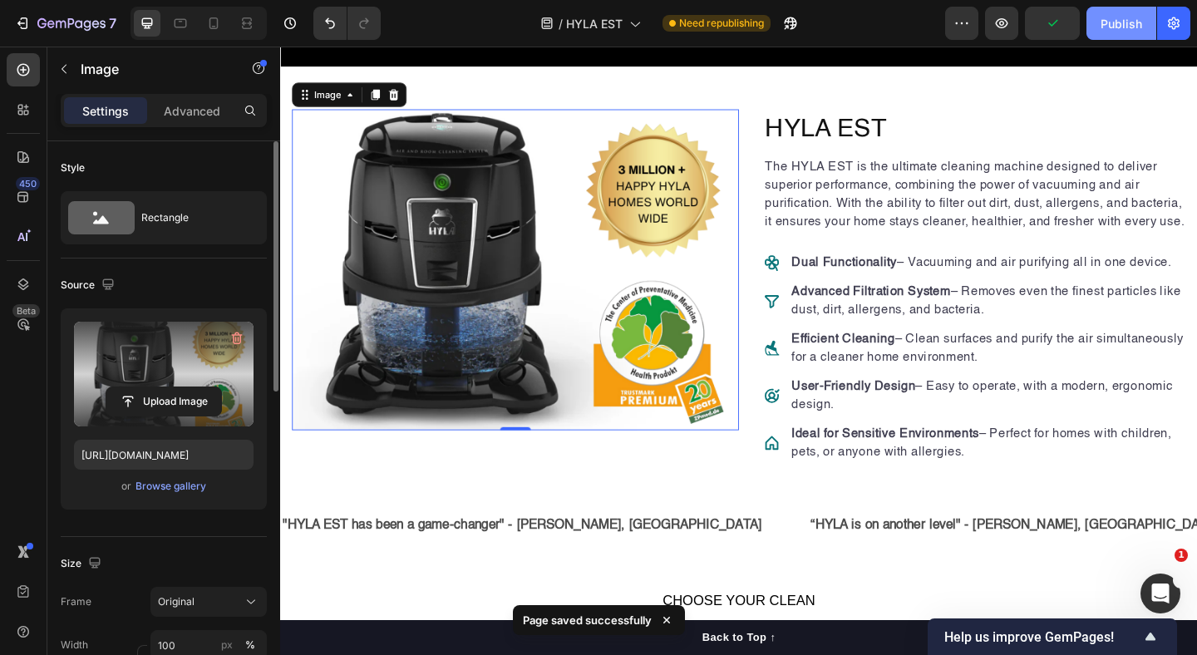
click at [1112, 28] on div "Publish" at bounding box center [1122, 23] width 42 height 17
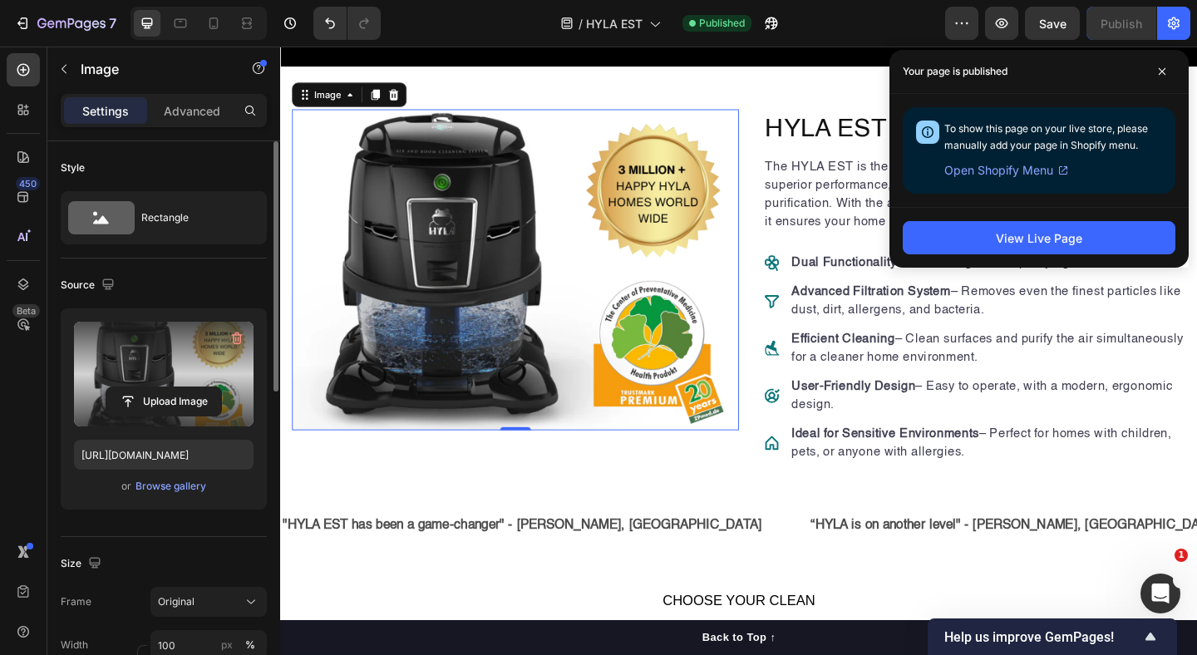
click at [628, 256] on img at bounding box center [536, 289] width 486 height 348
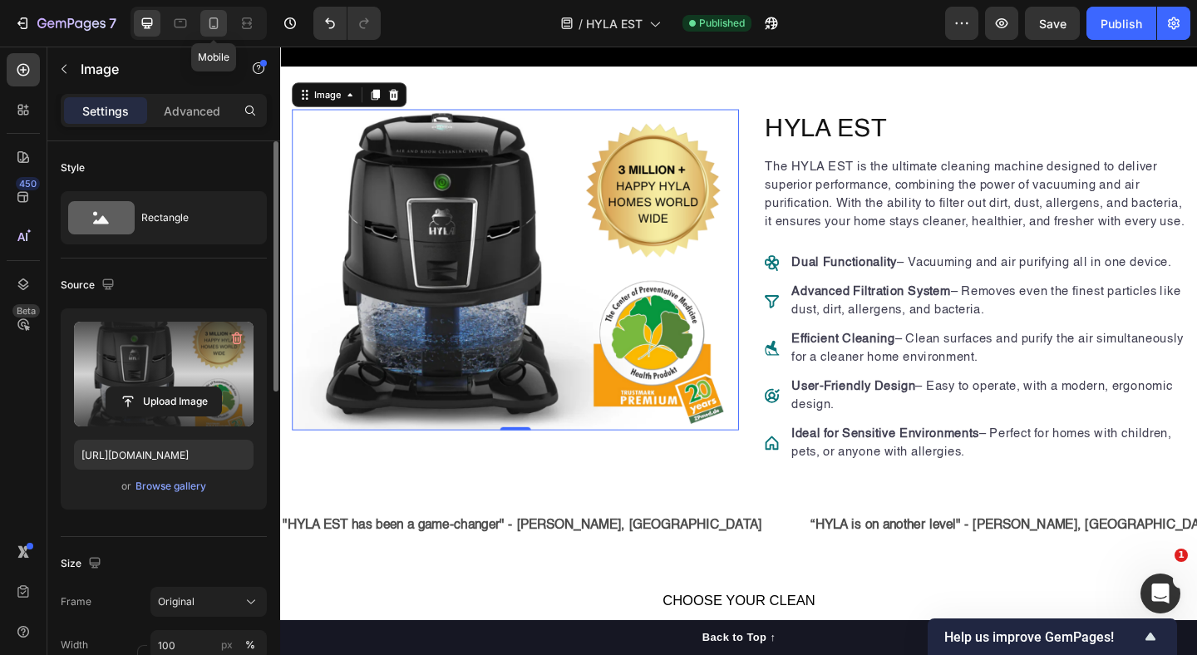
click at [217, 22] on icon at bounding box center [213, 23] width 9 height 12
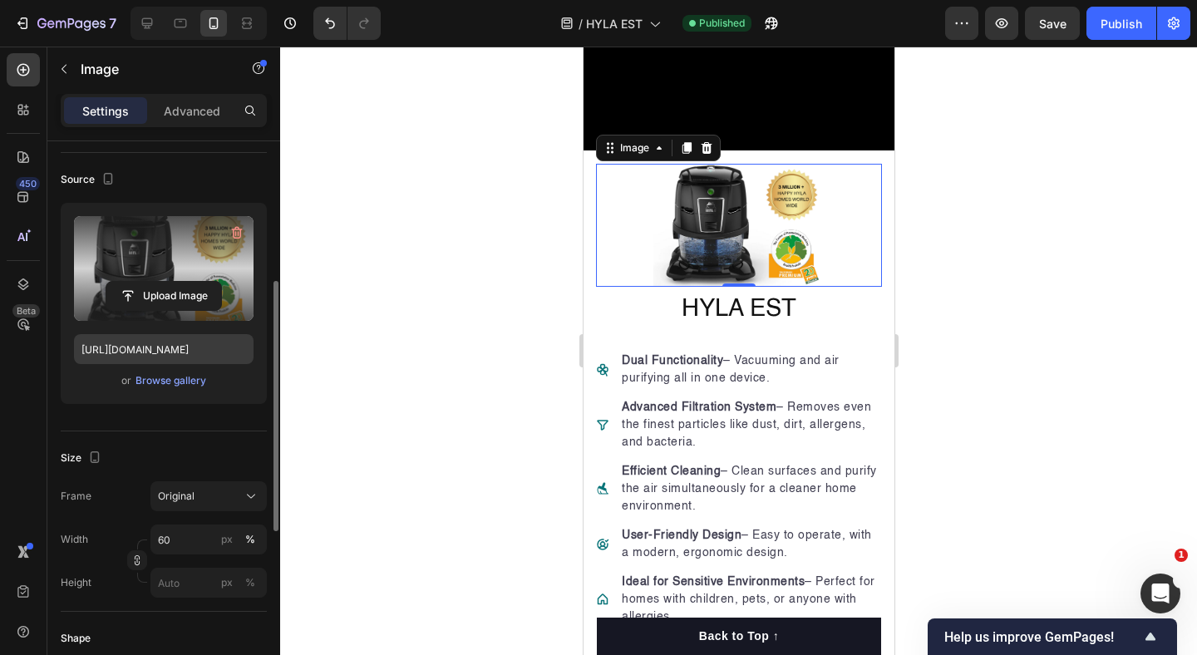
scroll to position [235, 0]
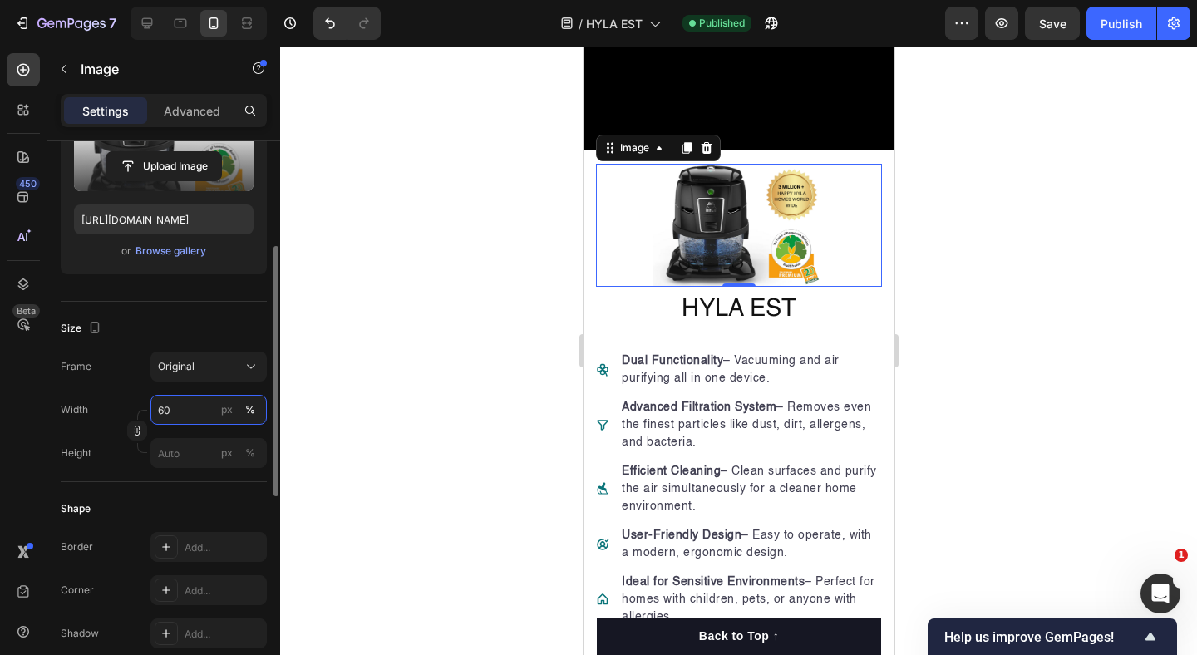
click at [195, 415] on input "60" at bounding box center [208, 410] width 116 height 30
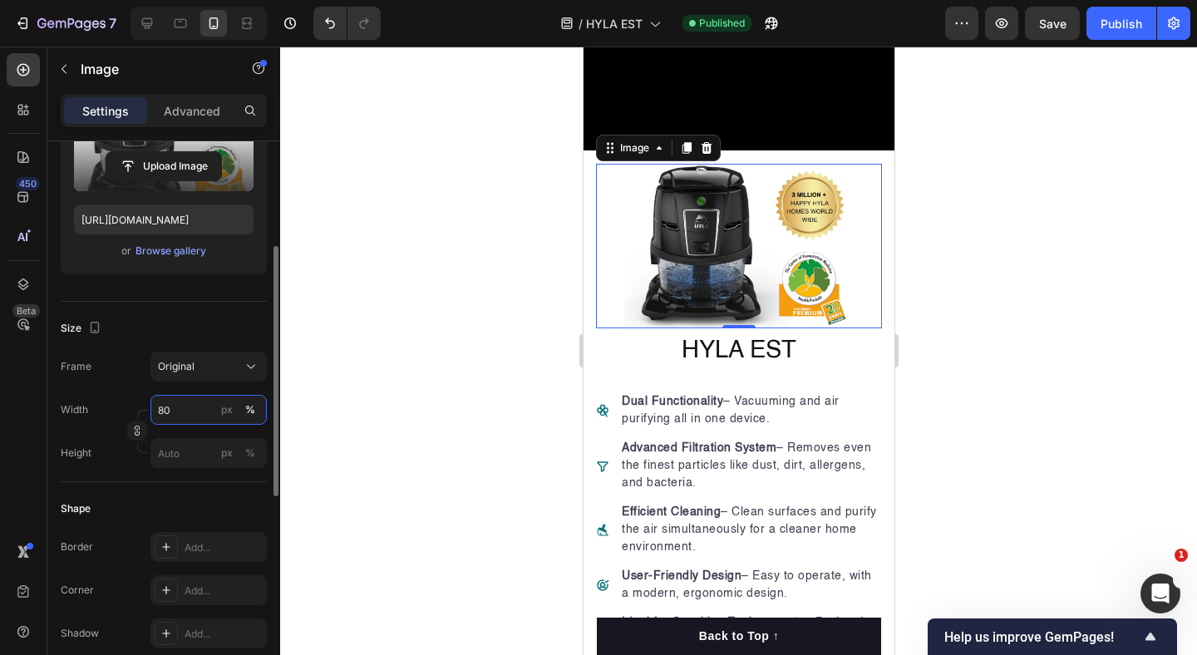
type input "8"
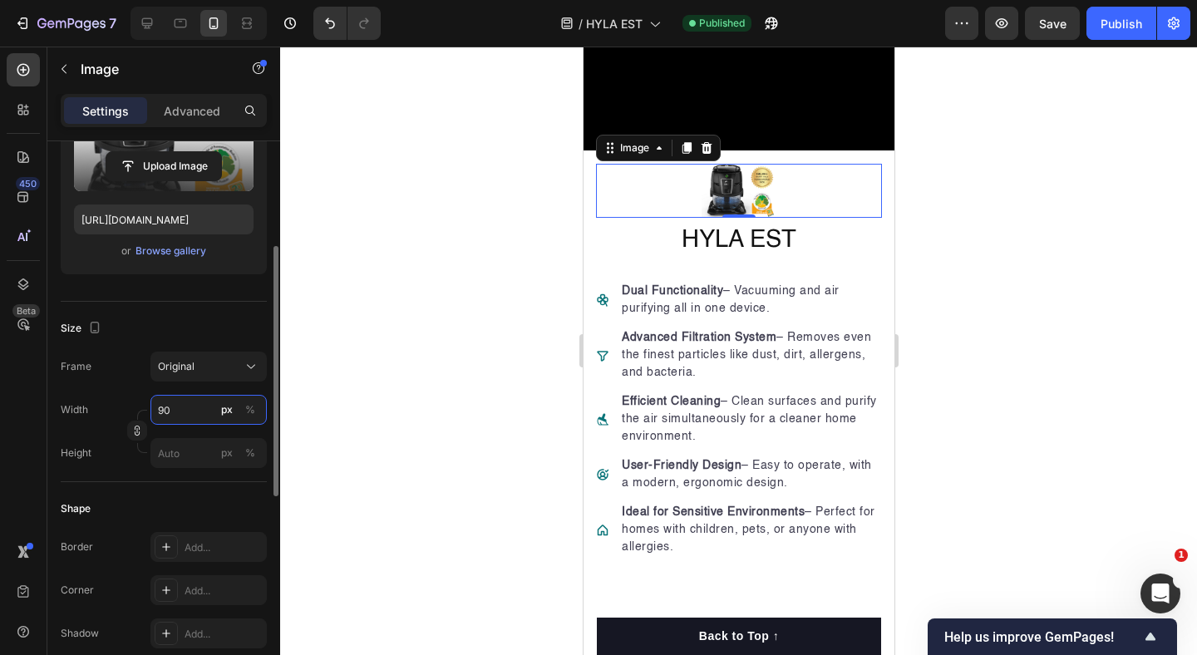
type input "9"
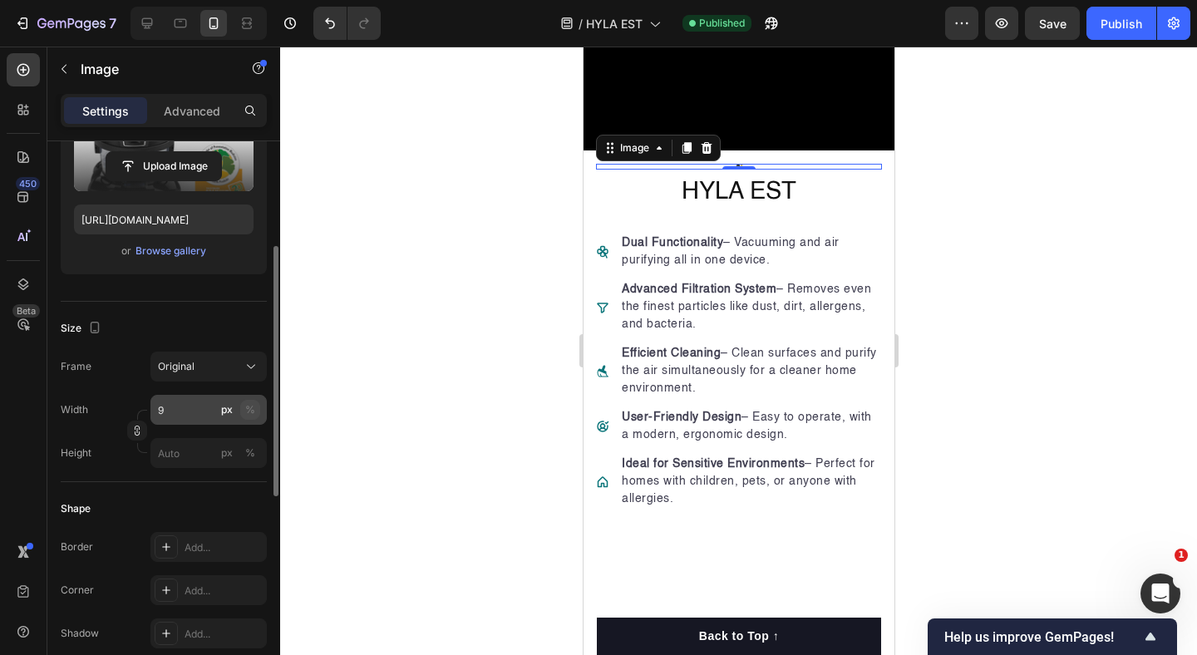
click at [248, 401] on button "%" at bounding box center [250, 410] width 20 height 20
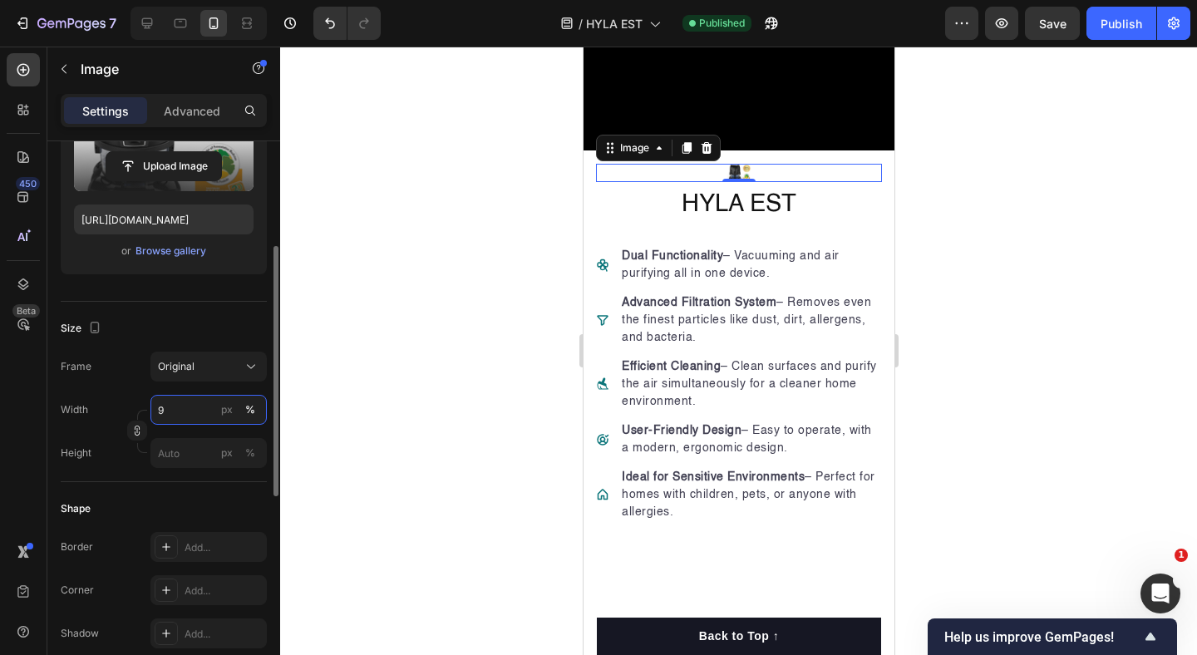
click at [205, 415] on input "9" at bounding box center [208, 410] width 116 height 30
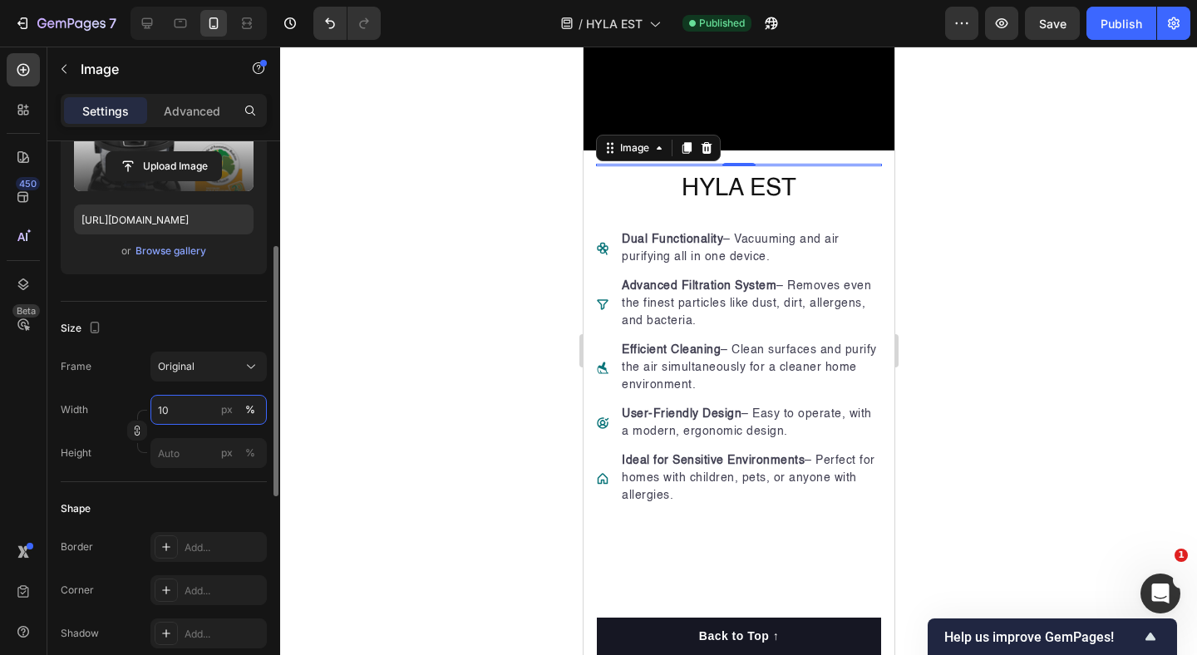
type input "100"
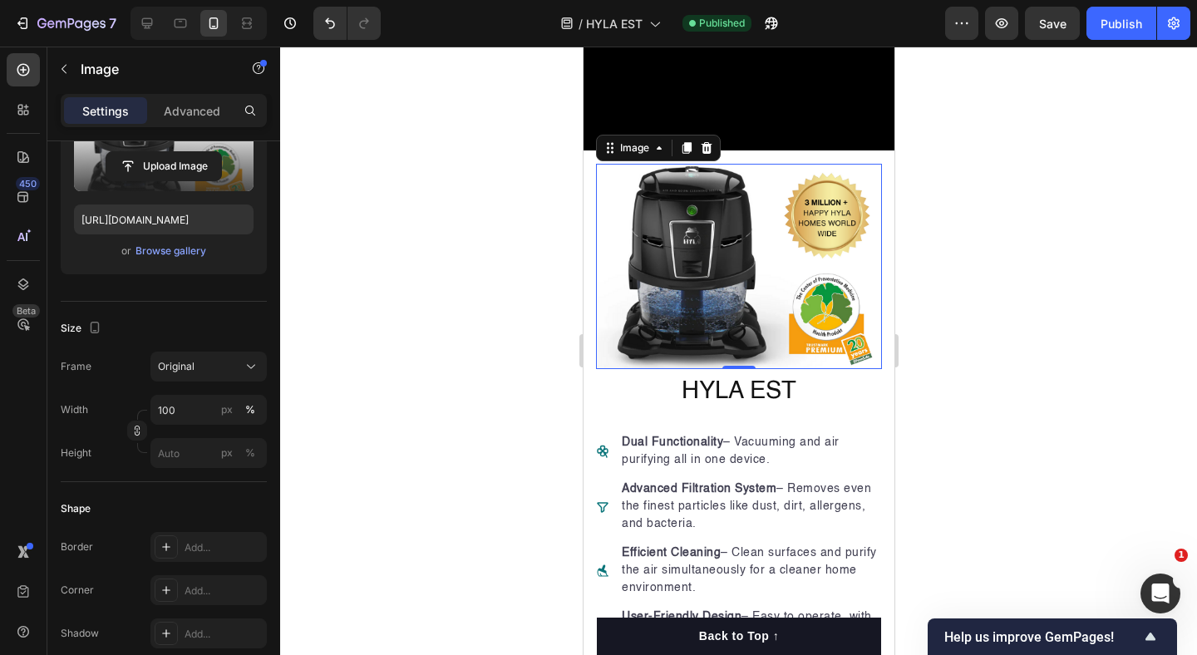
click at [929, 348] on div at bounding box center [738, 351] width 917 height 608
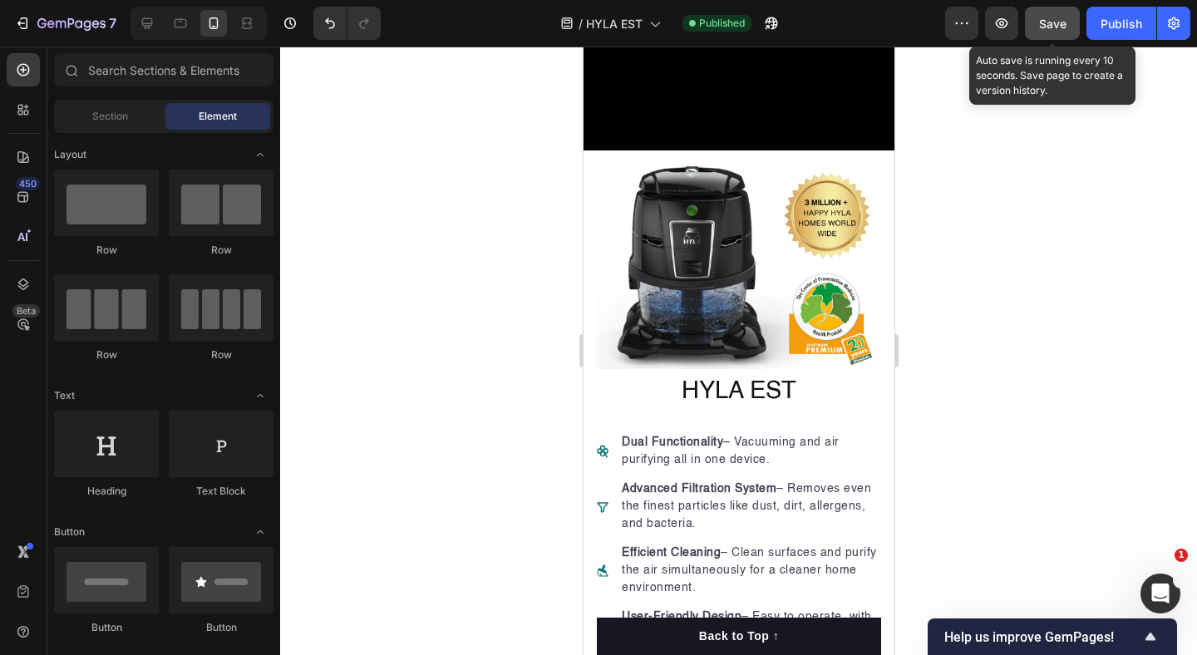
click at [1053, 32] on button "Save" at bounding box center [1052, 23] width 55 height 33
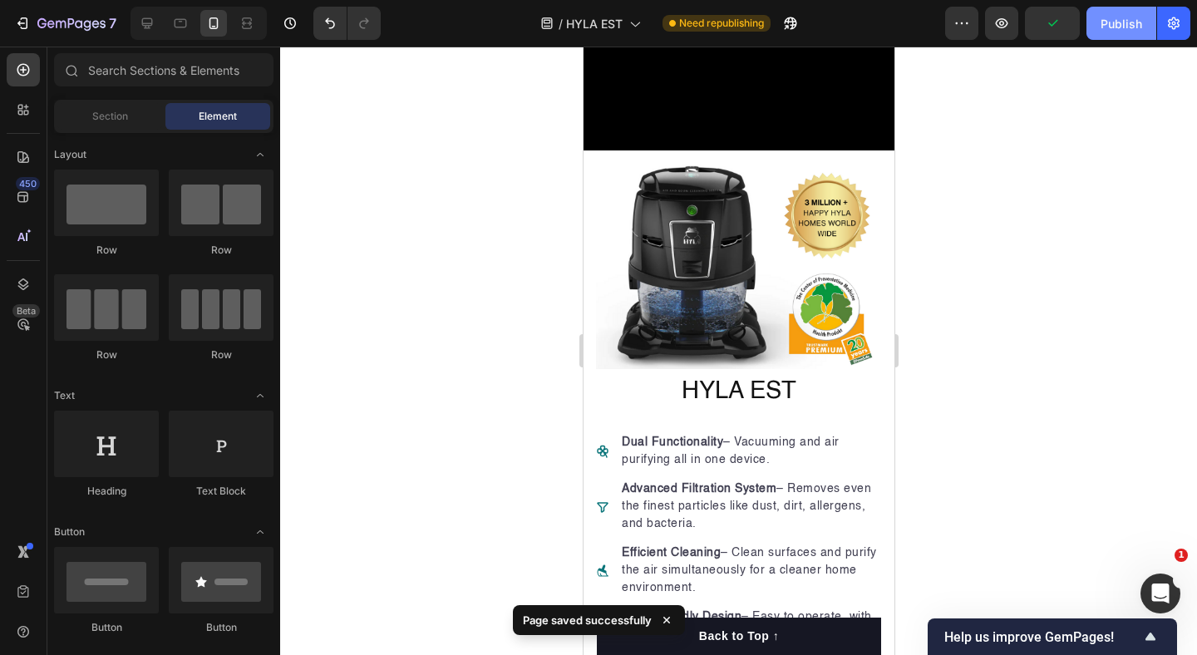
click at [1122, 24] on div "Publish" at bounding box center [1122, 23] width 42 height 17
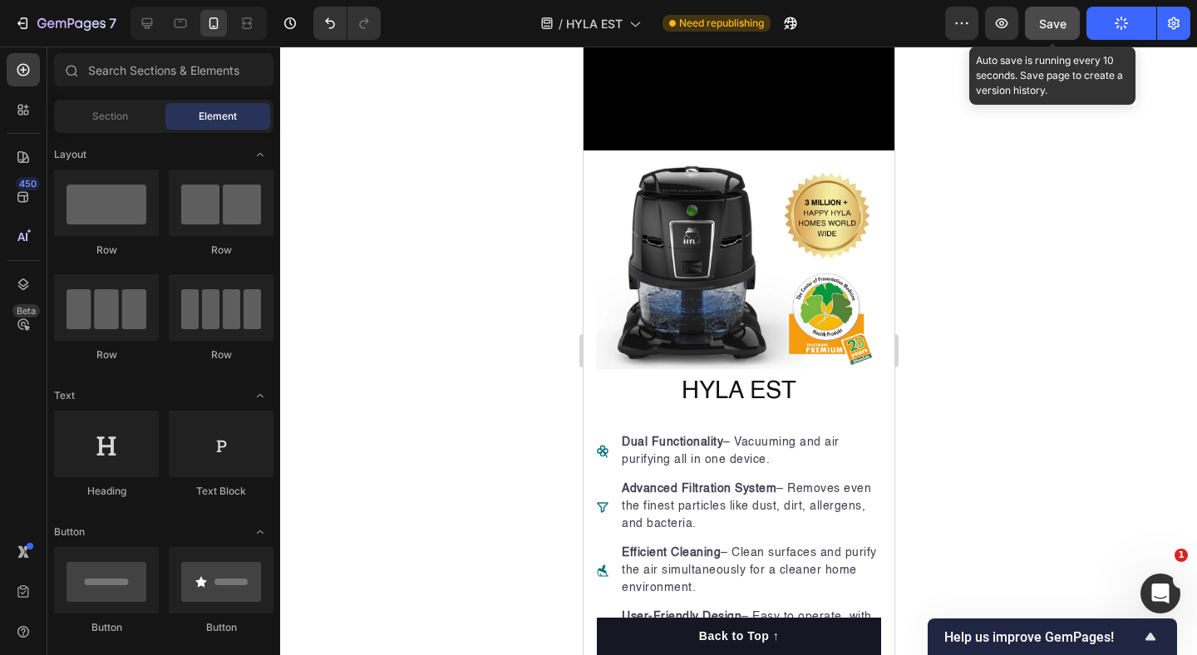
click at [1033, 18] on button "Save" at bounding box center [1052, 23] width 55 height 33
